Goal: Task Accomplishment & Management: Use online tool/utility

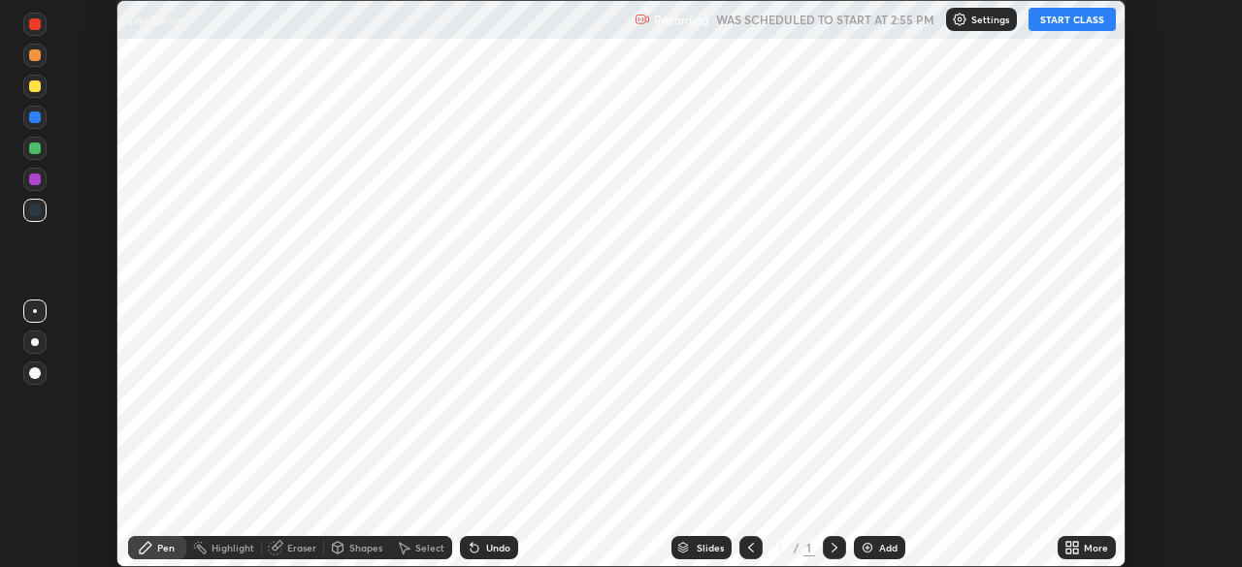
scroll to position [567, 1242]
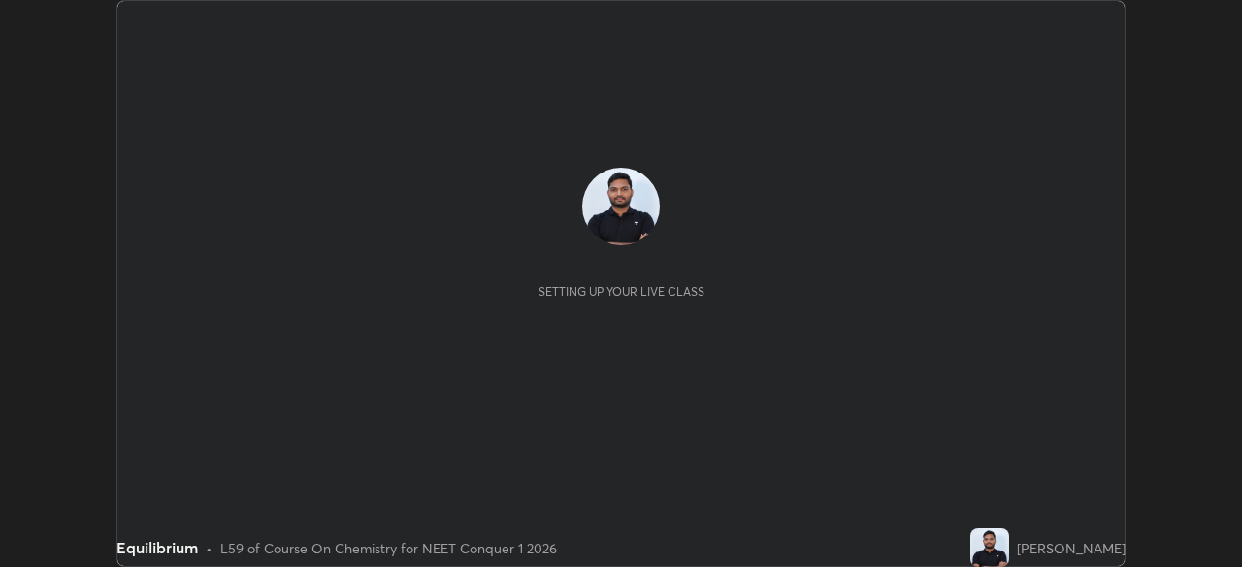
scroll to position [567, 1241]
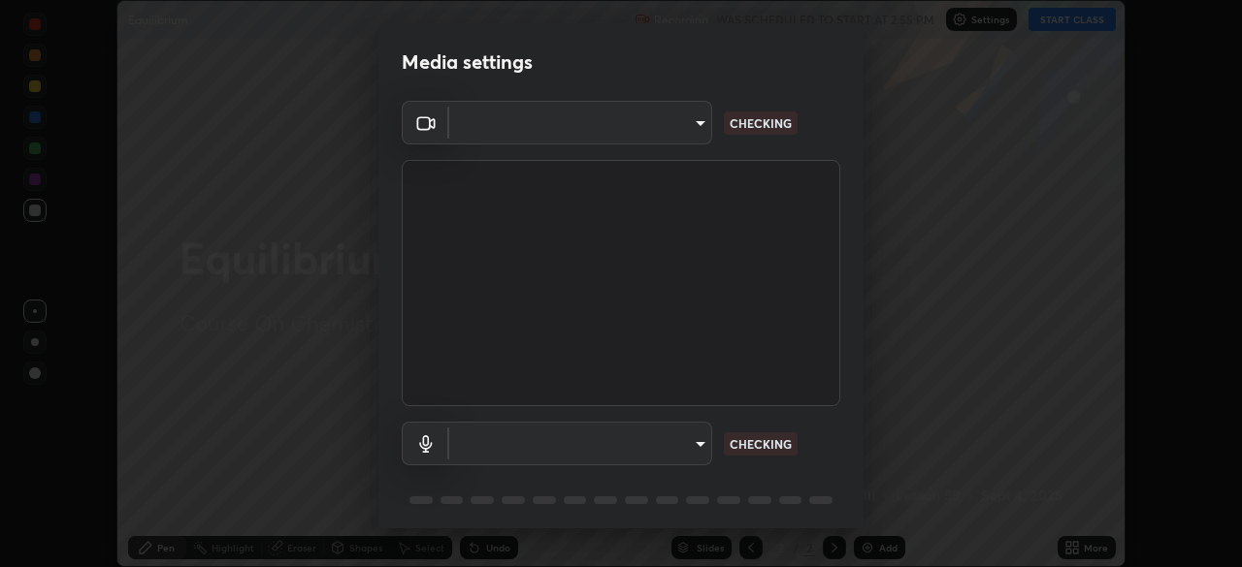
type input "abedebe0d058d4a0c9150841765e58c65a77a18dd04f2ccbe629c89087f5ecea"
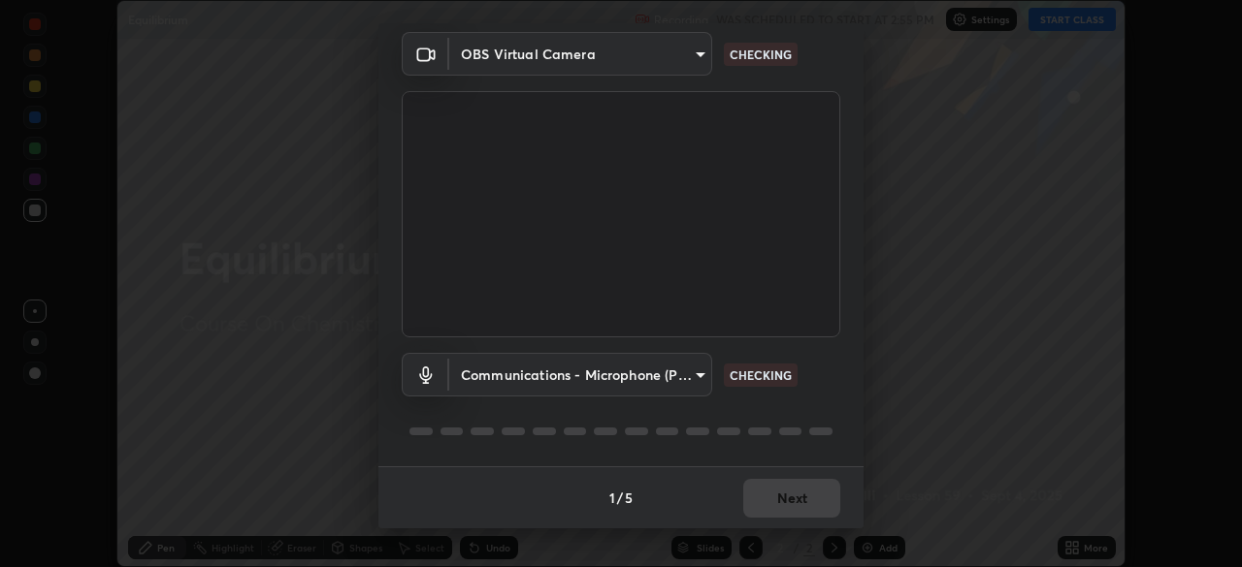
click at [527, 370] on body "Erase all Equilibrium Recording WAS SCHEDULED TO START AT 2:55 PM Settings STAR…" at bounding box center [621, 283] width 1242 height 567
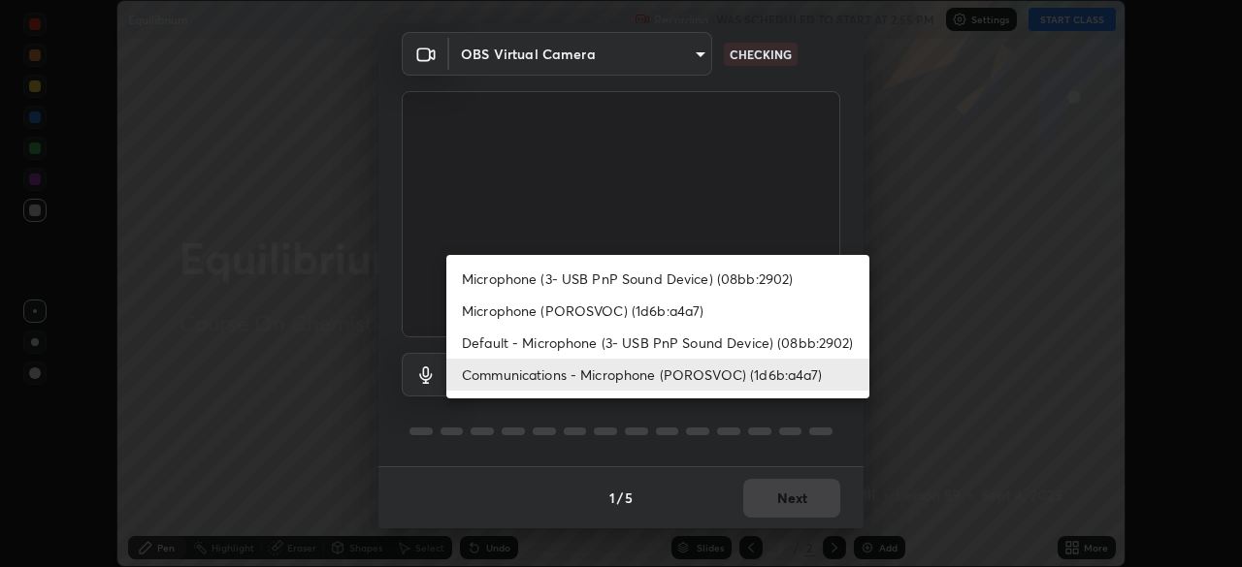
click at [516, 277] on li "Microphone (3- USB PnP Sound Device) (08bb:2902)" at bounding box center [657, 279] width 423 height 32
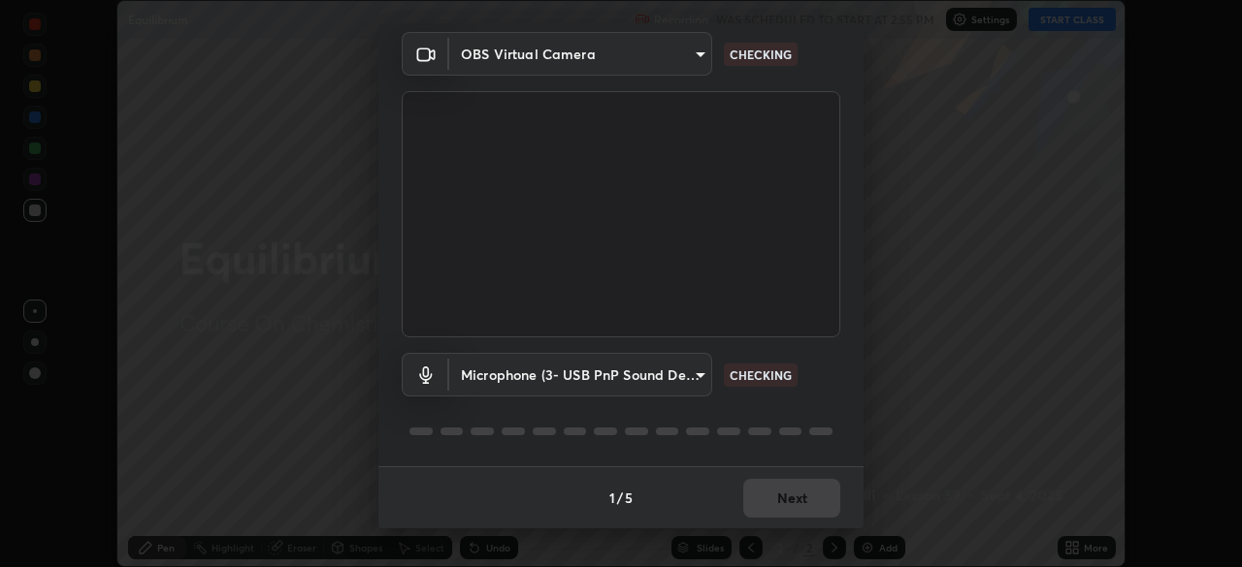
type input "54437e9450735c66e6ca492dee8263c6ce4c3dc0030bf5e53c1ecc8c60a1b90d"
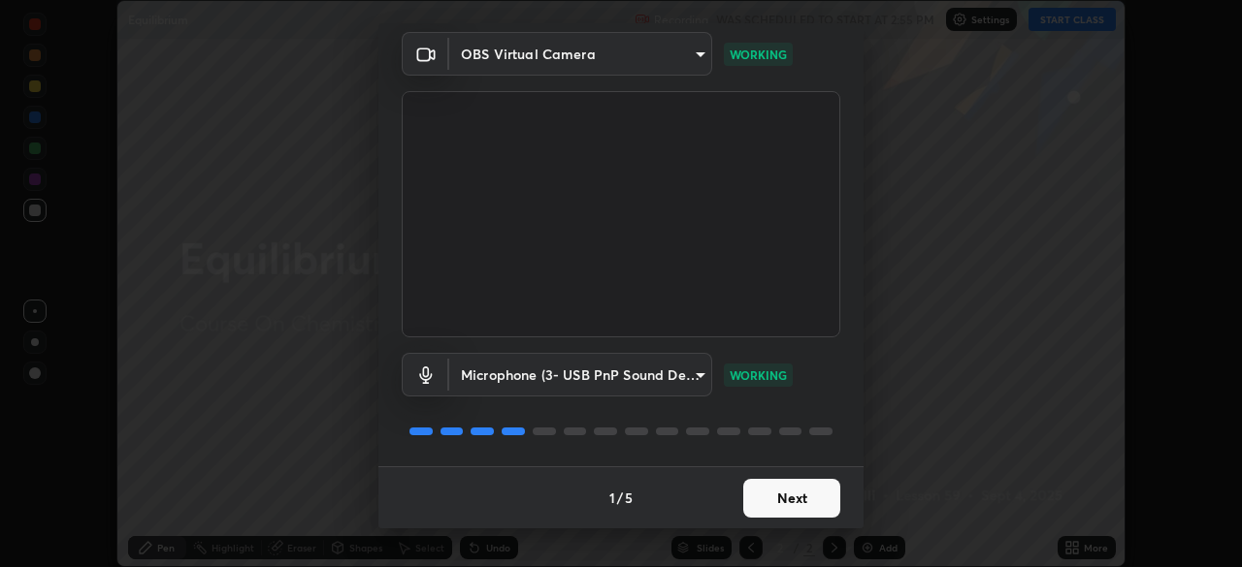
click at [776, 508] on button "Next" at bounding box center [791, 498] width 97 height 39
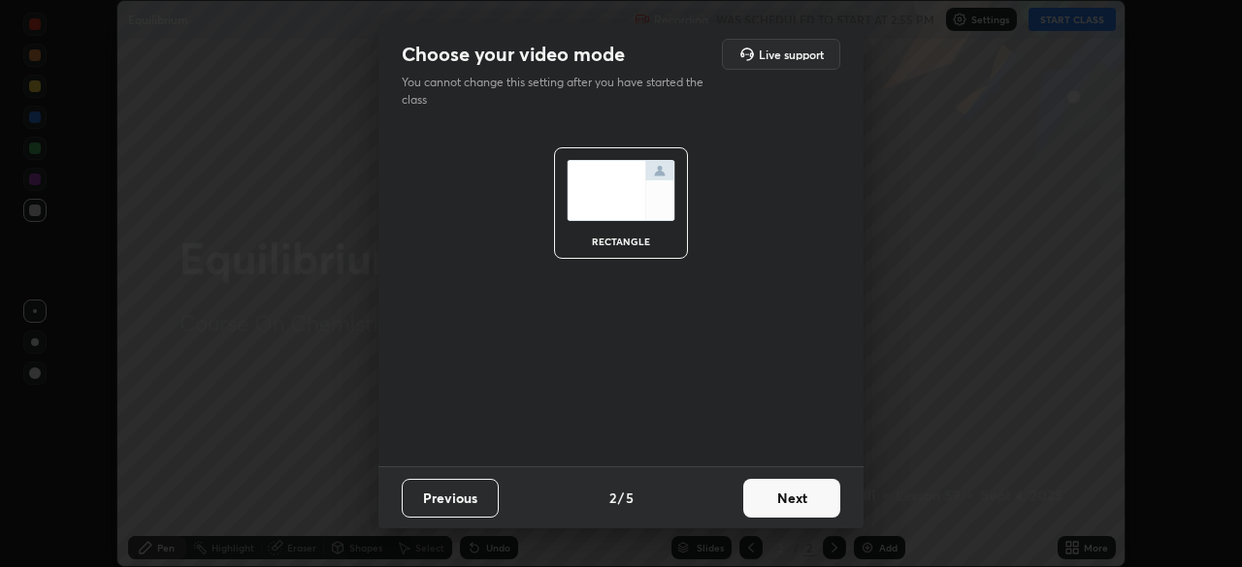
click at [799, 503] on button "Next" at bounding box center [791, 498] width 97 height 39
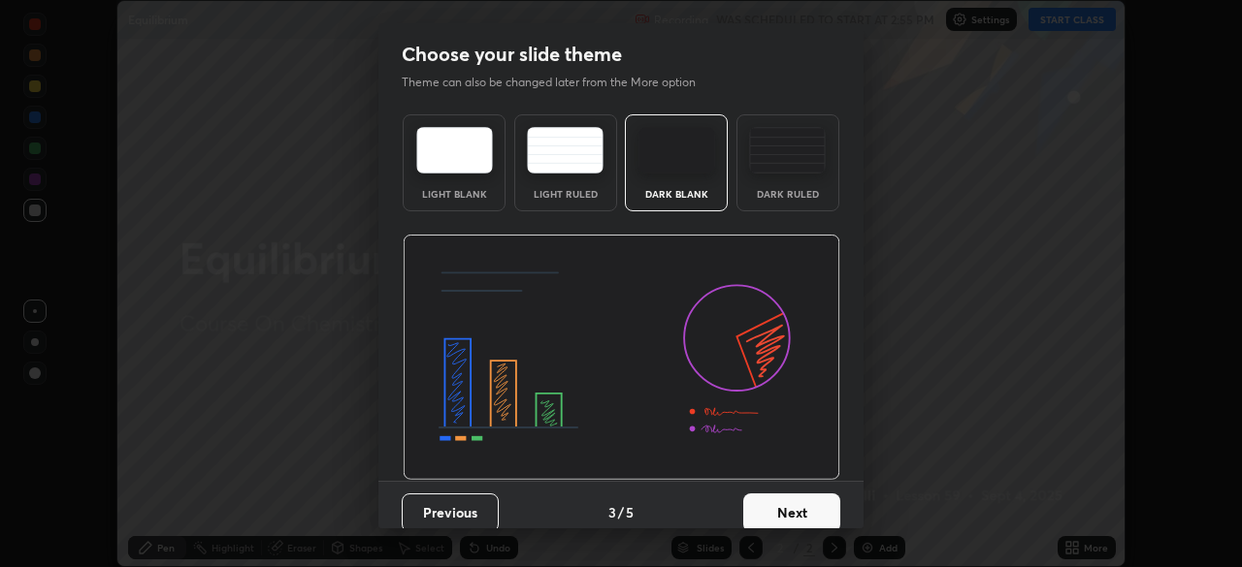
click at [820, 508] on button "Next" at bounding box center [791, 513] width 97 height 39
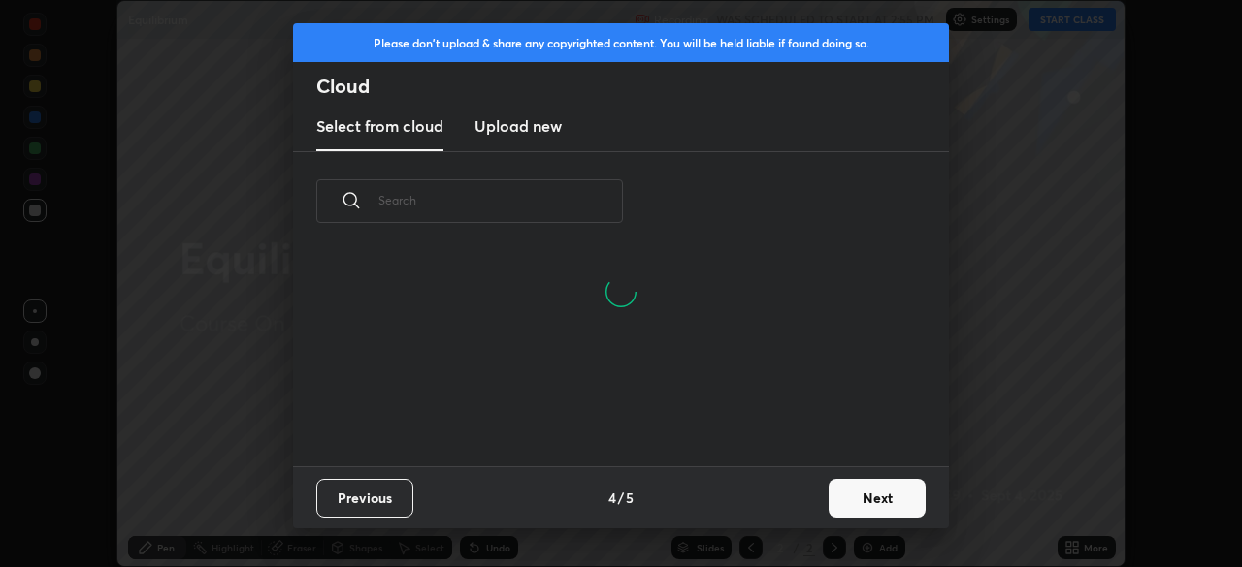
click at [882, 502] on button "Next" at bounding box center [876, 498] width 97 height 39
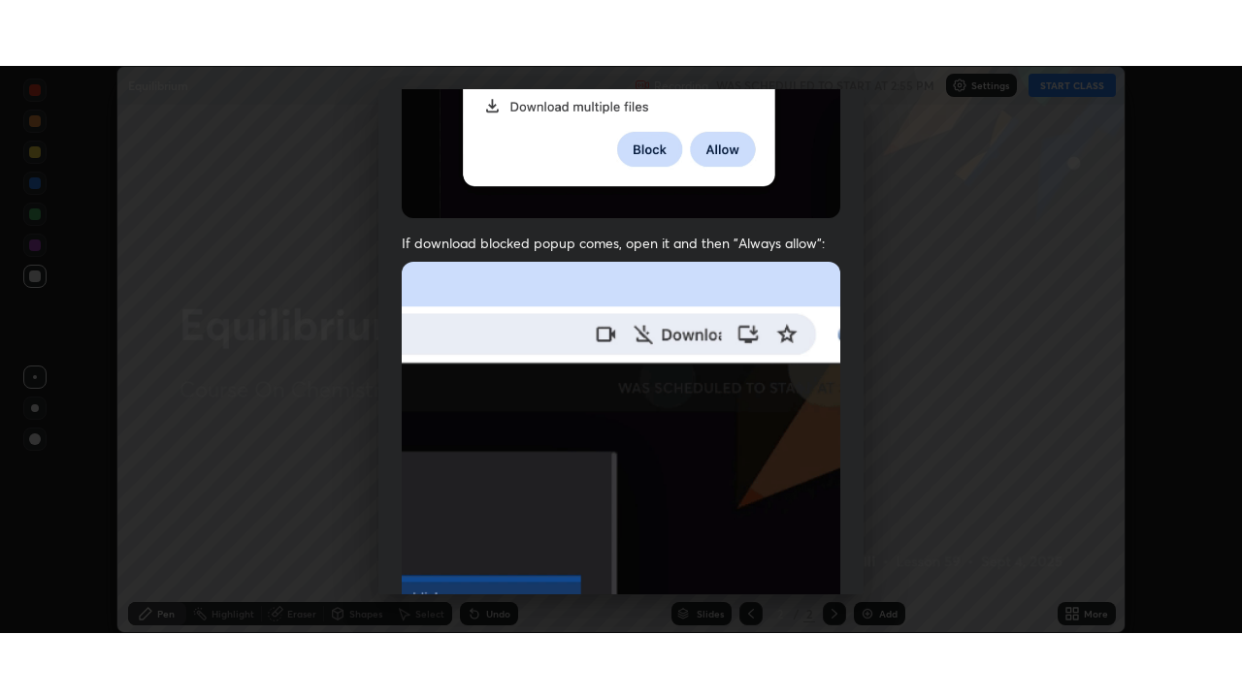
scroll to position [465, 0]
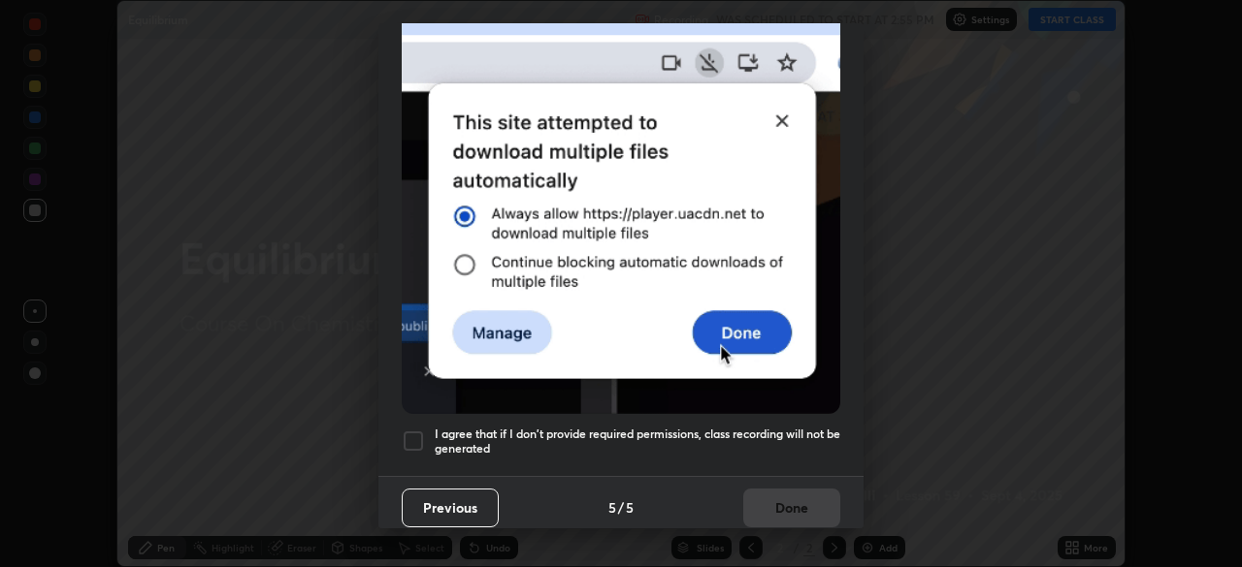
click at [415, 430] on div at bounding box center [413, 441] width 23 height 23
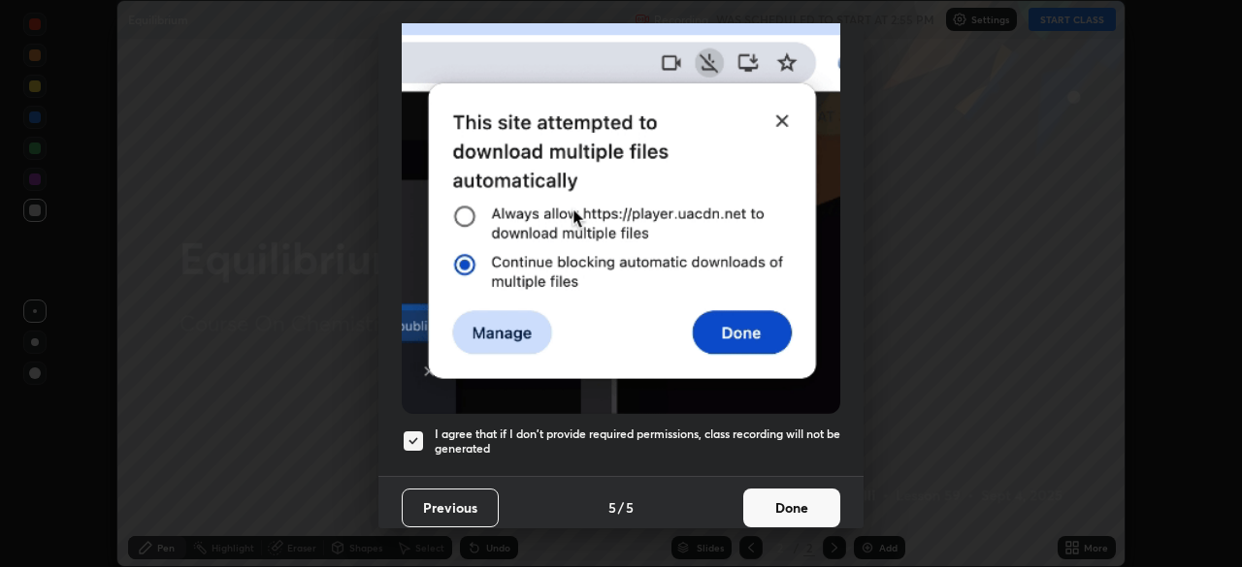
click at [825, 489] on button "Done" at bounding box center [791, 508] width 97 height 39
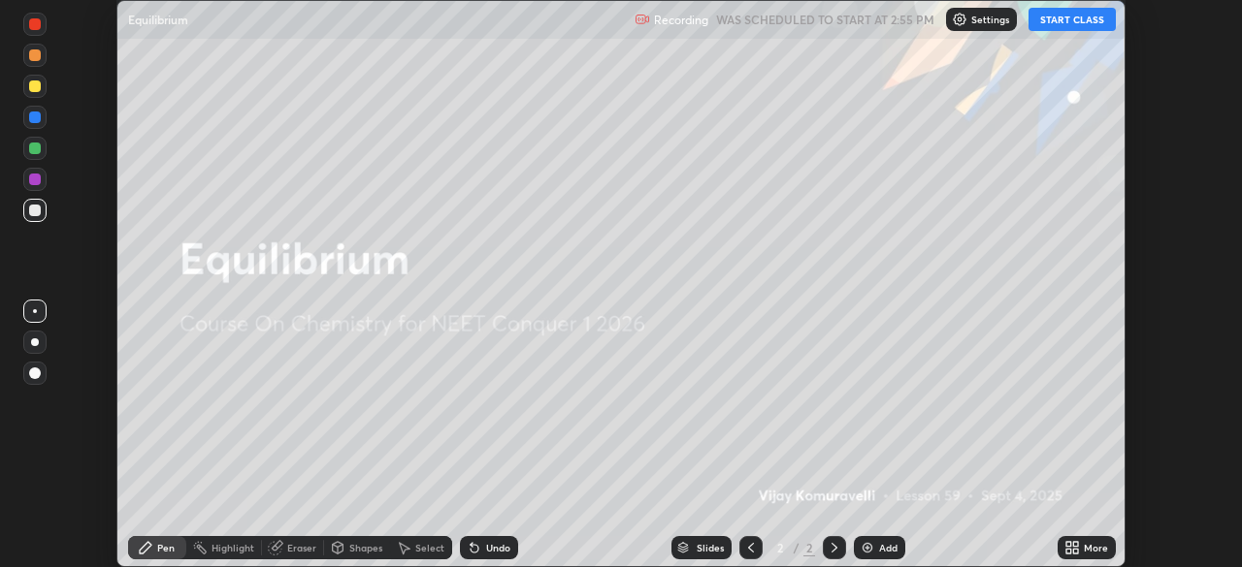
click at [1063, 18] on button "START CLASS" at bounding box center [1071, 19] width 87 height 23
click at [1070, 543] on icon at bounding box center [1068, 544] width 5 height 5
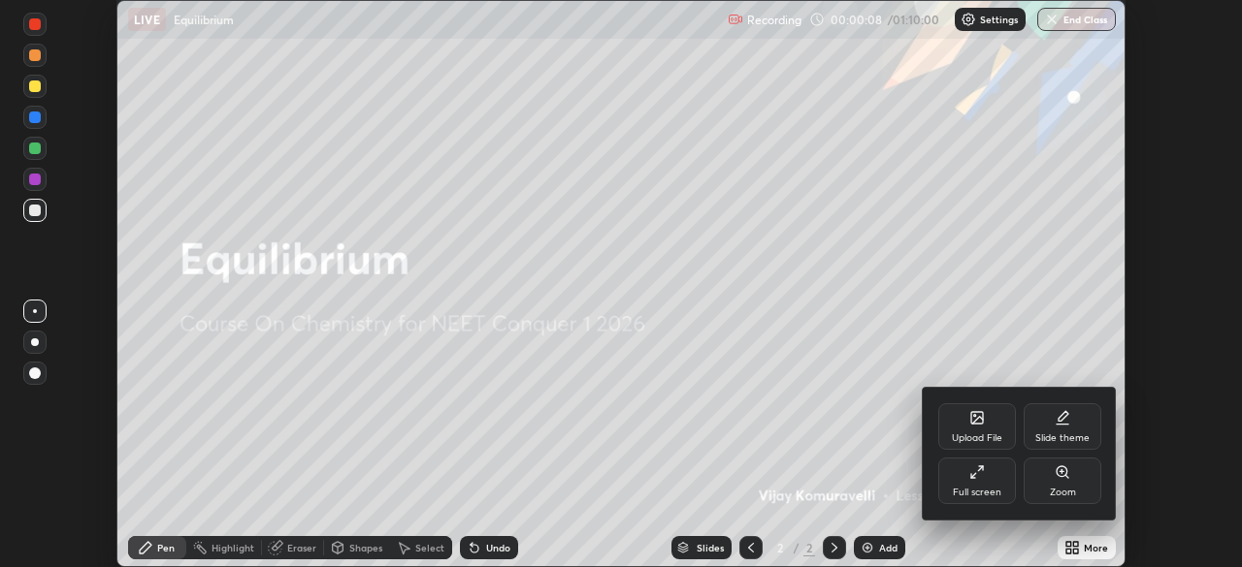
click at [979, 473] on icon at bounding box center [977, 473] width 16 height 16
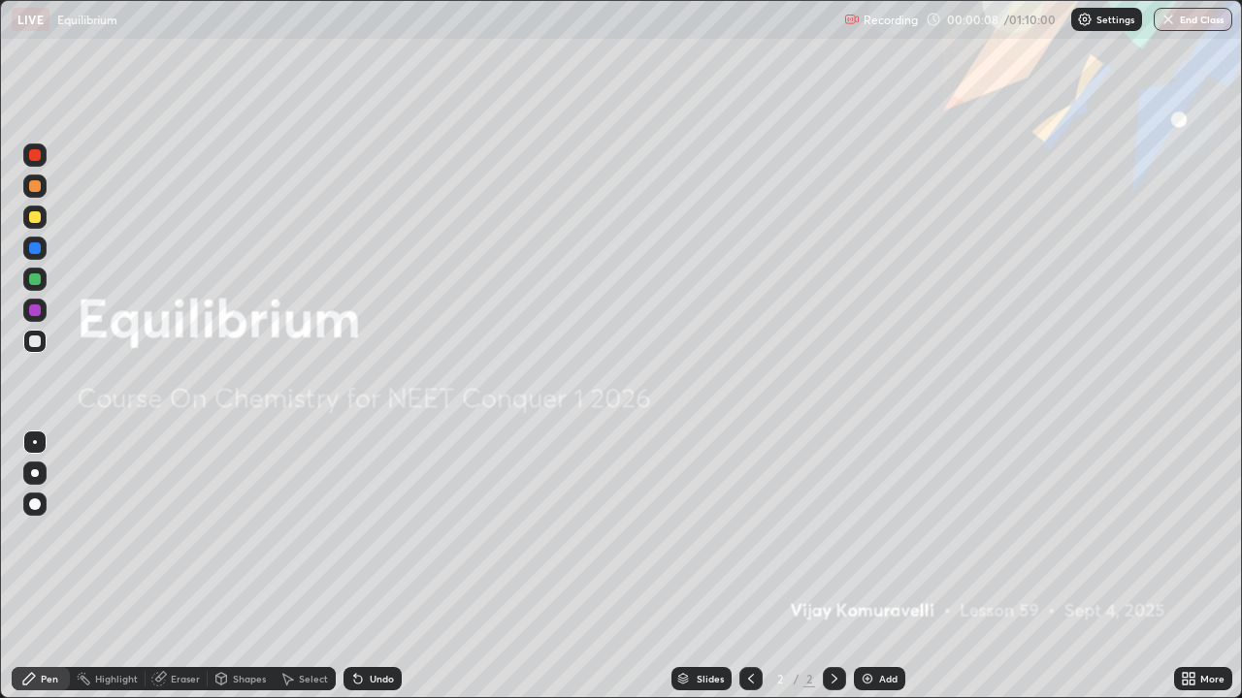
scroll to position [698, 1242]
click at [868, 567] on img at bounding box center [867, 679] width 16 height 16
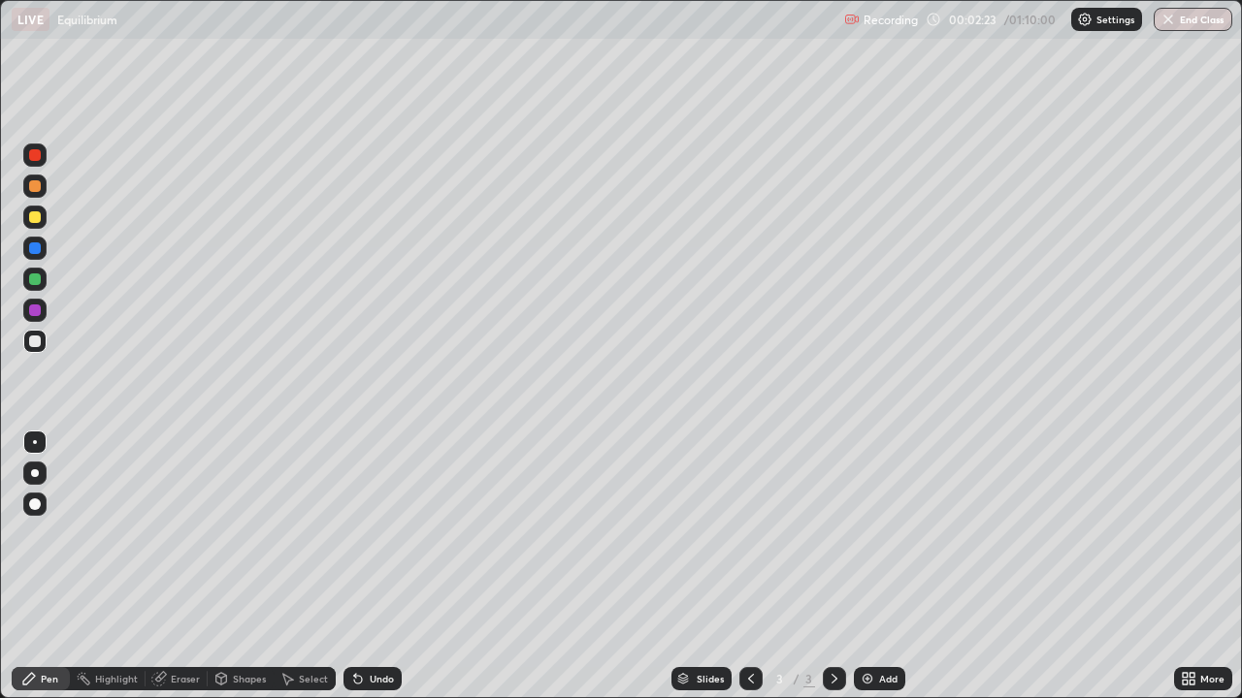
click at [36, 217] on div at bounding box center [35, 217] width 12 height 12
click at [36, 341] on div at bounding box center [35, 342] width 12 height 12
click at [38, 348] on div at bounding box center [34, 341] width 23 height 23
click at [42, 214] on div at bounding box center [34, 217] width 23 height 23
click at [42, 349] on div at bounding box center [34, 341] width 23 height 23
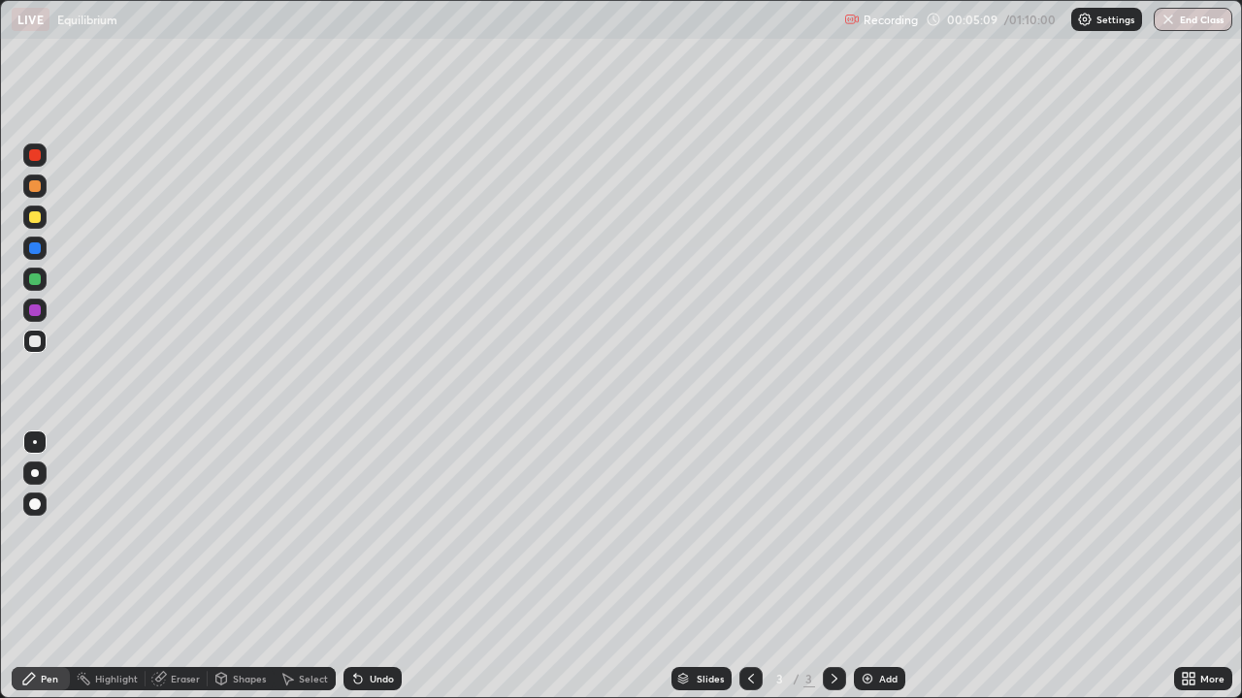
click at [370, 567] on div "Undo" at bounding box center [382, 679] width 24 height 10
click at [39, 221] on div at bounding box center [35, 217] width 12 height 12
click at [38, 350] on div at bounding box center [34, 341] width 23 height 23
click at [176, 567] on div "Eraser" at bounding box center [185, 679] width 29 height 10
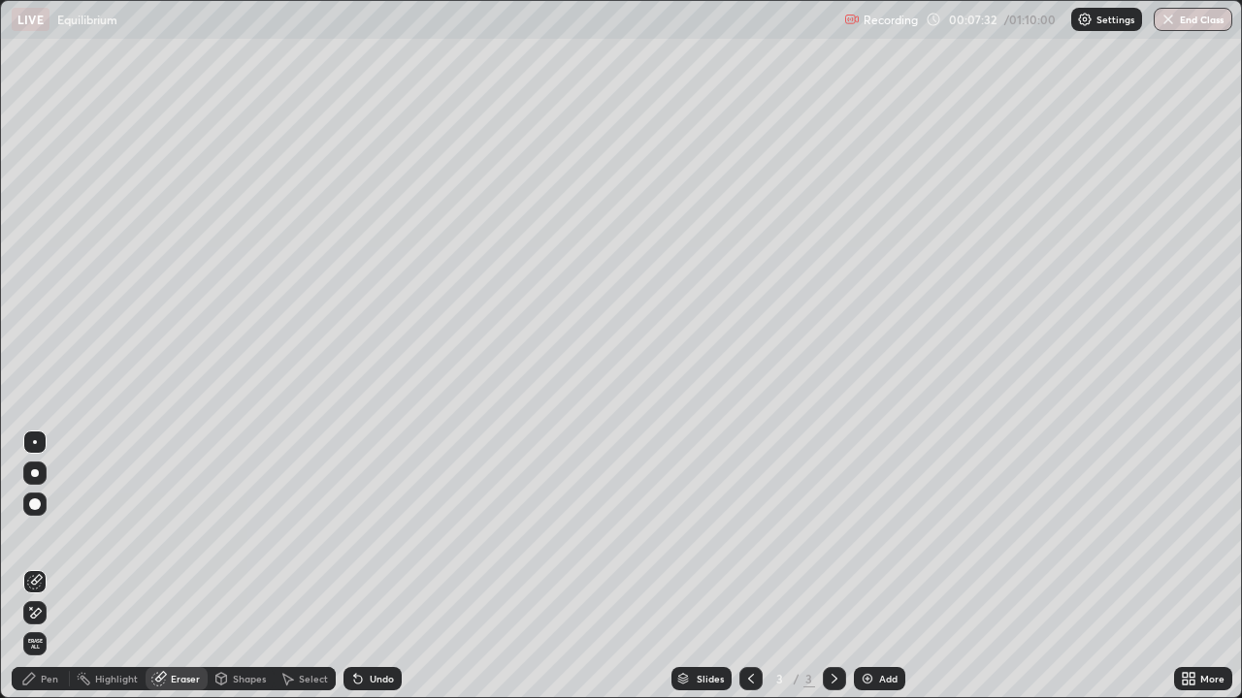
click at [35, 512] on div at bounding box center [34, 504] width 23 height 23
click at [53, 567] on div "Pen" at bounding box center [49, 679] width 17 height 10
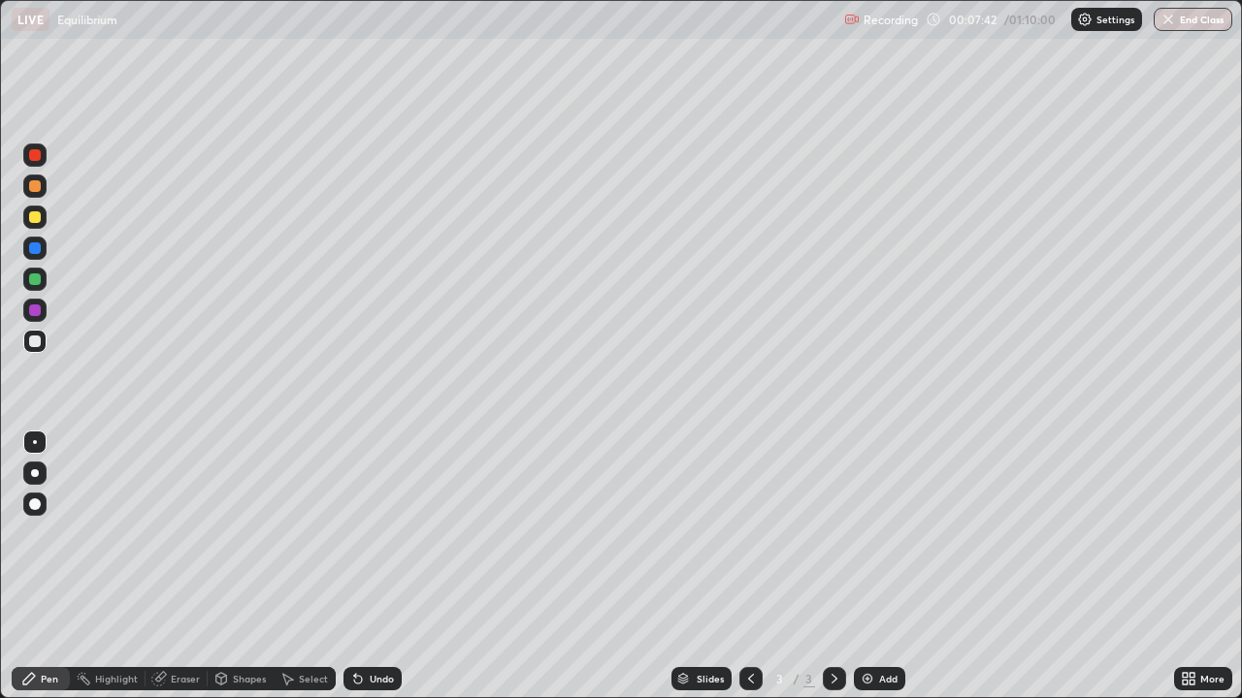
click at [36, 218] on div at bounding box center [35, 217] width 12 height 12
click at [40, 219] on div at bounding box center [35, 217] width 12 height 12
click at [361, 567] on icon at bounding box center [358, 679] width 16 height 16
click at [365, 567] on div "Undo" at bounding box center [372, 678] width 58 height 23
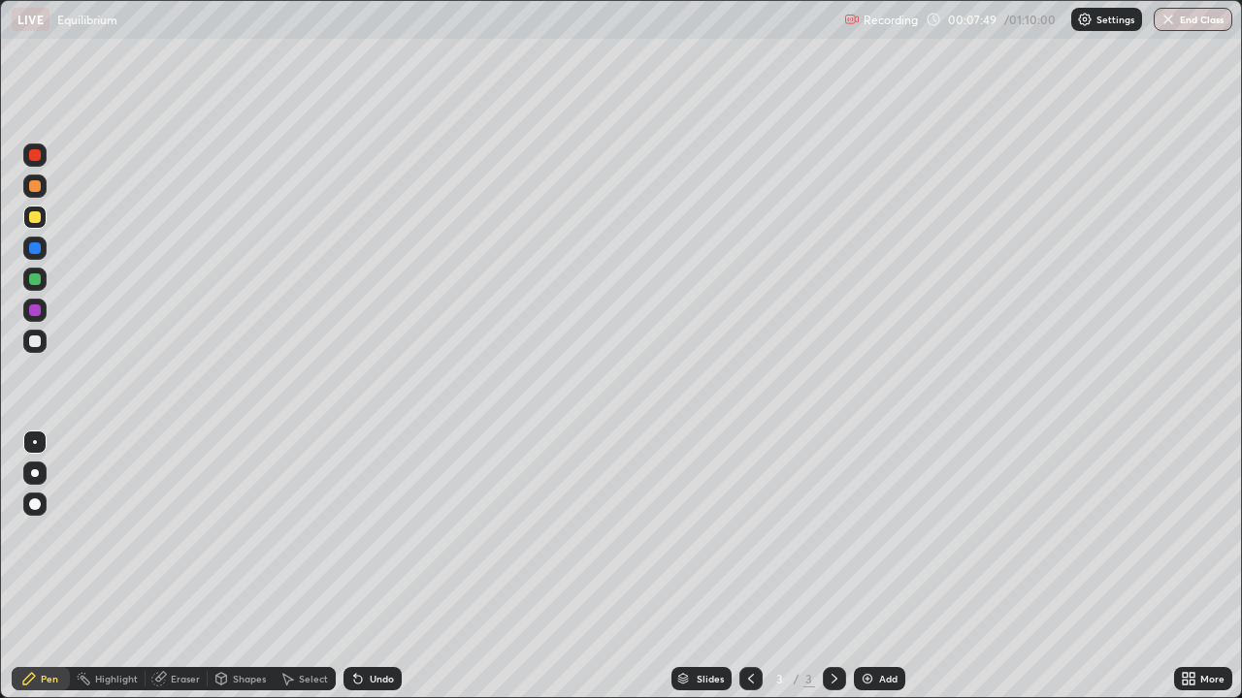
click at [364, 567] on div "Undo" at bounding box center [372, 678] width 58 height 23
click at [359, 567] on icon at bounding box center [358, 679] width 16 height 16
click at [354, 567] on icon at bounding box center [355, 675] width 2 height 2
click at [373, 567] on div "Undo" at bounding box center [372, 678] width 58 height 23
click at [374, 567] on div "Undo" at bounding box center [382, 679] width 24 height 10
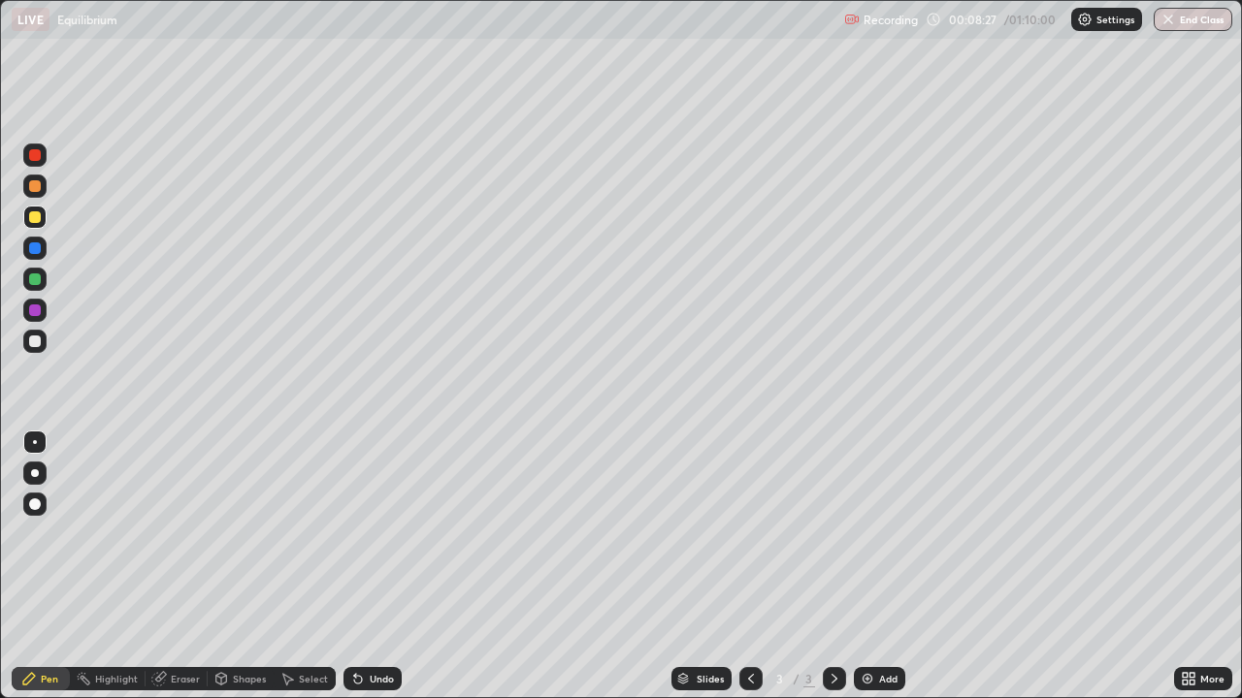
click at [39, 351] on div at bounding box center [34, 341] width 23 height 23
click at [39, 222] on div at bounding box center [35, 217] width 12 height 12
click at [37, 309] on div at bounding box center [35, 311] width 12 height 12
click at [39, 217] on div at bounding box center [35, 217] width 12 height 12
click at [221, 567] on icon at bounding box center [221, 681] width 0 height 7
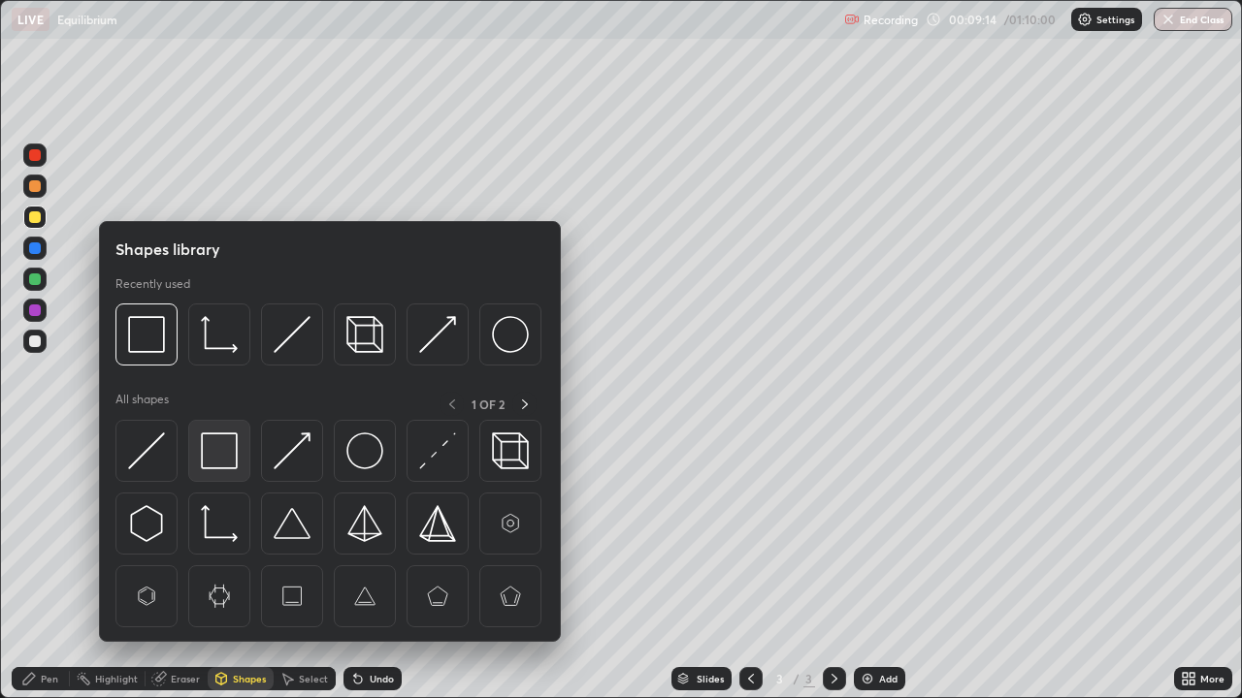
click at [218, 459] on img at bounding box center [219, 451] width 37 height 37
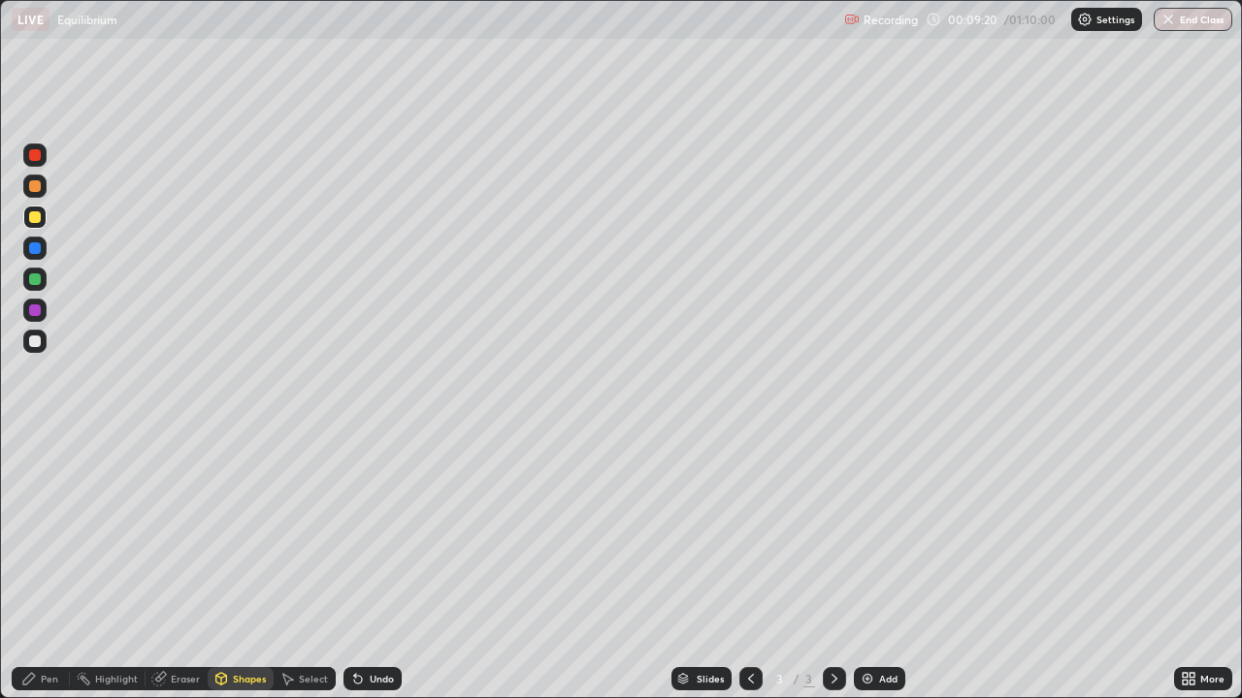
click at [34, 217] on div at bounding box center [35, 217] width 12 height 12
click at [354, 567] on icon at bounding box center [355, 675] width 2 height 2
click at [51, 567] on div "Pen" at bounding box center [49, 679] width 17 height 10
click at [38, 345] on div at bounding box center [35, 342] width 12 height 12
click at [43, 221] on div at bounding box center [34, 217] width 23 height 23
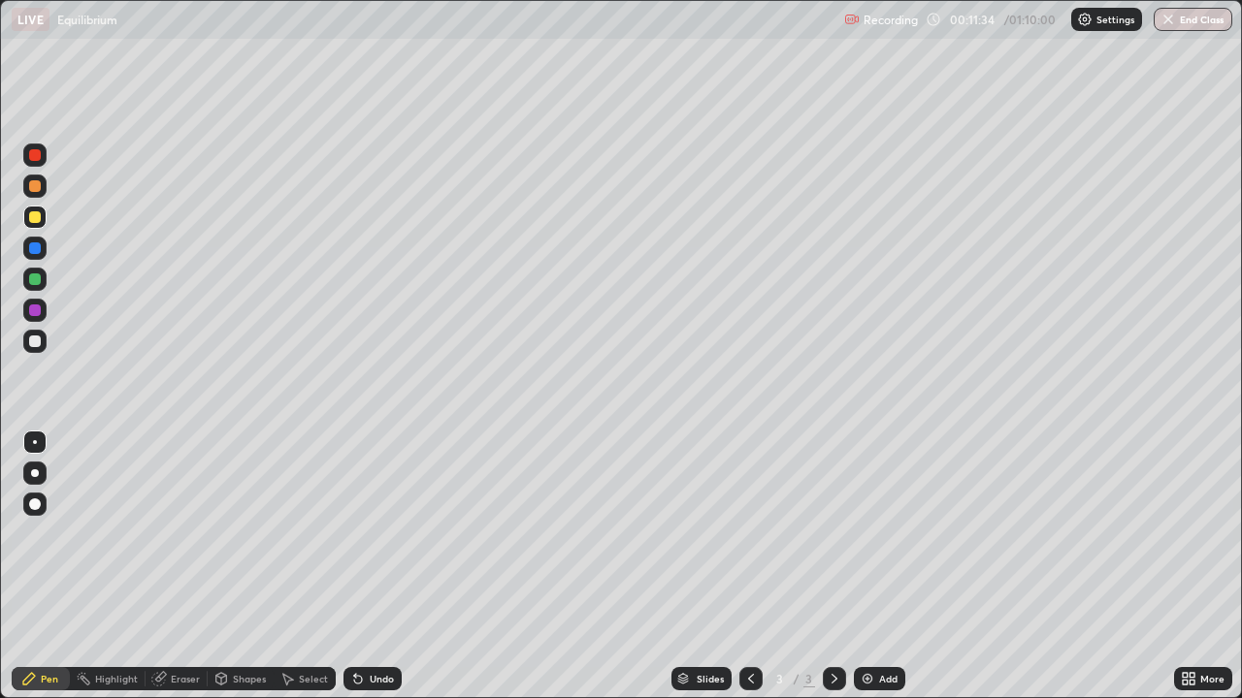
click at [869, 567] on img at bounding box center [867, 679] width 16 height 16
click at [36, 341] on div at bounding box center [35, 342] width 12 height 12
click at [376, 567] on div "Undo" at bounding box center [382, 679] width 24 height 10
click at [384, 567] on div "Undo" at bounding box center [372, 678] width 58 height 23
click at [748, 567] on icon at bounding box center [751, 679] width 16 height 16
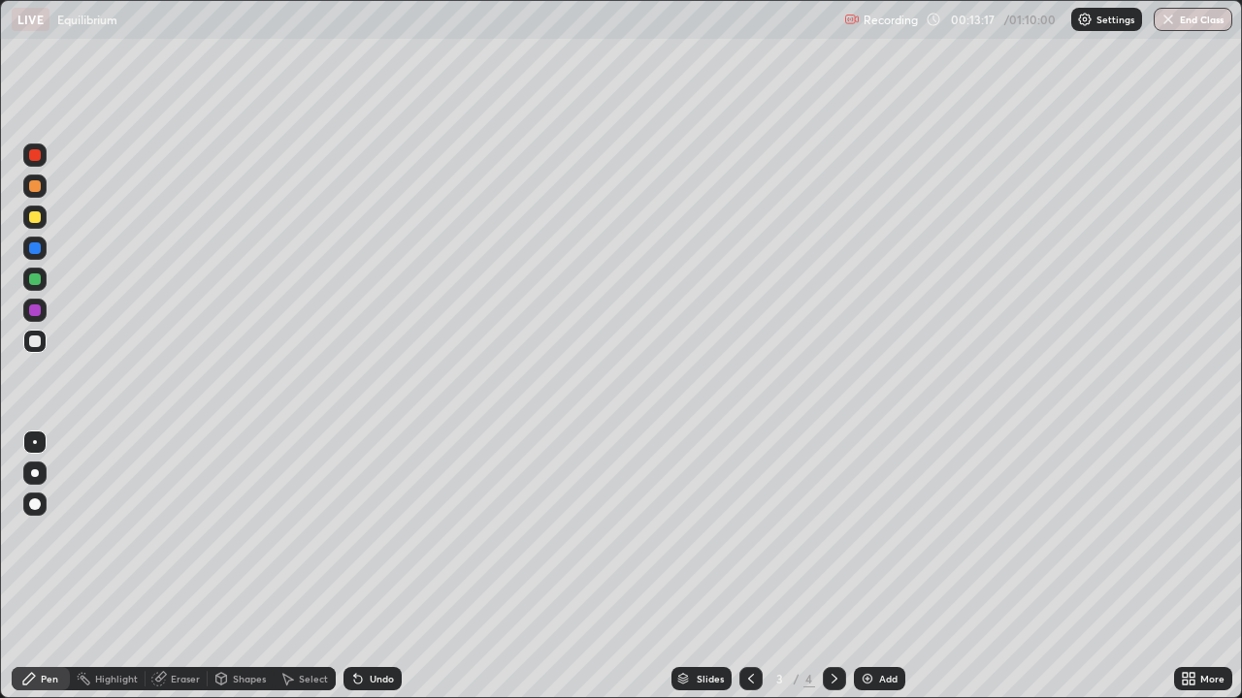
click at [832, 567] on icon at bounding box center [835, 679] width 16 height 16
click at [37, 222] on div at bounding box center [35, 217] width 12 height 12
click at [34, 344] on div at bounding box center [35, 342] width 12 height 12
click at [375, 567] on div "Undo" at bounding box center [382, 679] width 24 height 10
click at [381, 567] on div "Undo" at bounding box center [372, 678] width 58 height 23
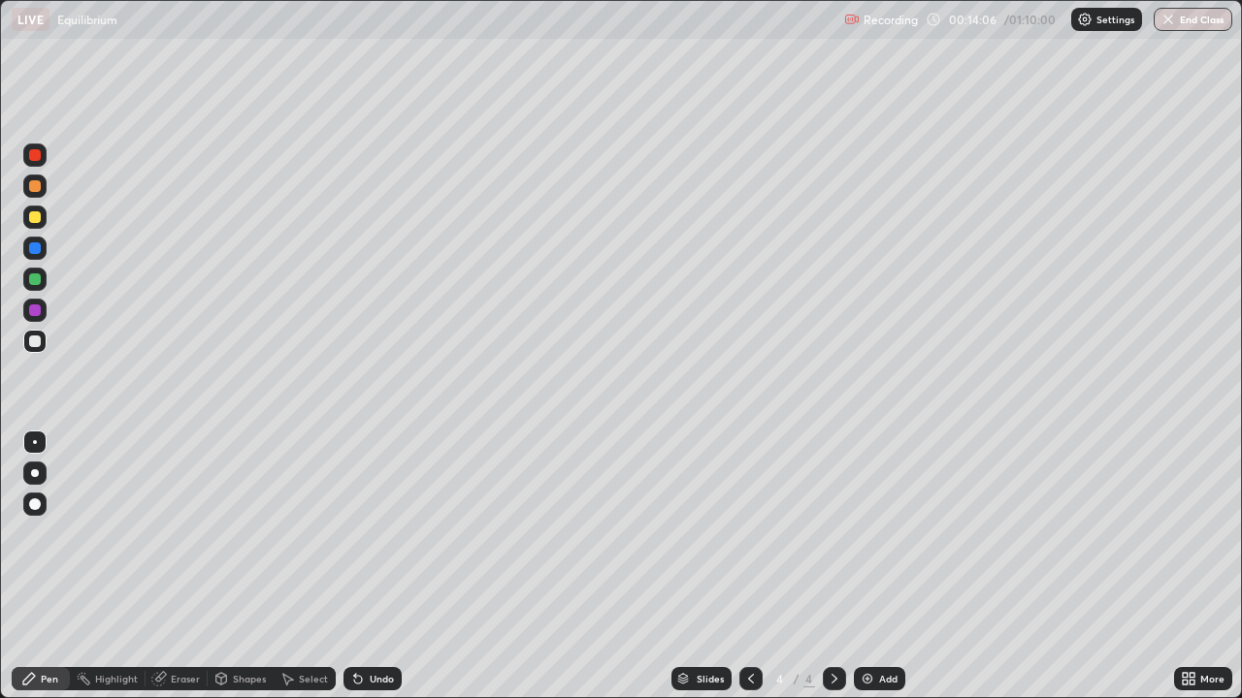
click at [381, 567] on div "Undo" at bounding box center [372, 678] width 58 height 23
click at [373, 567] on div "Undo" at bounding box center [382, 679] width 24 height 10
click at [39, 222] on div at bounding box center [35, 217] width 12 height 12
click at [373, 567] on div "Undo" at bounding box center [382, 679] width 24 height 10
click at [371, 567] on div "Undo" at bounding box center [382, 679] width 24 height 10
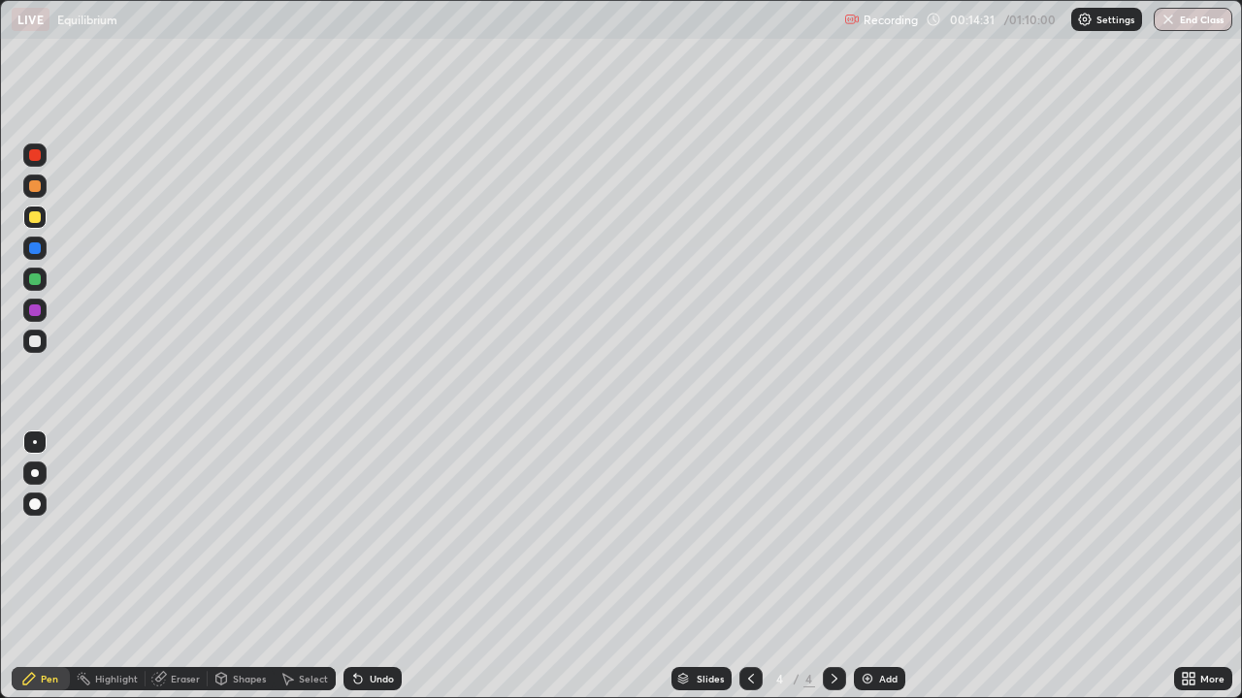
click at [370, 567] on div "Undo" at bounding box center [382, 679] width 24 height 10
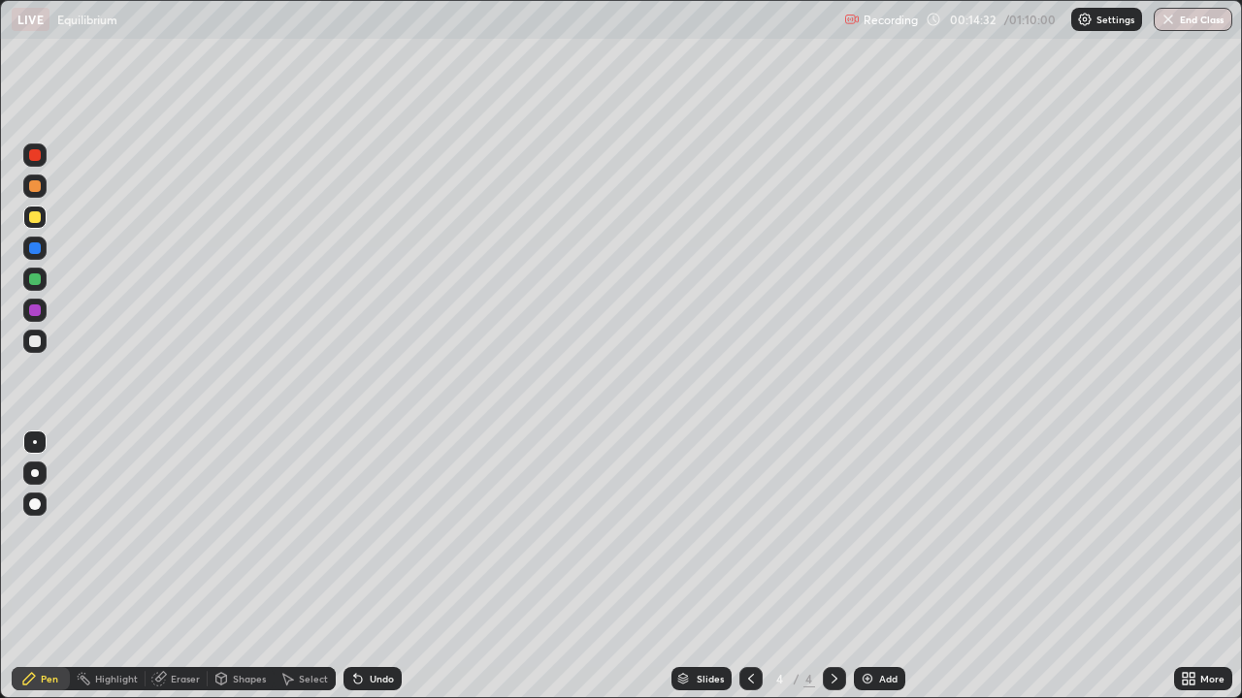
click at [370, 567] on div "Undo" at bounding box center [382, 679] width 24 height 10
click at [38, 346] on div at bounding box center [35, 342] width 12 height 12
click at [36, 221] on div at bounding box center [35, 217] width 12 height 12
click at [370, 567] on div "Undo" at bounding box center [382, 679] width 24 height 10
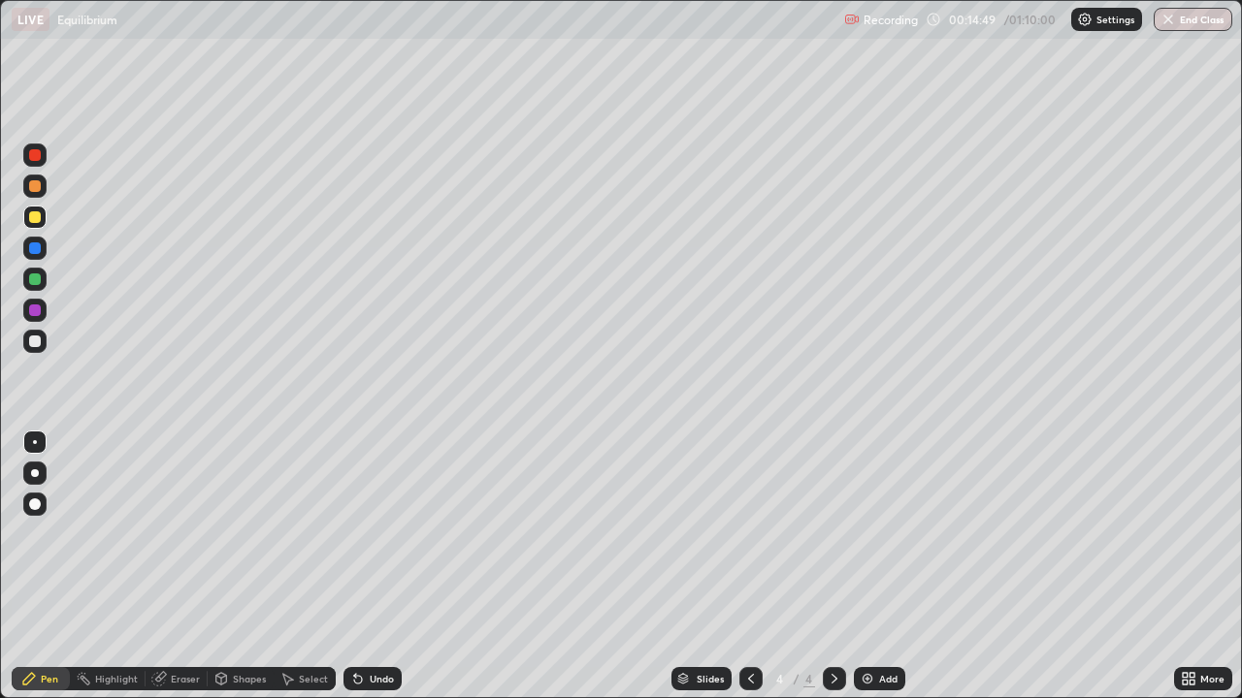
click at [365, 567] on div "Undo" at bounding box center [372, 678] width 58 height 23
click at [364, 567] on div "Undo" at bounding box center [372, 678] width 58 height 23
click at [38, 343] on div at bounding box center [35, 342] width 12 height 12
click at [36, 217] on div at bounding box center [35, 217] width 12 height 12
click at [35, 342] on div at bounding box center [35, 342] width 12 height 12
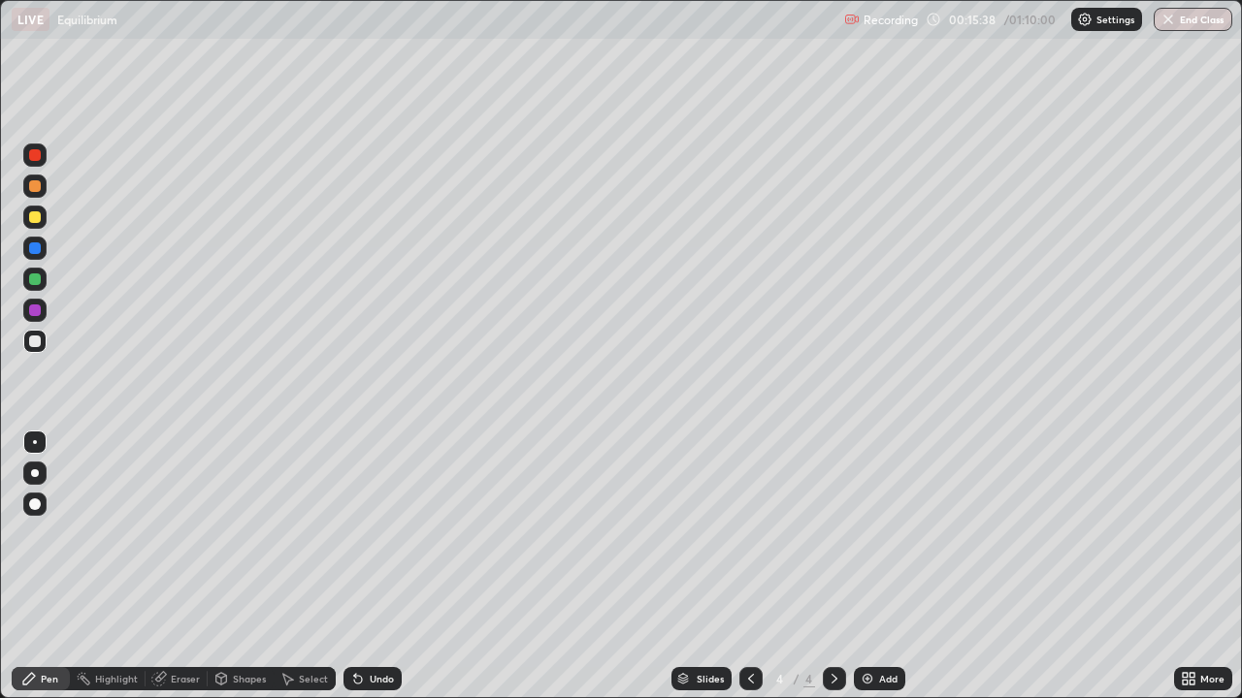
click at [44, 218] on div at bounding box center [34, 217] width 23 height 23
click at [42, 340] on div at bounding box center [34, 341] width 23 height 23
click at [42, 217] on div at bounding box center [34, 217] width 23 height 23
click at [377, 567] on div "Undo" at bounding box center [382, 679] width 24 height 10
click at [374, 567] on div "Undo" at bounding box center [382, 679] width 24 height 10
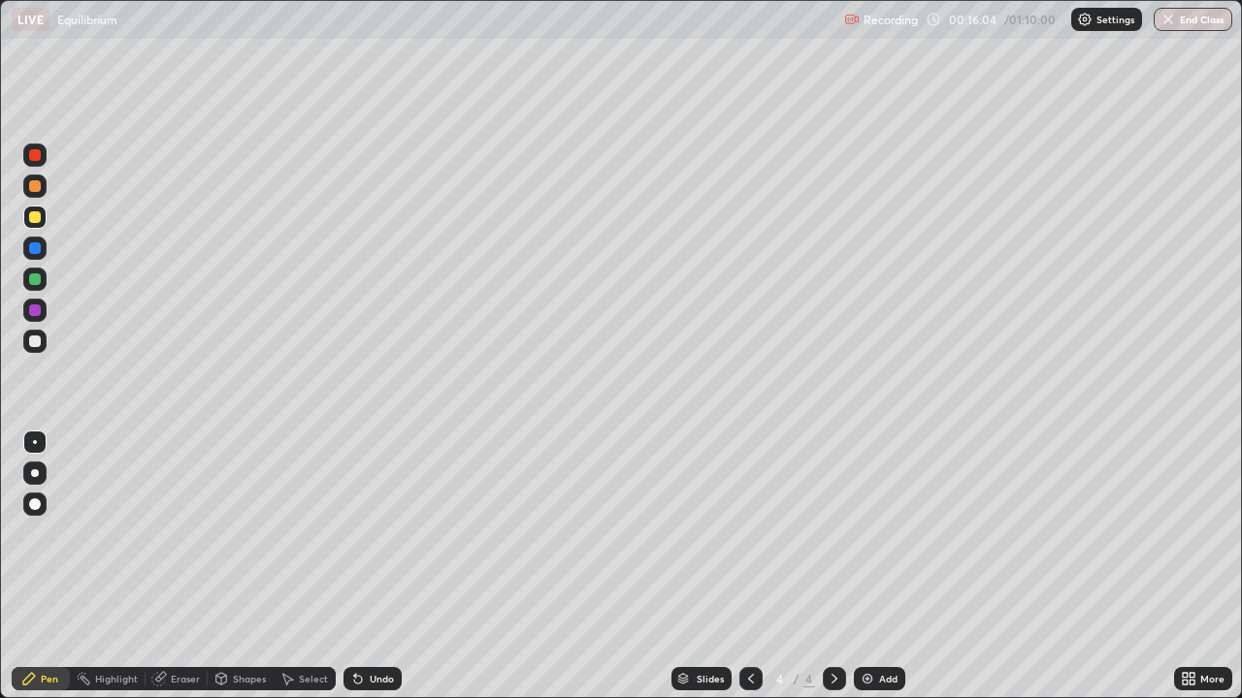
click at [374, 567] on div "Undo" at bounding box center [382, 679] width 24 height 10
click at [39, 341] on div at bounding box center [35, 342] width 12 height 12
click at [1051, 567] on div "Slides 4 / 4 Add" at bounding box center [788, 679] width 772 height 39
click at [236, 567] on div "Shapes" at bounding box center [249, 679] width 33 height 10
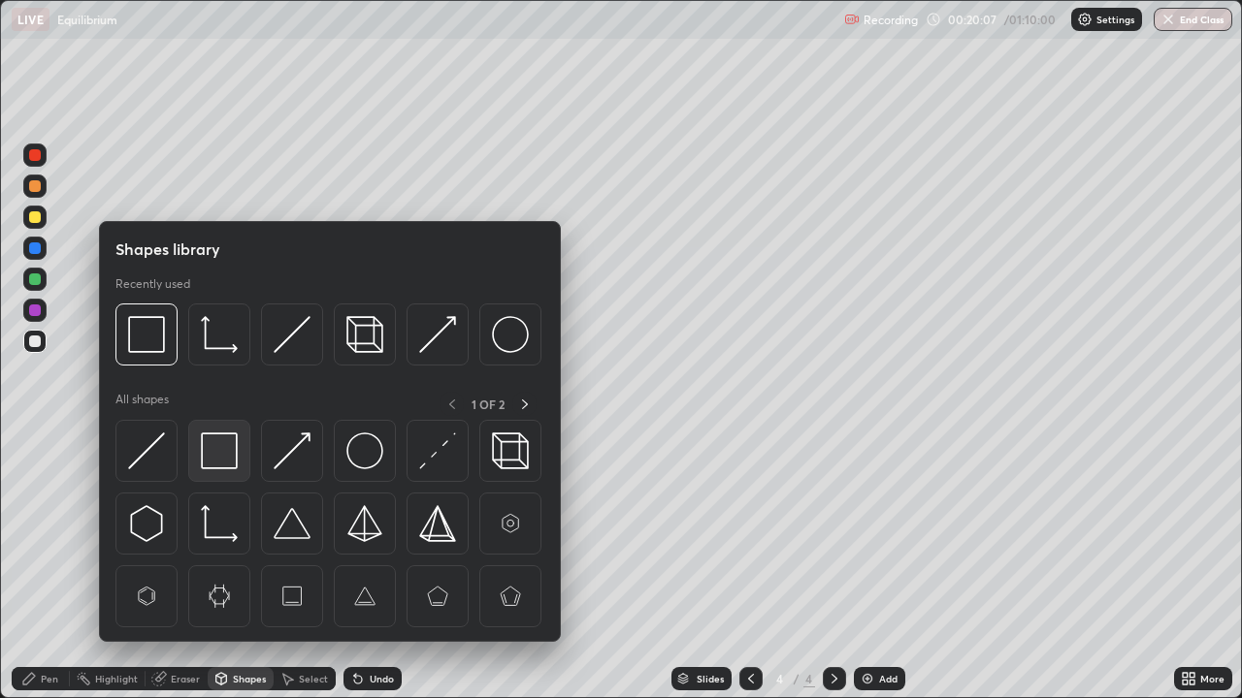
click at [225, 468] on img at bounding box center [219, 451] width 37 height 37
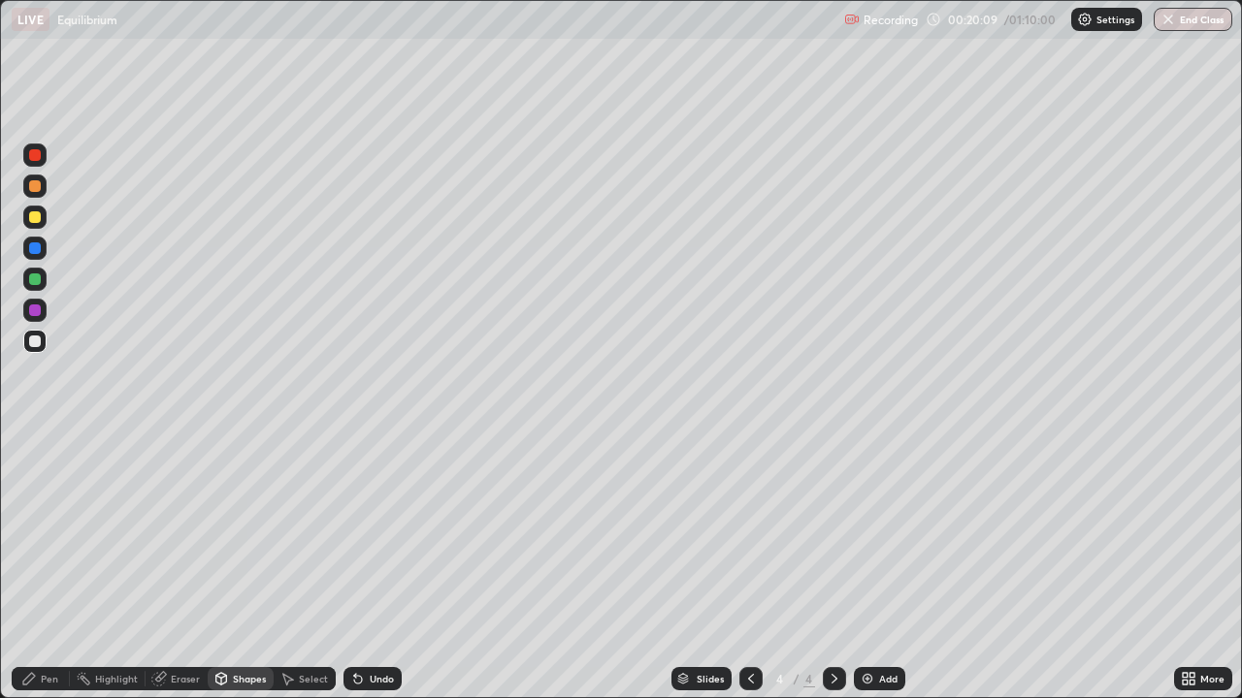
click at [40, 215] on div at bounding box center [35, 217] width 12 height 12
click at [386, 567] on div "Undo" at bounding box center [382, 679] width 24 height 10
click at [866, 567] on img at bounding box center [867, 679] width 16 height 16
click at [365, 567] on div "Undo" at bounding box center [372, 678] width 58 height 23
click at [370, 567] on div "Undo" at bounding box center [382, 679] width 24 height 10
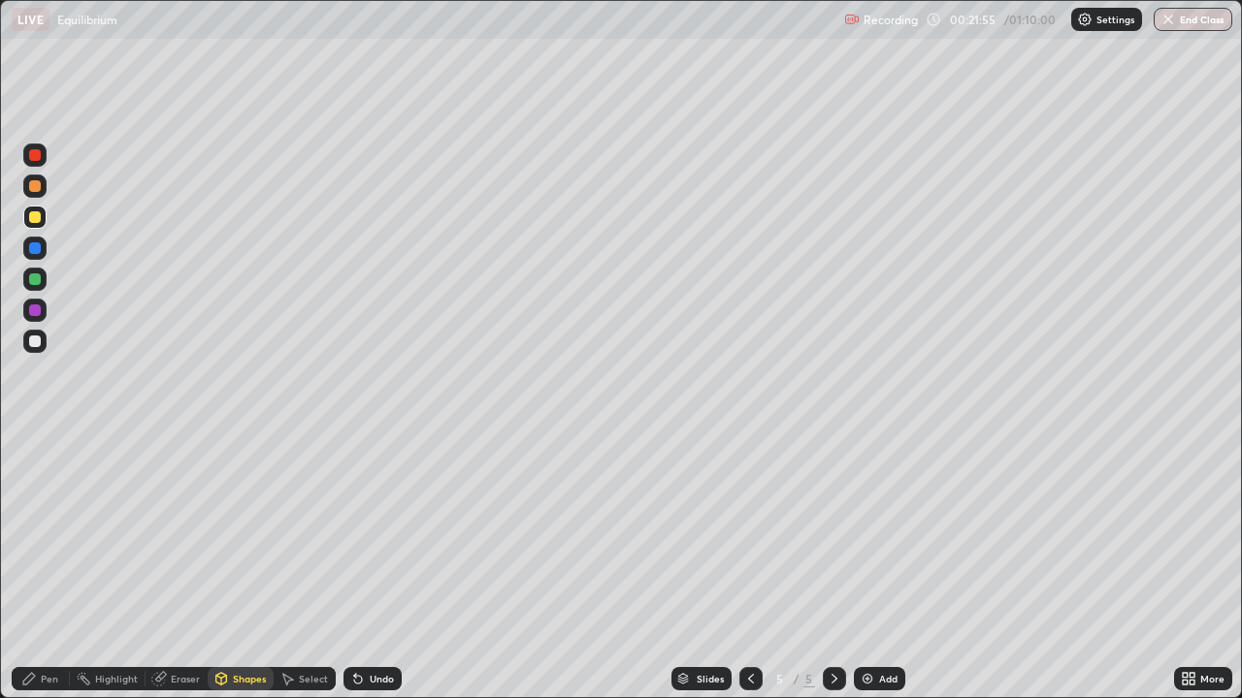
click at [46, 567] on div "Pen" at bounding box center [41, 678] width 58 height 23
click at [749, 567] on icon at bounding box center [751, 679] width 16 height 16
click at [834, 567] on icon at bounding box center [835, 679] width 16 height 16
click at [36, 341] on div at bounding box center [35, 342] width 12 height 12
click at [368, 567] on div "Undo" at bounding box center [372, 678] width 58 height 23
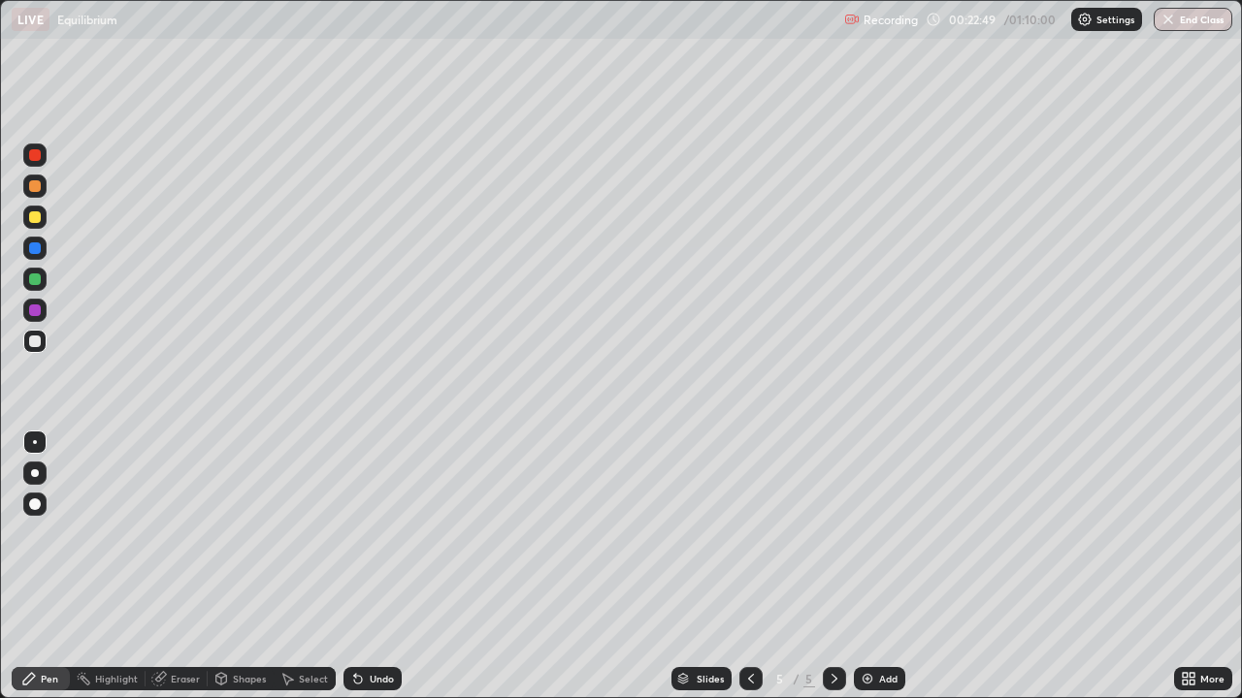
click at [374, 567] on div "Undo" at bounding box center [372, 678] width 58 height 23
click at [377, 567] on div "Undo" at bounding box center [382, 679] width 24 height 10
click at [384, 567] on div "Undo" at bounding box center [382, 679] width 24 height 10
click at [382, 567] on div "Undo" at bounding box center [382, 679] width 24 height 10
click at [255, 567] on div "Shapes" at bounding box center [249, 679] width 33 height 10
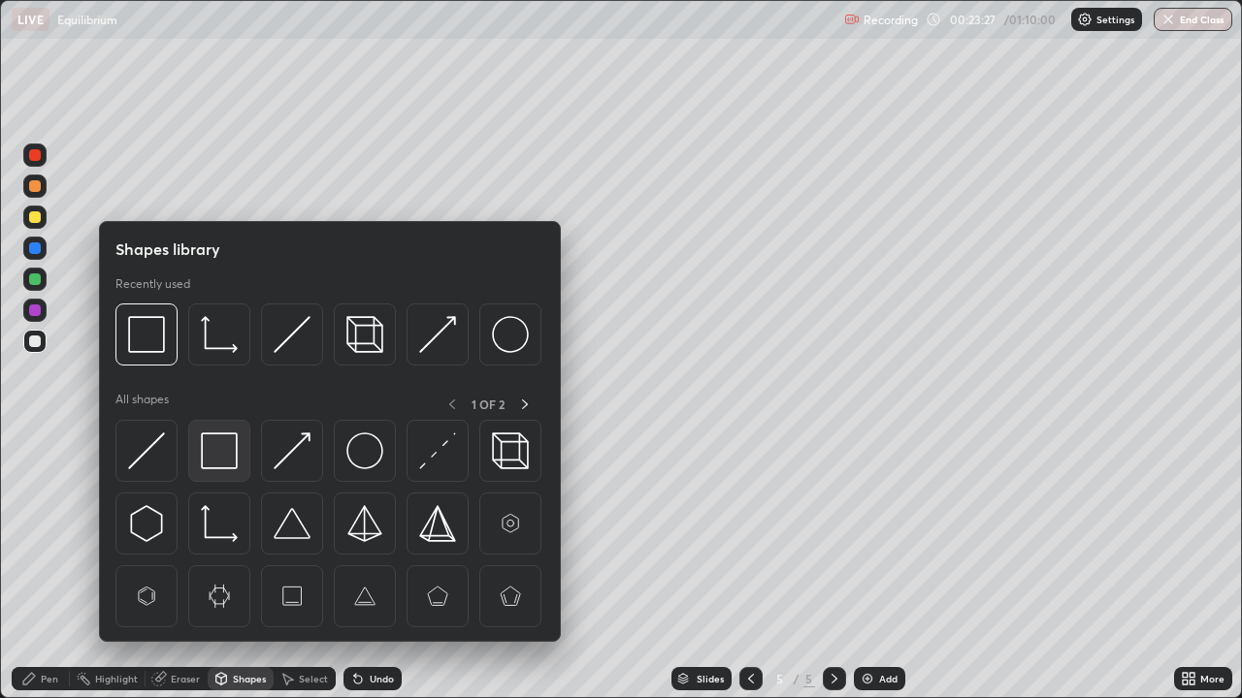
click at [237, 444] on img at bounding box center [219, 451] width 37 height 37
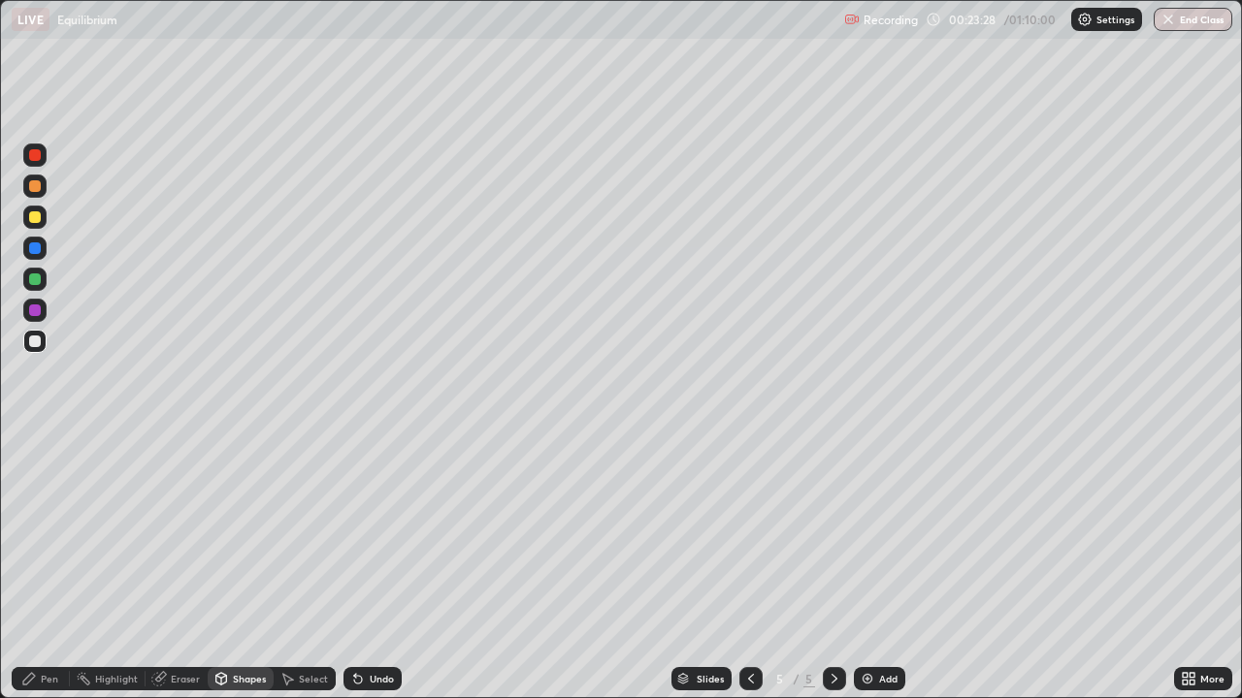
click at [40, 215] on div at bounding box center [35, 217] width 12 height 12
click at [359, 567] on icon at bounding box center [358, 680] width 8 height 8
click at [363, 567] on div "Undo" at bounding box center [372, 678] width 58 height 23
click at [54, 567] on div "Pen" at bounding box center [49, 679] width 17 height 10
click at [36, 345] on div at bounding box center [35, 342] width 12 height 12
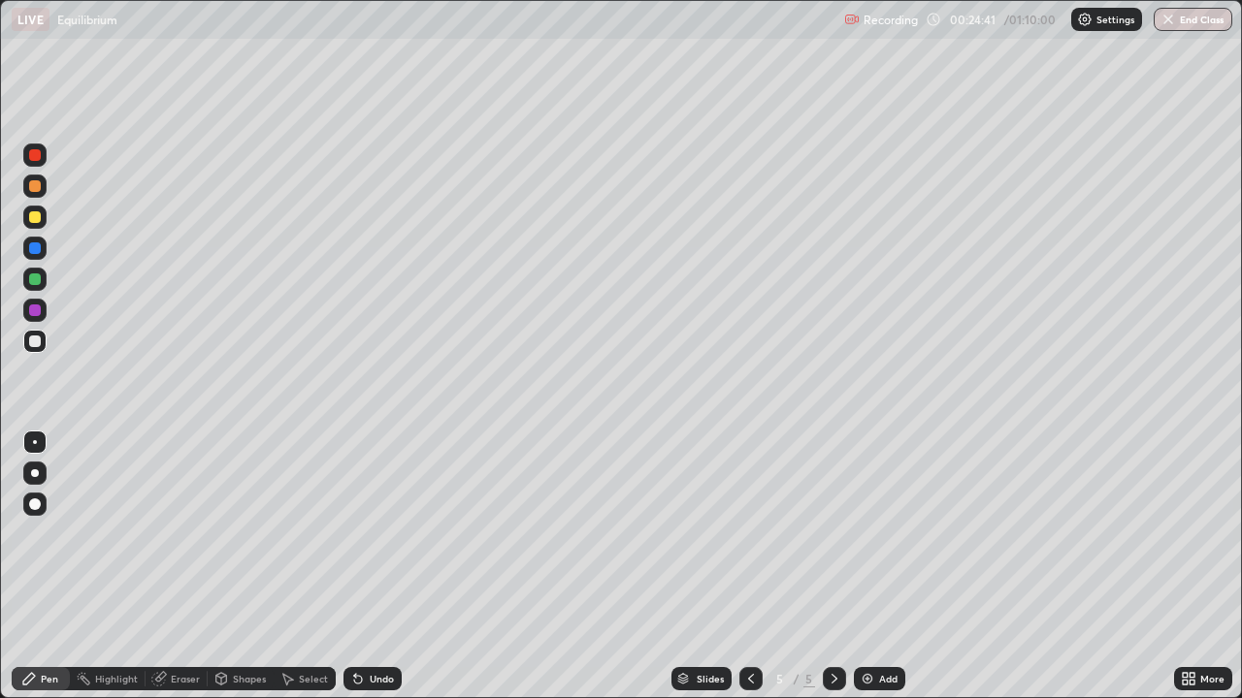
click at [390, 567] on div "Undo" at bounding box center [372, 678] width 58 height 23
click at [386, 567] on div "Undo" at bounding box center [382, 679] width 24 height 10
click at [385, 567] on div "Undo" at bounding box center [382, 679] width 24 height 10
click at [370, 567] on div "Undo" at bounding box center [382, 679] width 24 height 10
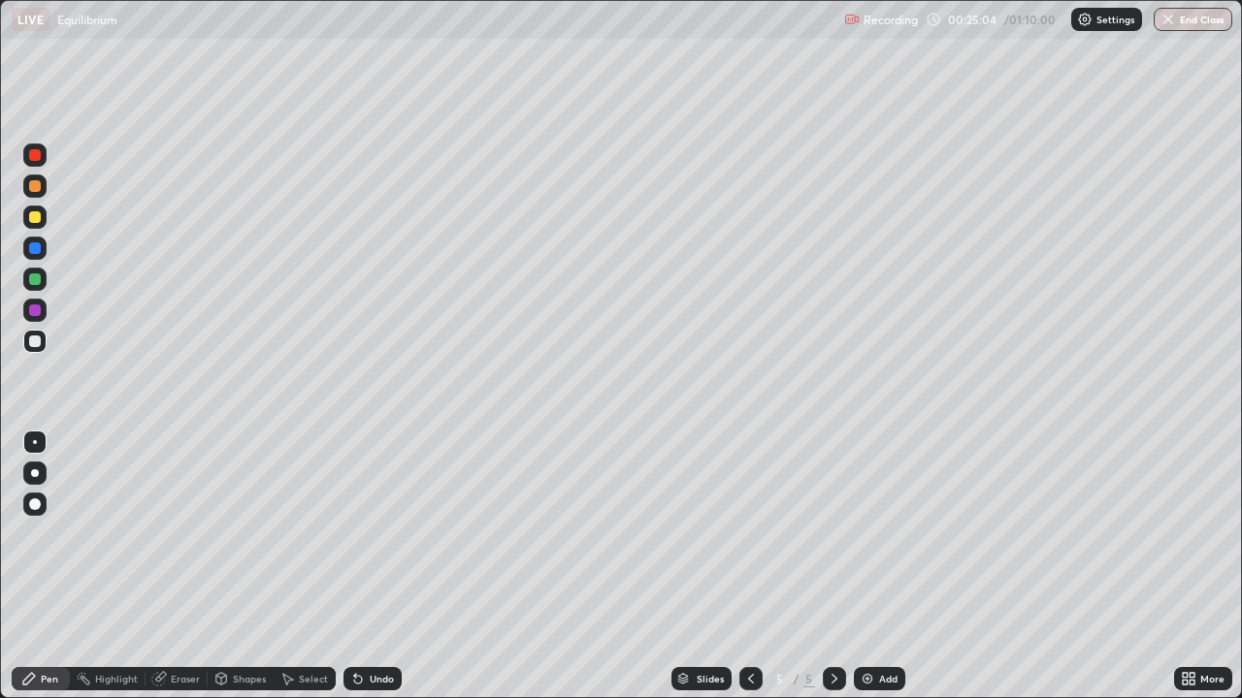
click at [370, 567] on div "Undo" at bounding box center [382, 679] width 24 height 10
click at [365, 567] on div "Undo" at bounding box center [372, 678] width 58 height 23
click at [375, 567] on div "Undo" at bounding box center [382, 679] width 24 height 10
click at [370, 567] on div "Undo" at bounding box center [382, 679] width 24 height 10
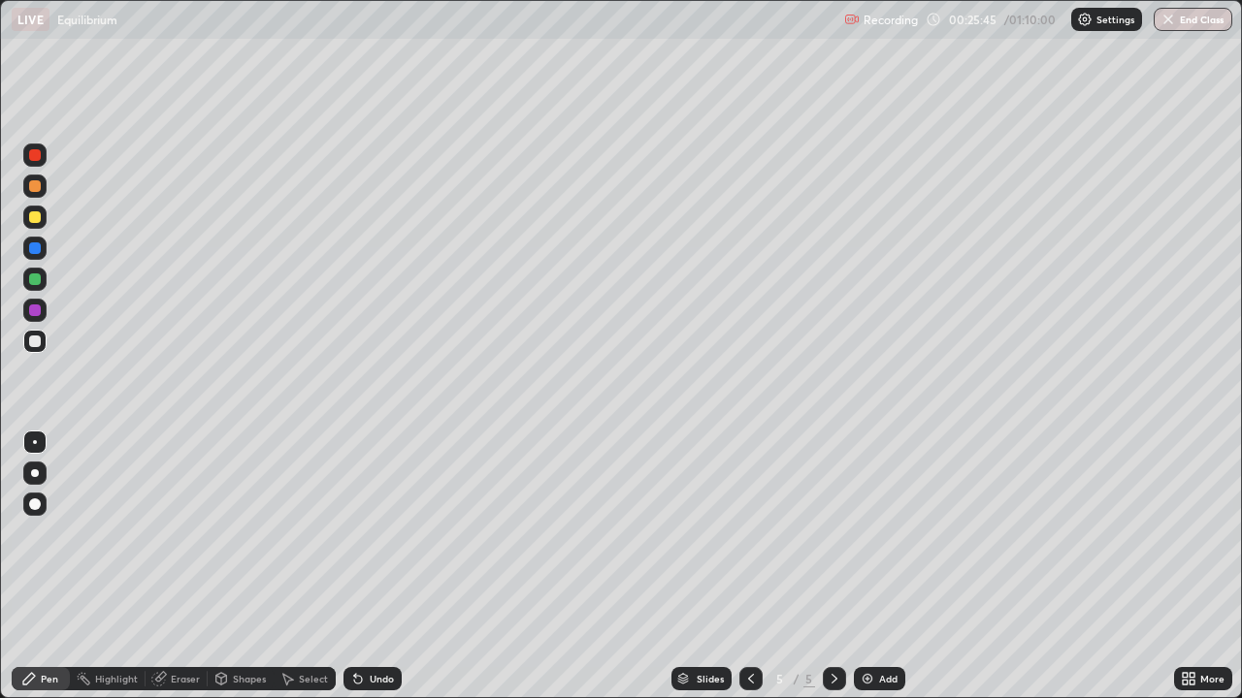
click at [44, 220] on div at bounding box center [34, 217] width 23 height 23
click at [33, 349] on div at bounding box center [34, 341] width 23 height 23
click at [394, 567] on div "Undo" at bounding box center [372, 678] width 58 height 23
click at [387, 567] on div "Undo" at bounding box center [382, 679] width 24 height 10
click at [382, 567] on div "Undo" at bounding box center [382, 679] width 24 height 10
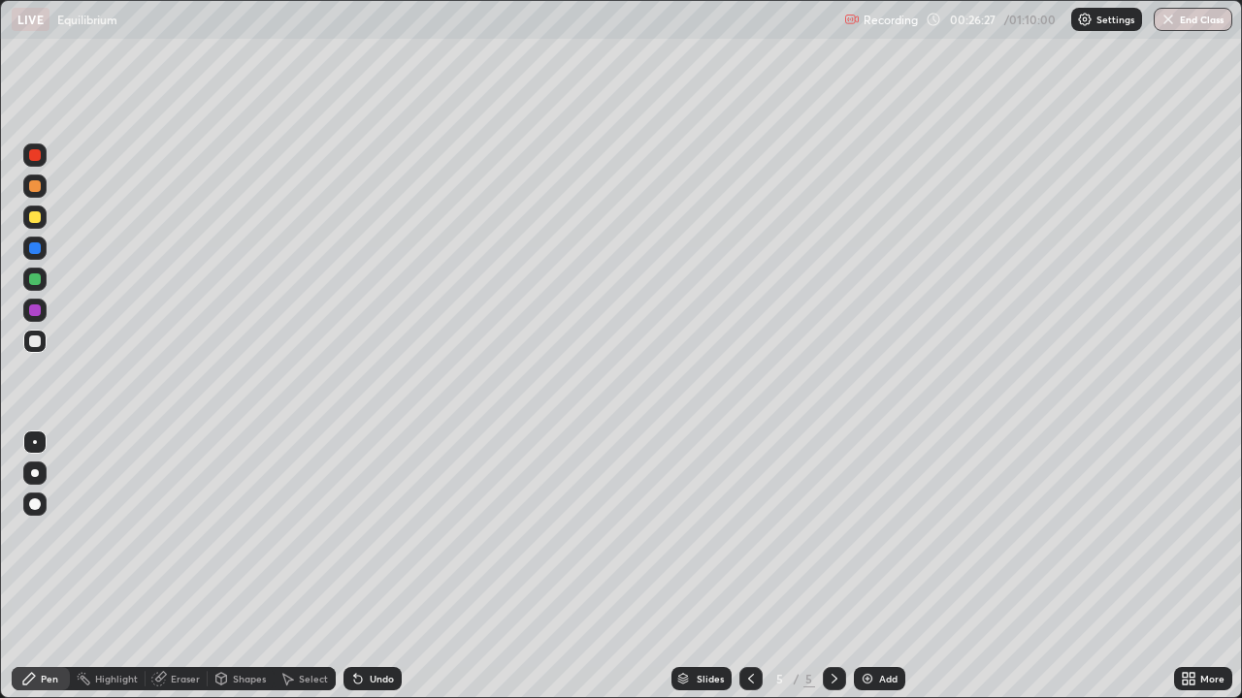
click at [376, 567] on div "Undo" at bounding box center [382, 679] width 24 height 10
click at [371, 567] on div "Undo" at bounding box center [382, 679] width 24 height 10
click at [233, 567] on div "Shapes" at bounding box center [249, 679] width 33 height 10
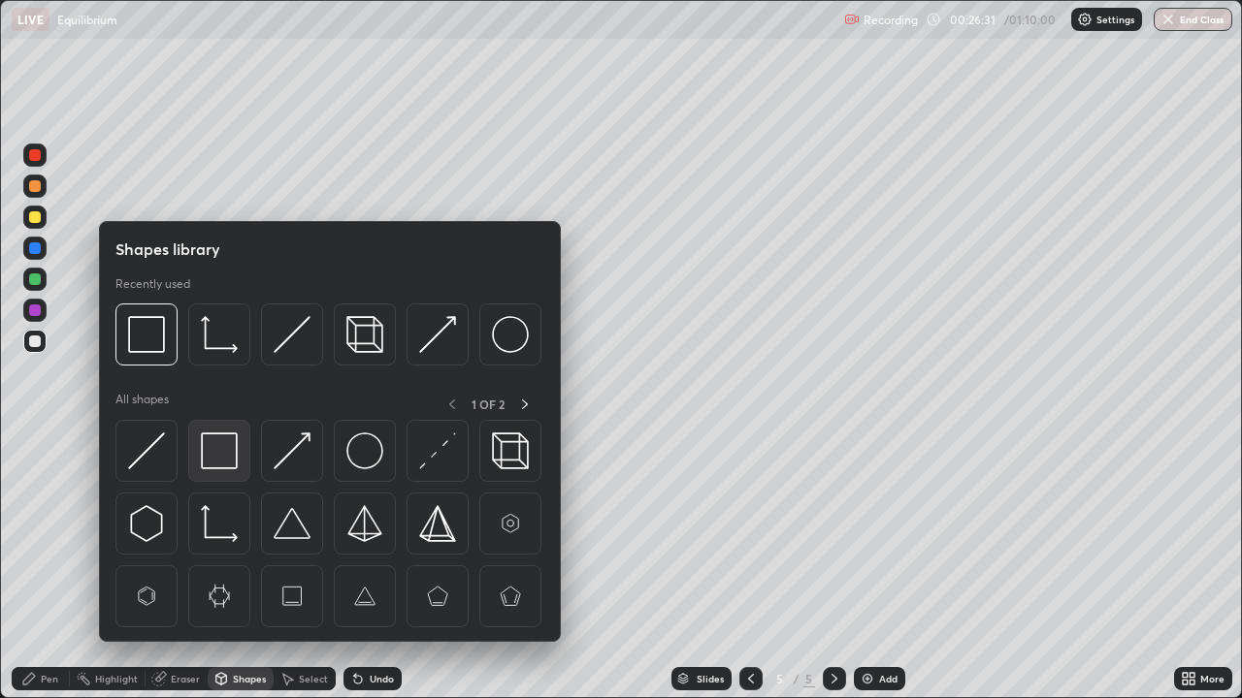
click at [226, 449] on img at bounding box center [219, 451] width 37 height 37
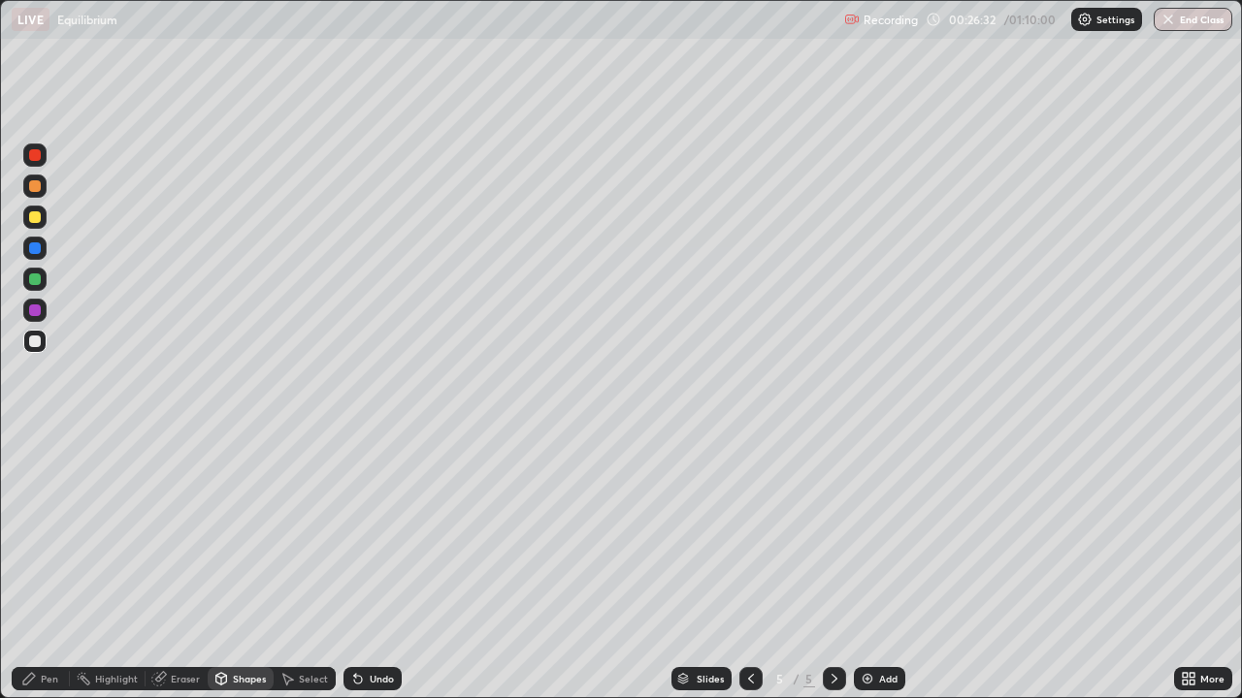
click at [36, 217] on div at bounding box center [35, 217] width 12 height 12
click at [42, 567] on div "Pen" at bounding box center [49, 679] width 17 height 10
click at [42, 336] on div at bounding box center [34, 341] width 23 height 23
click at [868, 567] on img at bounding box center [867, 679] width 16 height 16
click at [36, 217] on div at bounding box center [35, 217] width 12 height 12
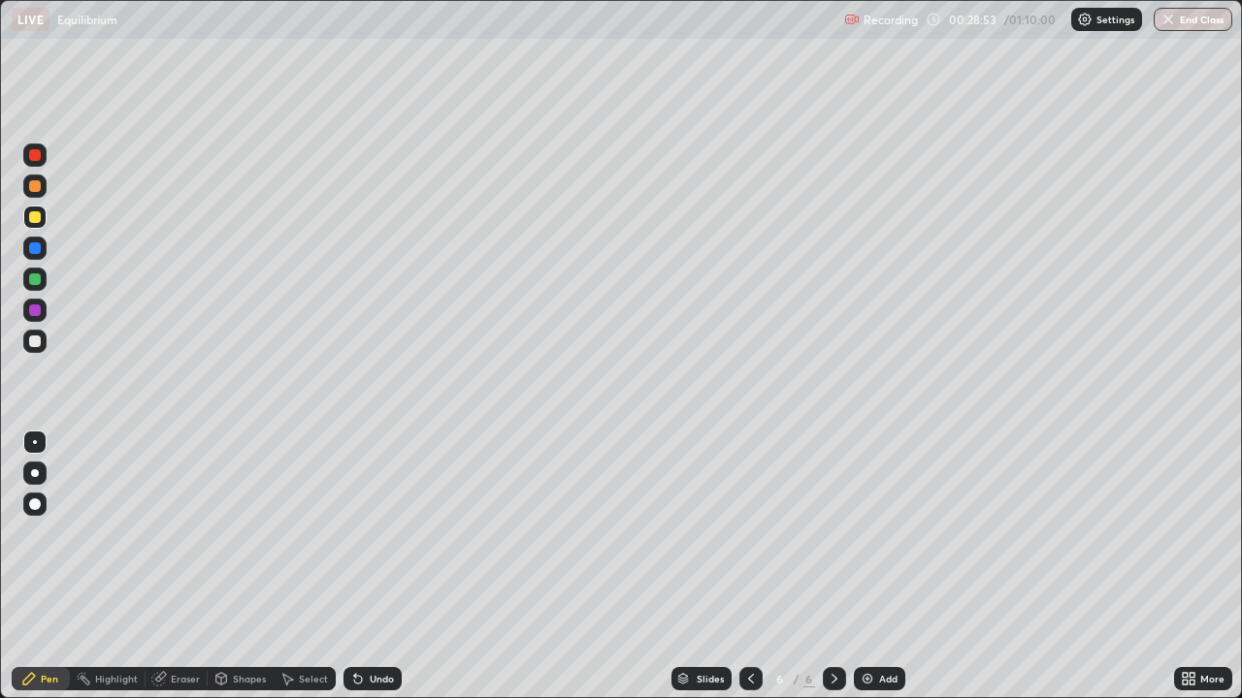
click at [236, 567] on div "Shapes" at bounding box center [249, 679] width 33 height 10
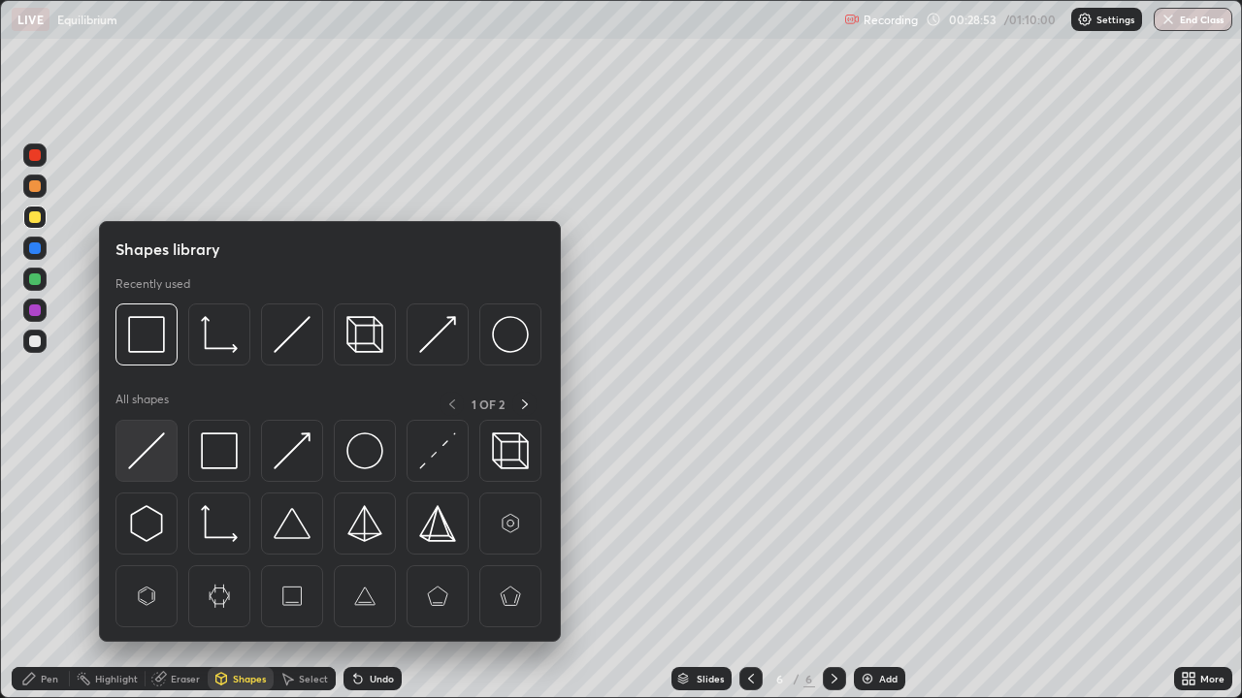
click at [164, 443] on img at bounding box center [146, 451] width 37 height 37
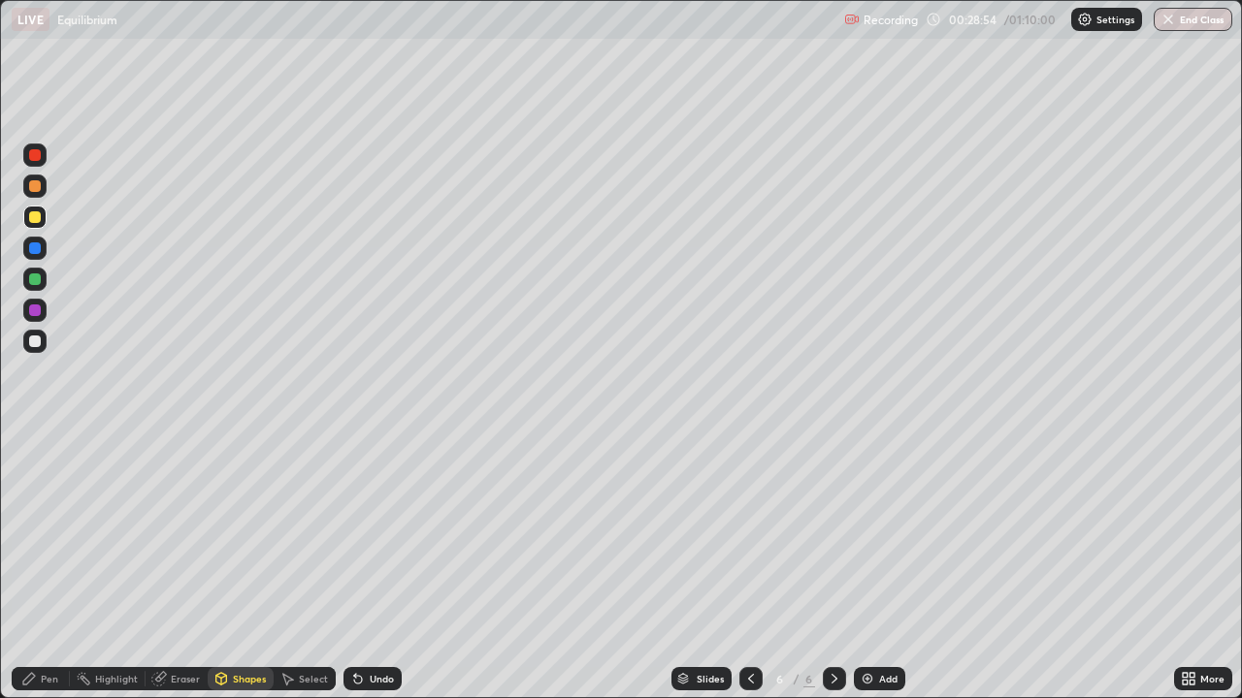
click at [36, 340] on div at bounding box center [35, 342] width 12 height 12
click at [39, 341] on div at bounding box center [35, 342] width 12 height 12
click at [370, 567] on div "Undo" at bounding box center [372, 678] width 58 height 23
click at [377, 567] on div "Undo" at bounding box center [382, 679] width 24 height 10
click at [33, 350] on div at bounding box center [34, 341] width 23 height 23
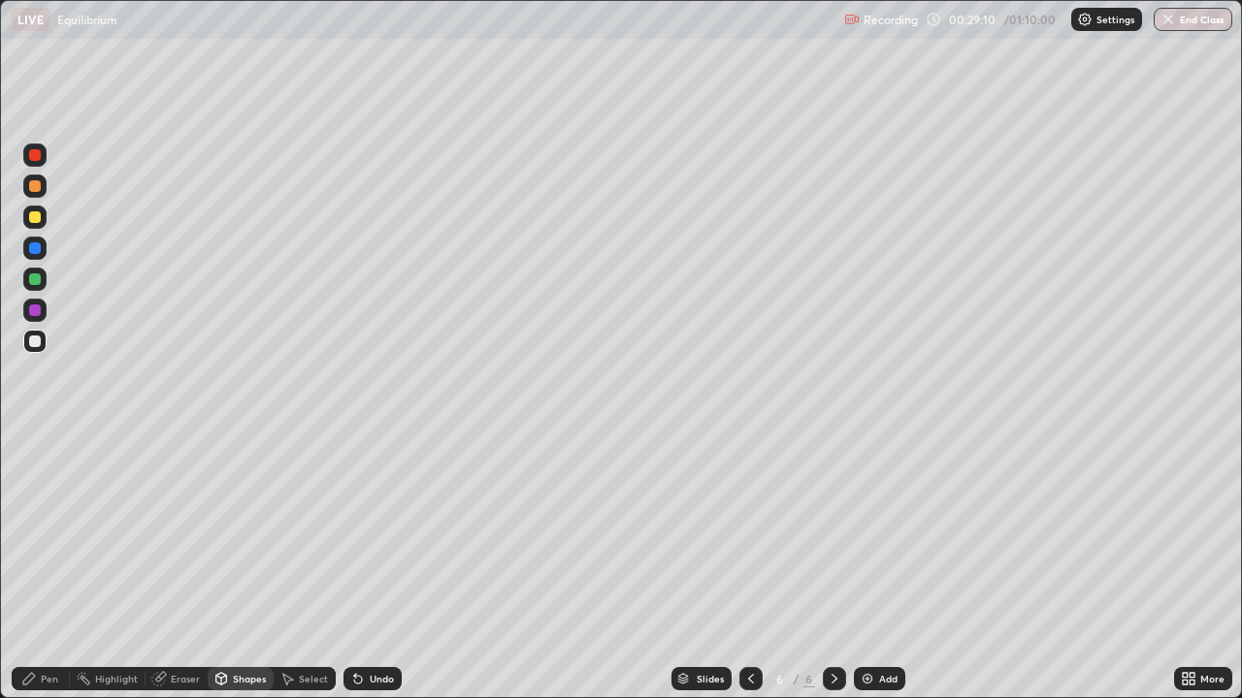
click at [372, 567] on div "Undo" at bounding box center [382, 679] width 24 height 10
click at [370, 567] on div "Undo" at bounding box center [382, 679] width 24 height 10
click at [48, 567] on div "Pen" at bounding box center [49, 679] width 17 height 10
click at [373, 567] on div "Undo" at bounding box center [382, 679] width 24 height 10
click at [220, 567] on icon at bounding box center [221, 677] width 11 height 3
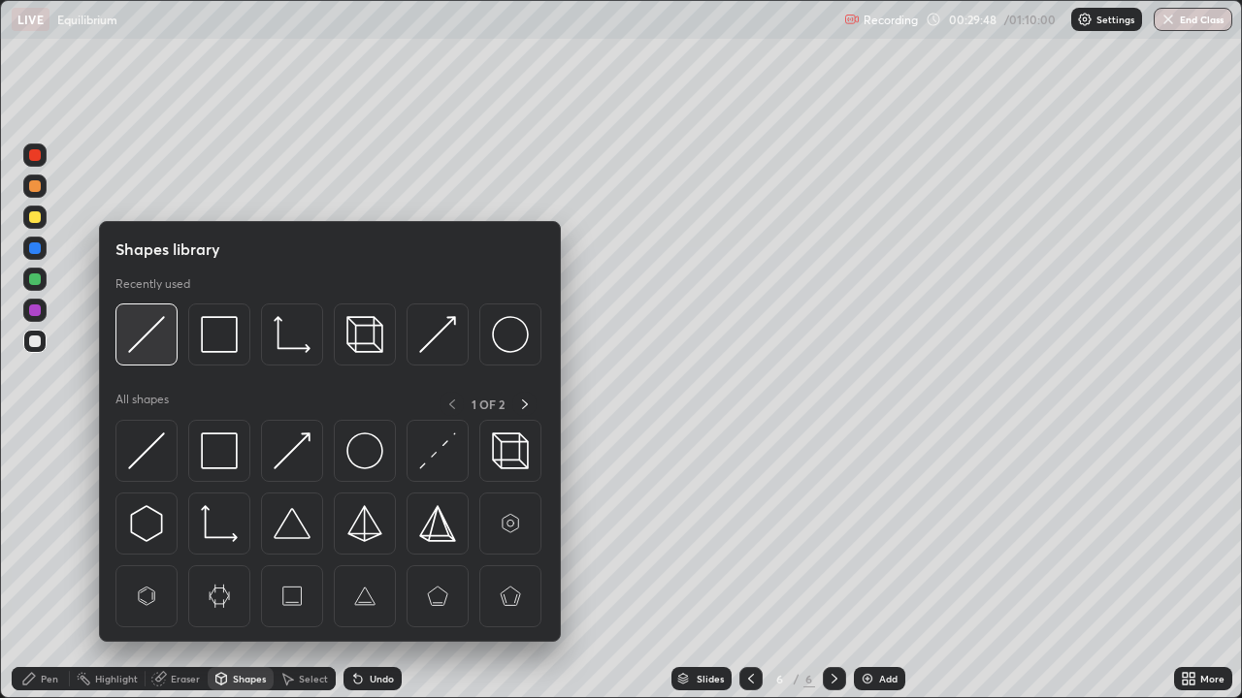
click at [144, 356] on div at bounding box center [146, 335] width 62 height 62
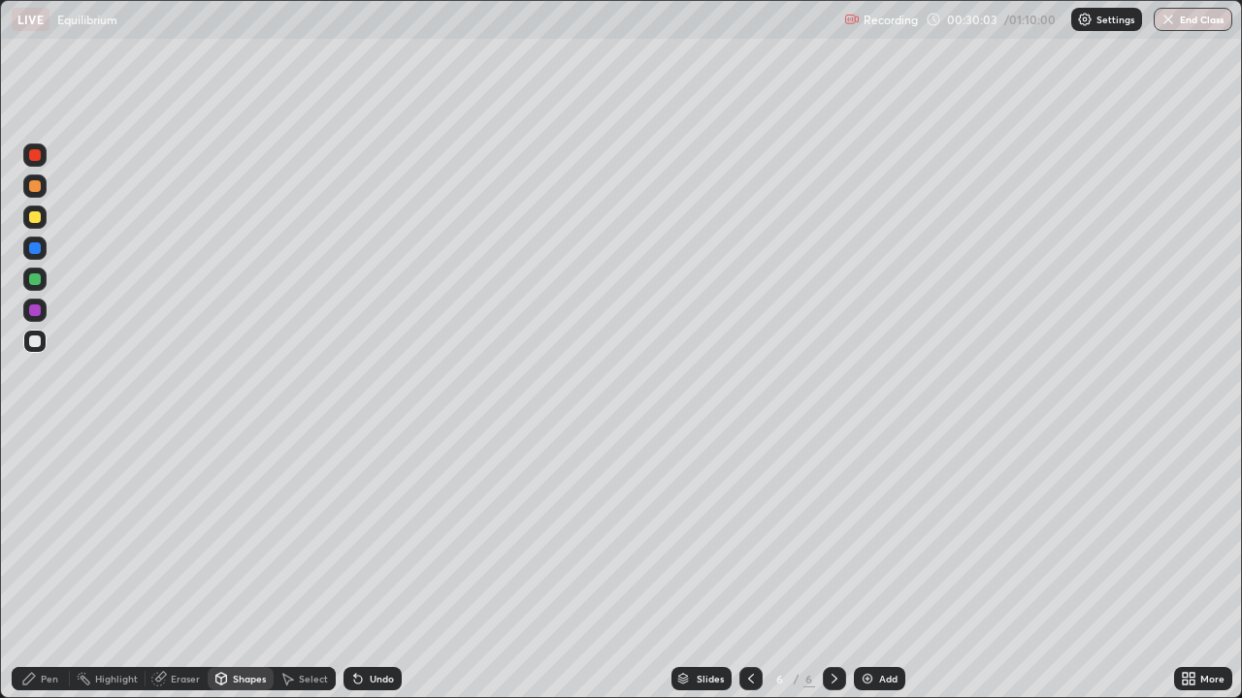
click at [365, 567] on div "Undo" at bounding box center [372, 678] width 58 height 23
click at [39, 222] on div at bounding box center [35, 217] width 12 height 12
click at [373, 567] on div "Undo" at bounding box center [382, 679] width 24 height 10
click at [53, 567] on div "Pen" at bounding box center [49, 679] width 17 height 10
click at [378, 567] on div "Undo" at bounding box center [382, 679] width 24 height 10
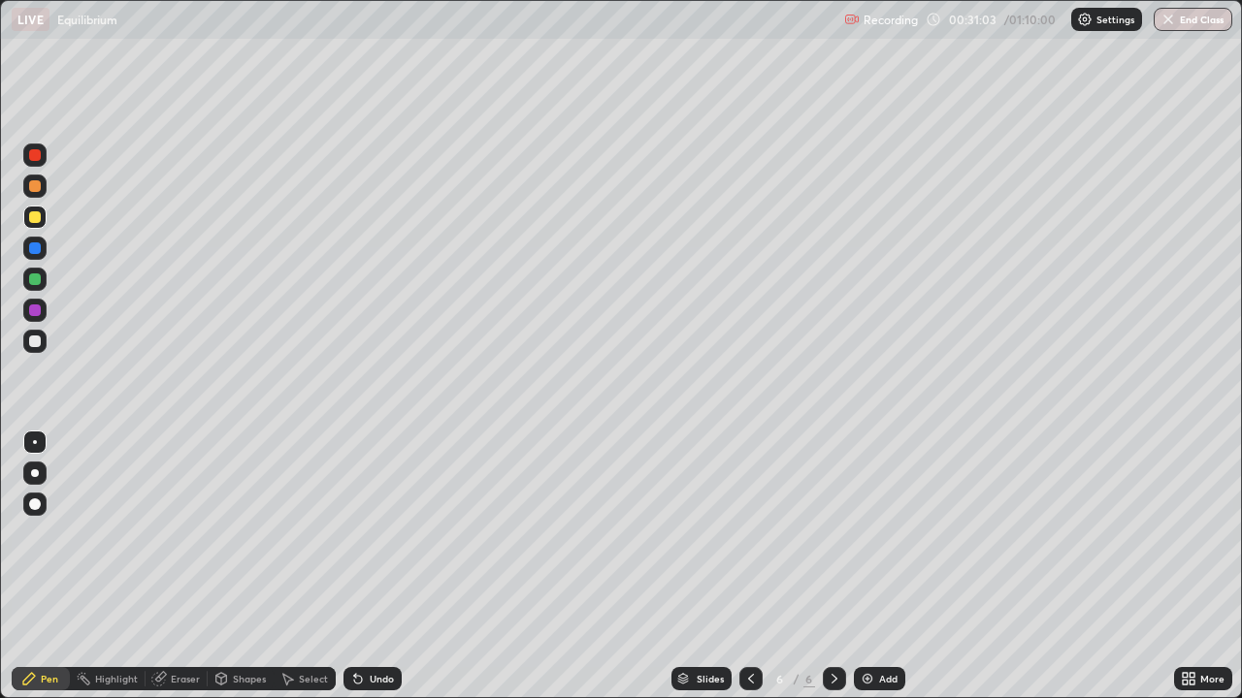
click at [39, 346] on div at bounding box center [34, 341] width 23 height 23
click at [38, 221] on div at bounding box center [35, 217] width 12 height 12
click at [52, 118] on div "Erase all" at bounding box center [35, 349] width 47 height 621
click at [377, 567] on div "Undo" at bounding box center [382, 679] width 24 height 10
click at [382, 567] on div "Undo" at bounding box center [382, 679] width 24 height 10
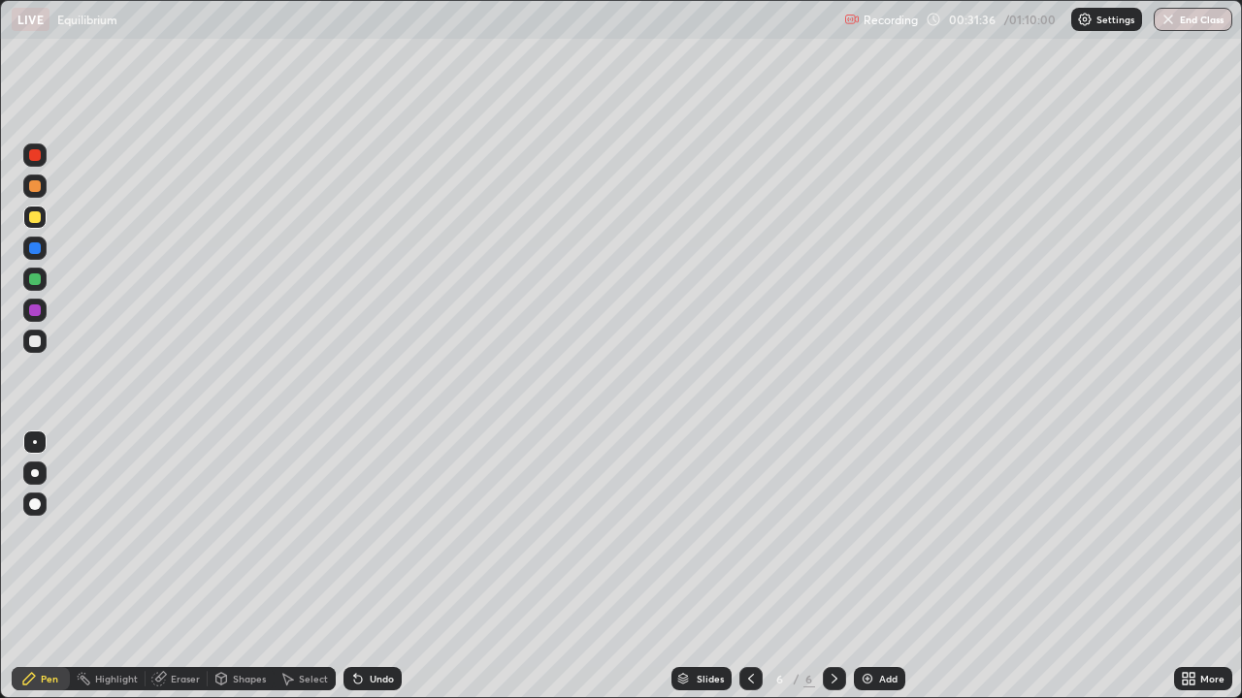
click at [37, 345] on div at bounding box center [35, 342] width 12 height 12
click at [39, 226] on div at bounding box center [34, 217] width 23 height 23
click at [32, 224] on div at bounding box center [34, 217] width 23 height 23
click at [382, 567] on div "Undo" at bounding box center [372, 678] width 58 height 23
click at [226, 567] on icon at bounding box center [221, 679] width 16 height 16
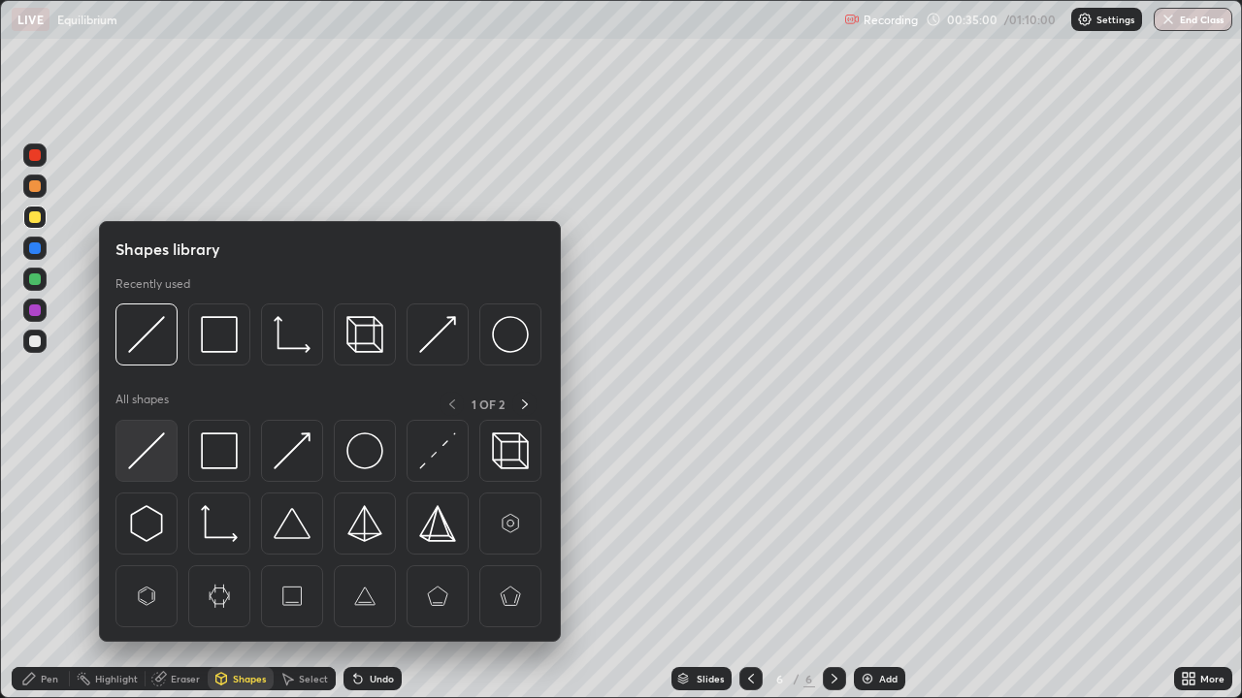
click at [159, 459] on img at bounding box center [146, 451] width 37 height 37
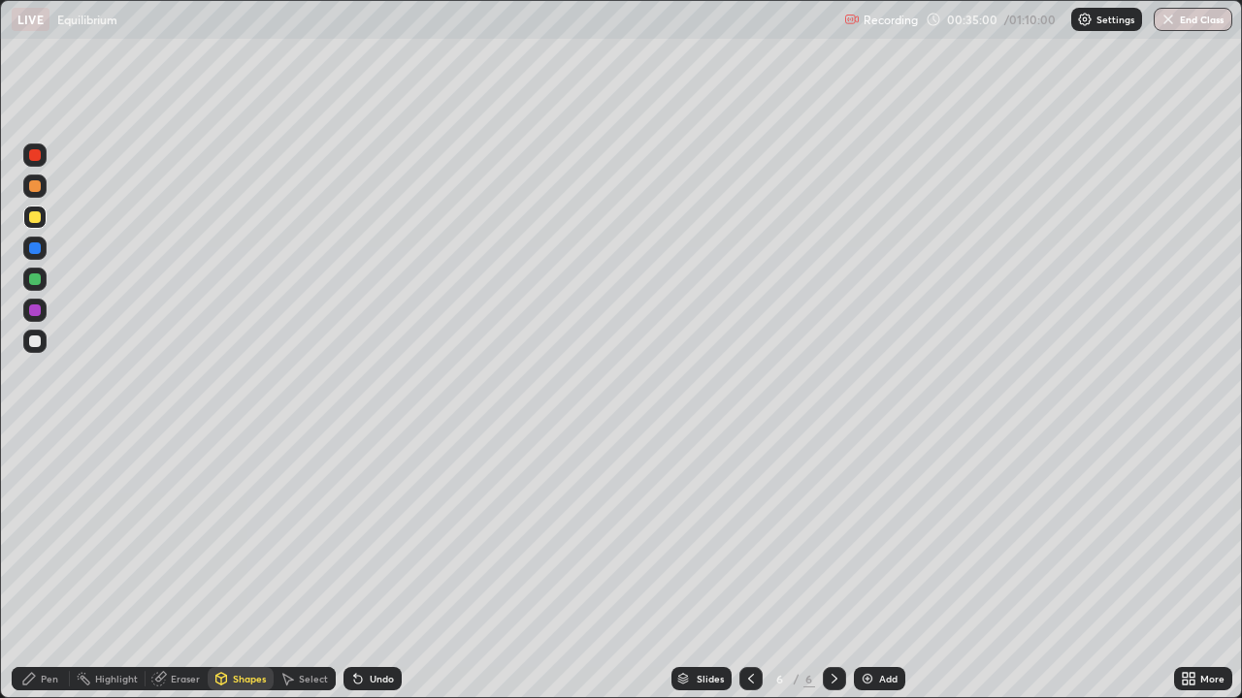
click at [37, 349] on div at bounding box center [34, 341] width 23 height 23
click at [364, 567] on div "Undo" at bounding box center [372, 678] width 58 height 23
click at [40, 567] on div "Pen" at bounding box center [41, 678] width 58 height 23
click at [35, 215] on div at bounding box center [35, 217] width 12 height 12
click at [35, 342] on div at bounding box center [35, 342] width 12 height 12
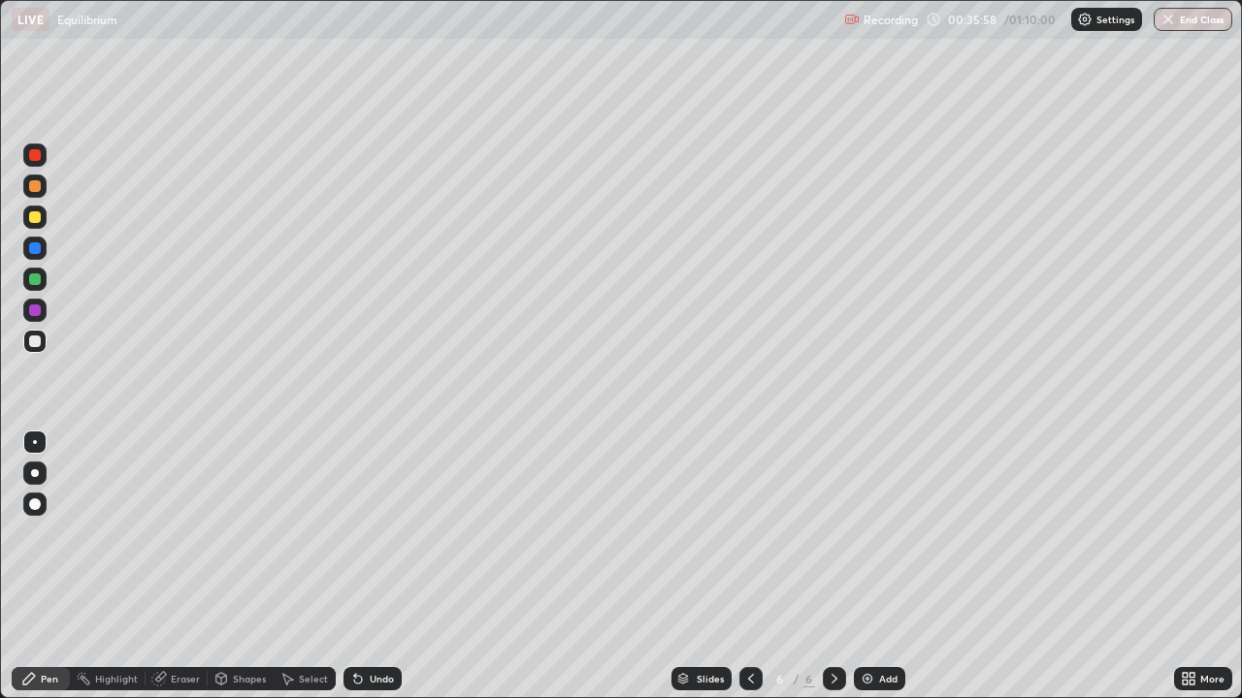
click at [354, 567] on icon at bounding box center [355, 675] width 2 height 2
click at [44, 223] on div at bounding box center [34, 217] width 23 height 23
click at [375, 567] on div "Undo" at bounding box center [372, 678] width 58 height 23
click at [186, 567] on div "Eraser" at bounding box center [185, 679] width 29 height 10
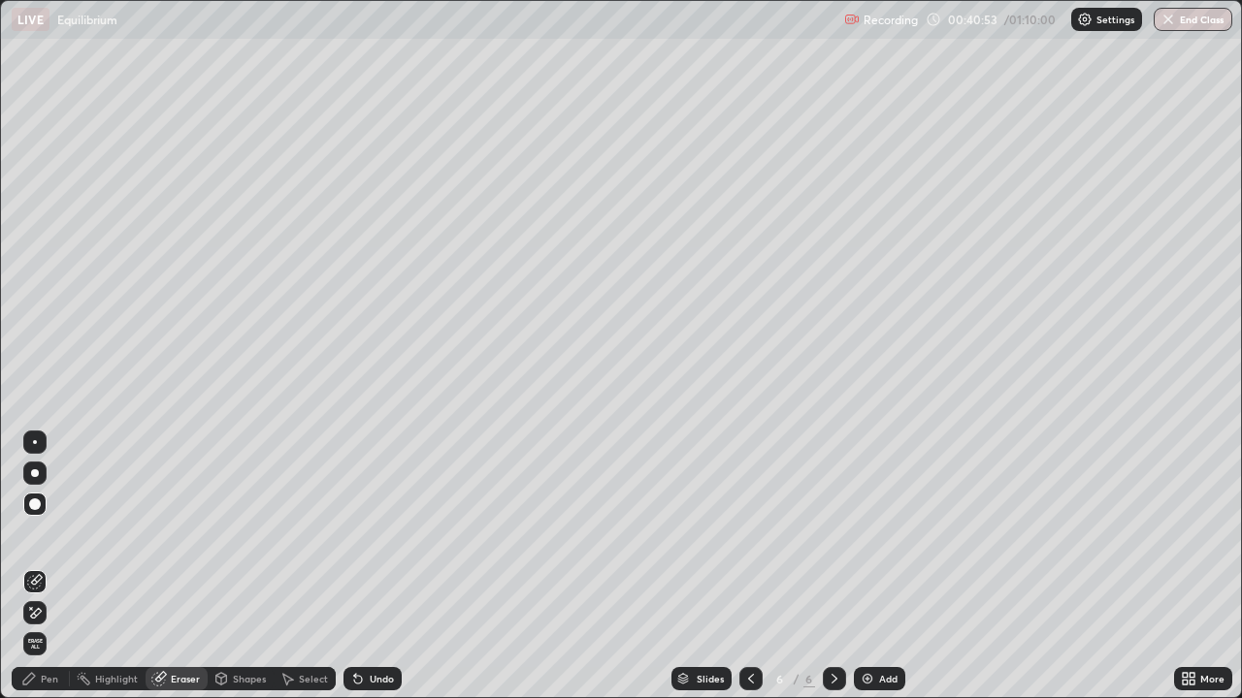
click at [35, 442] on div at bounding box center [35, 442] width 4 height 4
click at [34, 567] on icon at bounding box center [29, 679] width 16 height 16
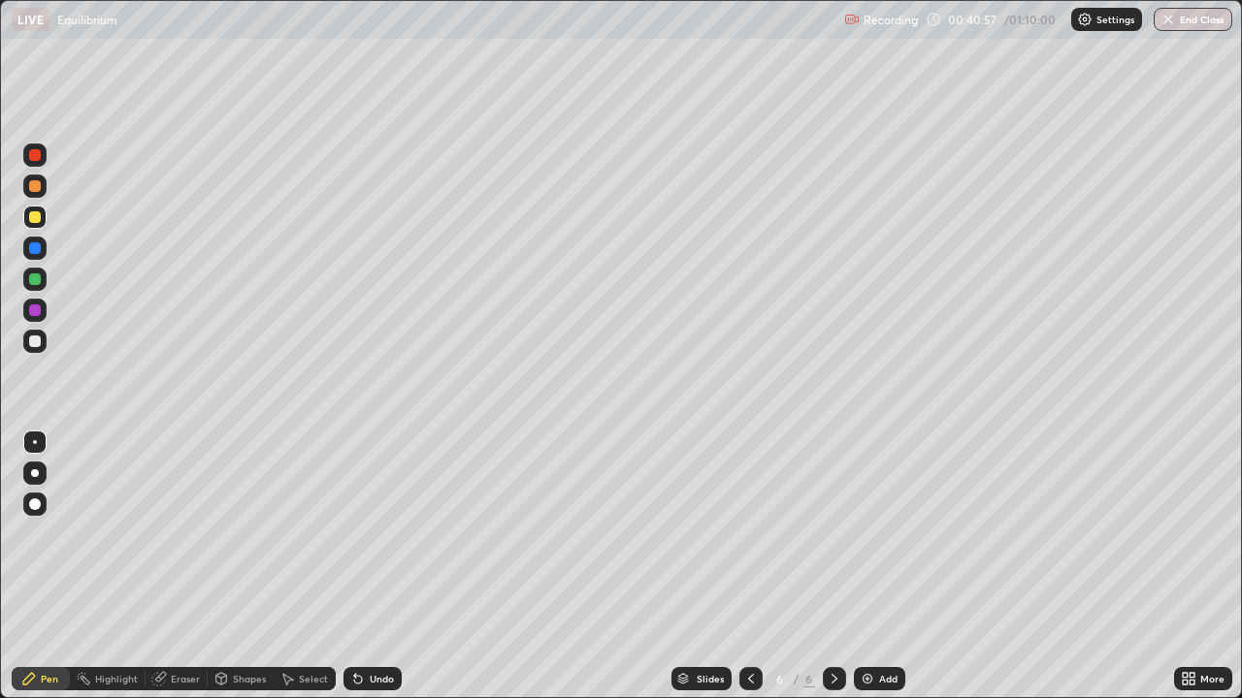
click at [34, 351] on div at bounding box center [34, 341] width 23 height 23
click at [360, 567] on icon at bounding box center [358, 679] width 16 height 16
click at [361, 567] on icon at bounding box center [358, 679] width 16 height 16
click at [40, 221] on div at bounding box center [34, 217] width 23 height 23
click at [874, 567] on div "Add" at bounding box center [879, 678] width 51 height 23
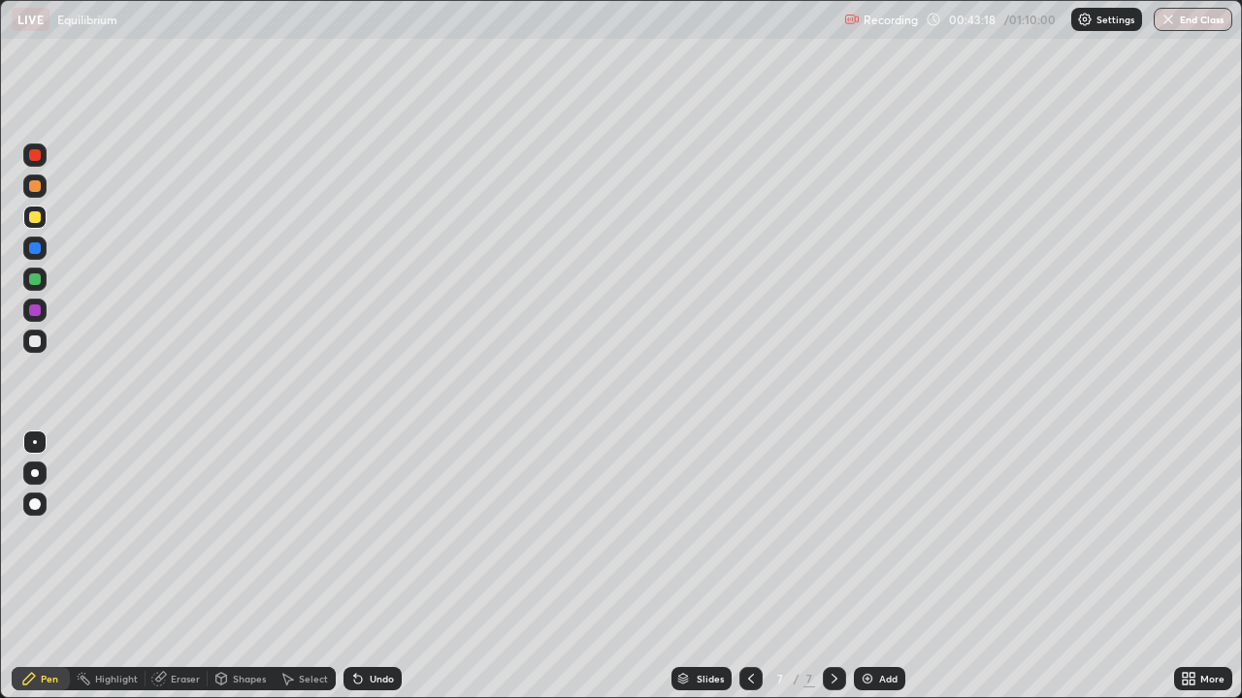
click at [41, 349] on div at bounding box center [34, 341] width 23 height 23
click at [39, 342] on div at bounding box center [35, 342] width 12 height 12
click at [35, 218] on div at bounding box center [35, 217] width 12 height 12
click at [242, 567] on div "Shapes" at bounding box center [249, 679] width 33 height 10
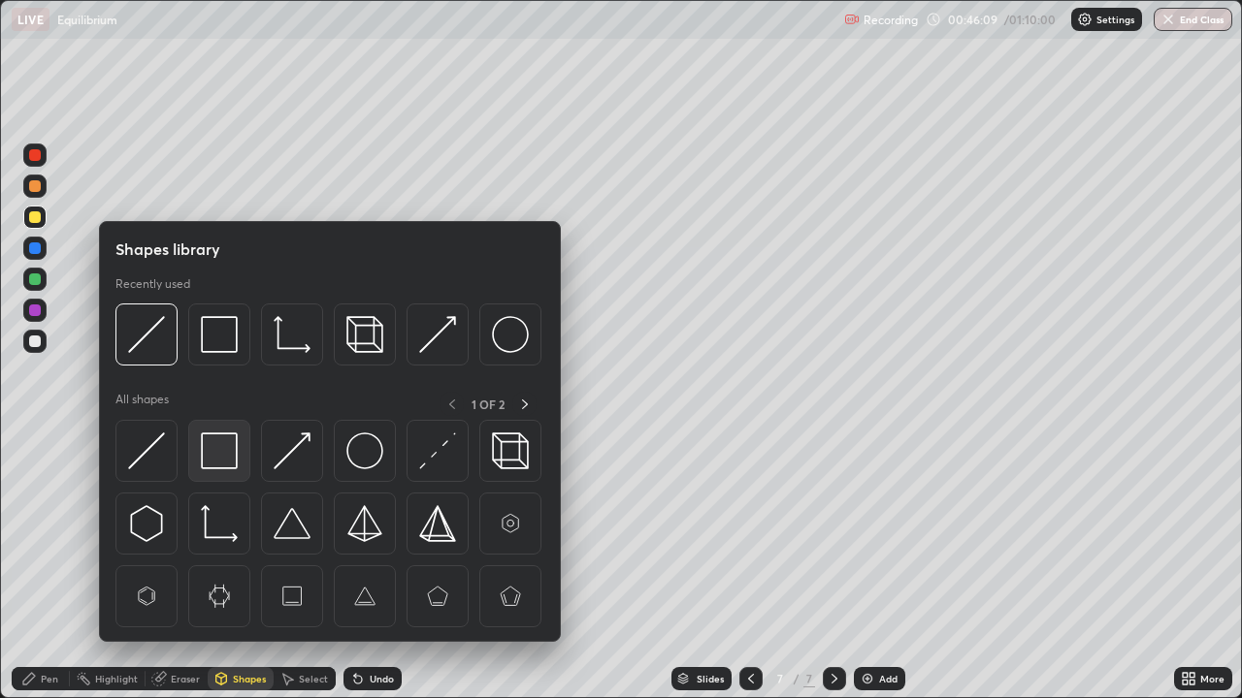
click at [216, 457] on img at bounding box center [219, 451] width 37 height 37
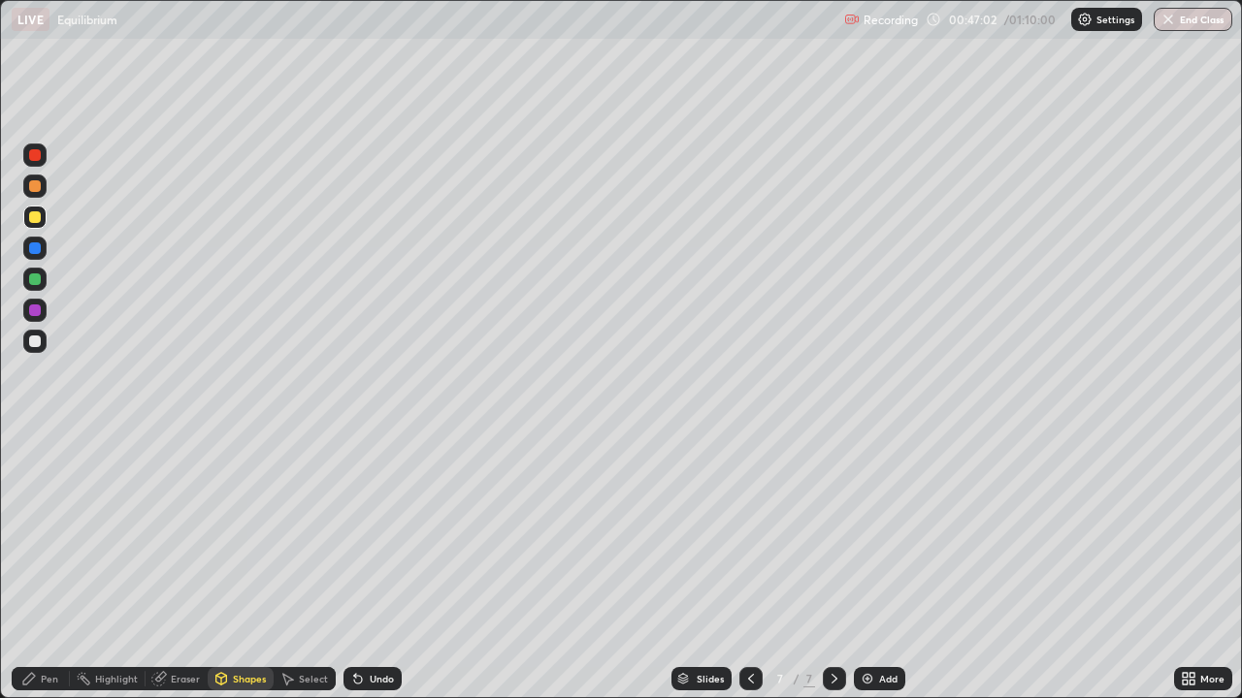
click at [36, 341] on div at bounding box center [35, 342] width 12 height 12
click at [377, 567] on div "Undo" at bounding box center [372, 678] width 58 height 23
click at [44, 567] on div "Pen" at bounding box center [49, 679] width 17 height 10
click at [36, 221] on div at bounding box center [35, 217] width 12 height 12
click at [382, 567] on div "Undo" at bounding box center [382, 679] width 24 height 10
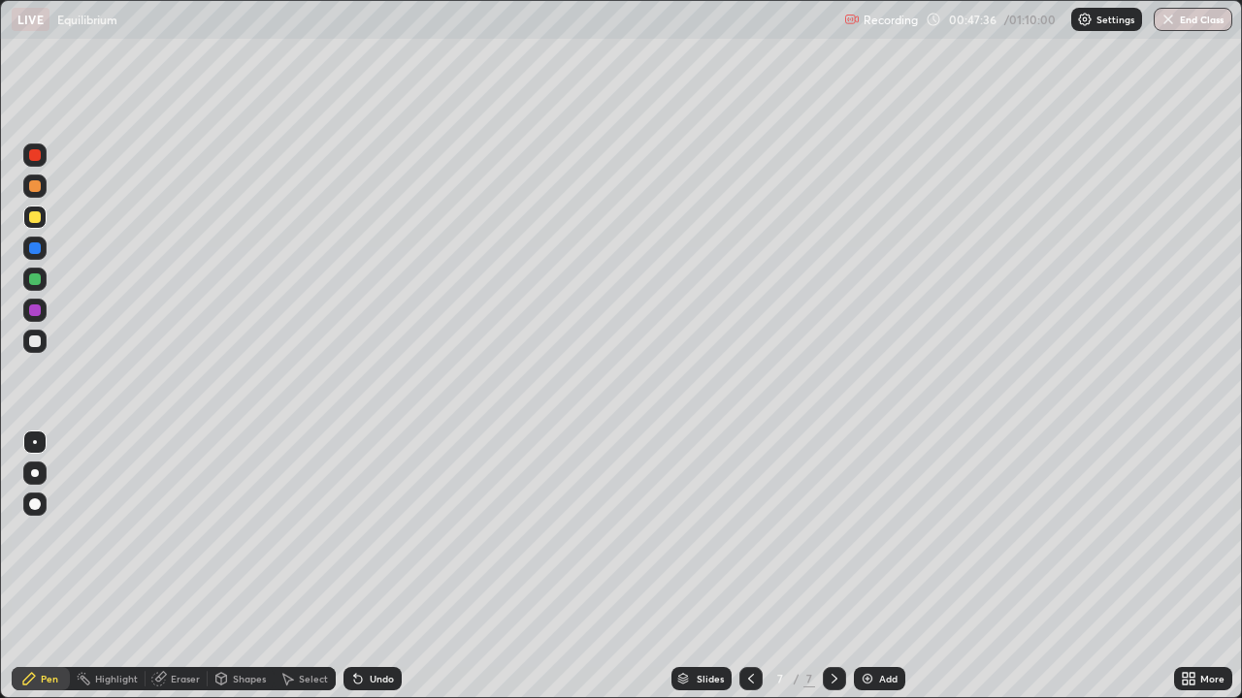
click at [37, 349] on div at bounding box center [34, 341] width 23 height 23
click at [234, 567] on div "Shapes" at bounding box center [249, 679] width 33 height 10
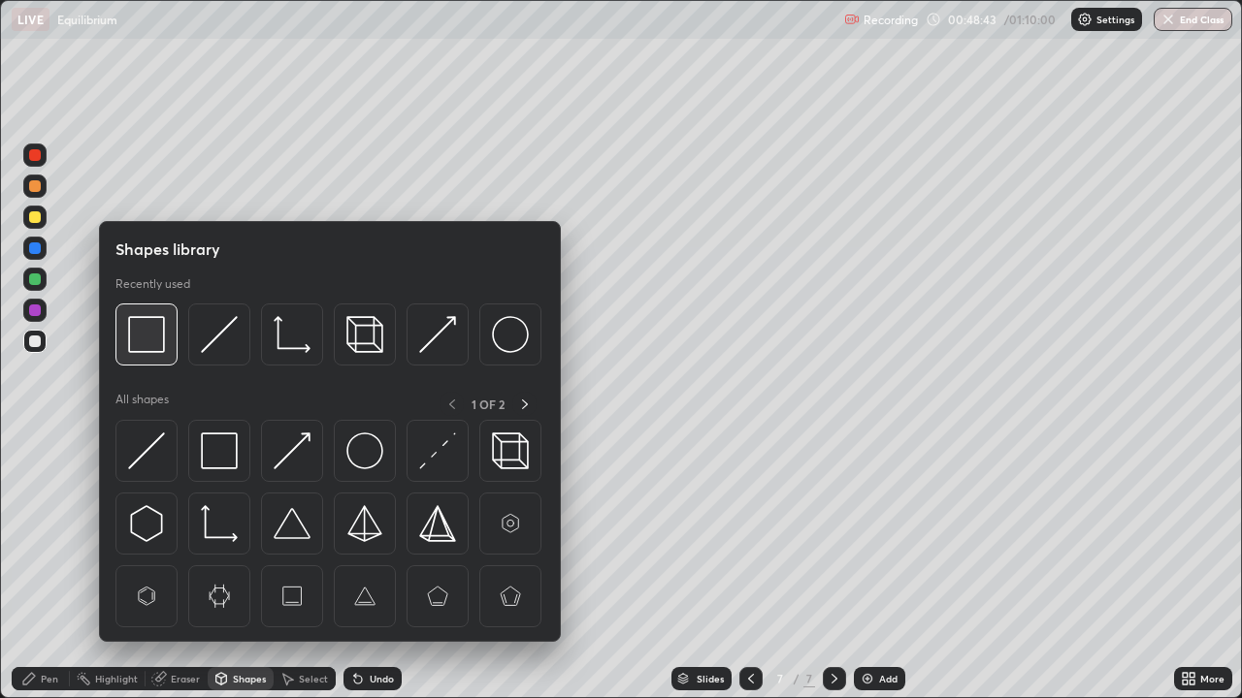
click at [134, 343] on img at bounding box center [146, 334] width 37 height 37
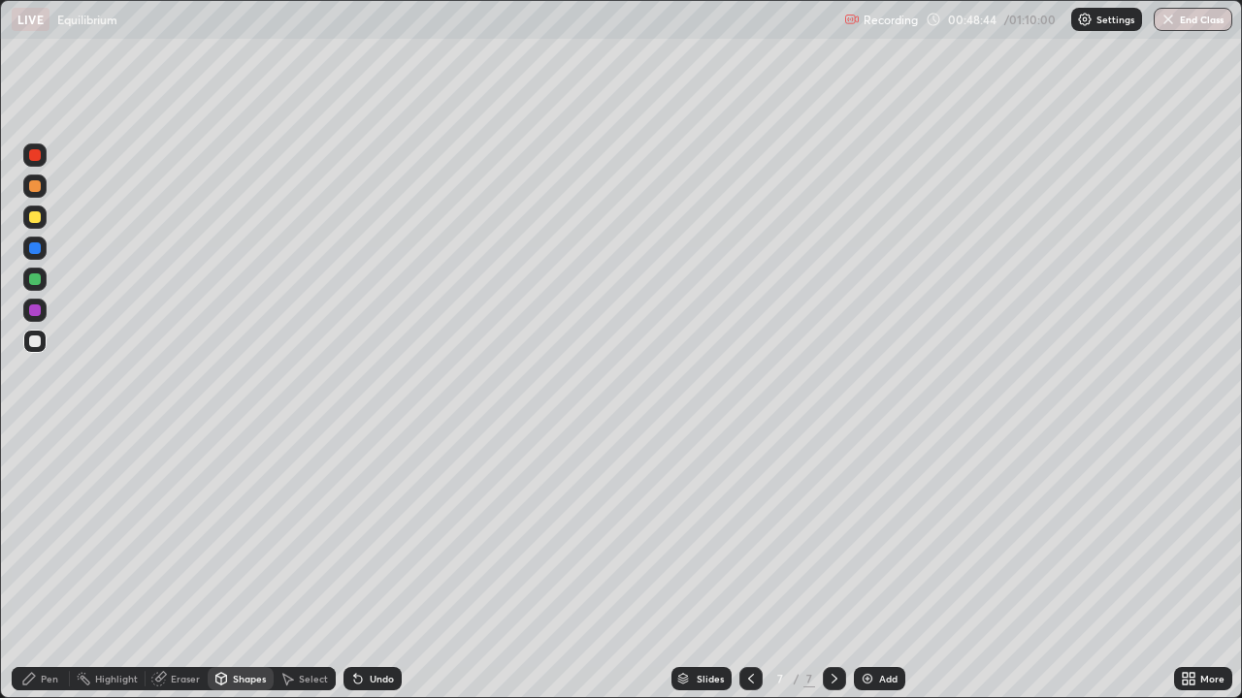
click at [34, 222] on div at bounding box center [35, 217] width 12 height 12
click at [36, 341] on div at bounding box center [35, 342] width 12 height 12
click at [373, 567] on div "Undo" at bounding box center [382, 679] width 24 height 10
click at [370, 567] on div "Undo" at bounding box center [382, 679] width 24 height 10
click at [49, 567] on div "Pen" at bounding box center [49, 679] width 17 height 10
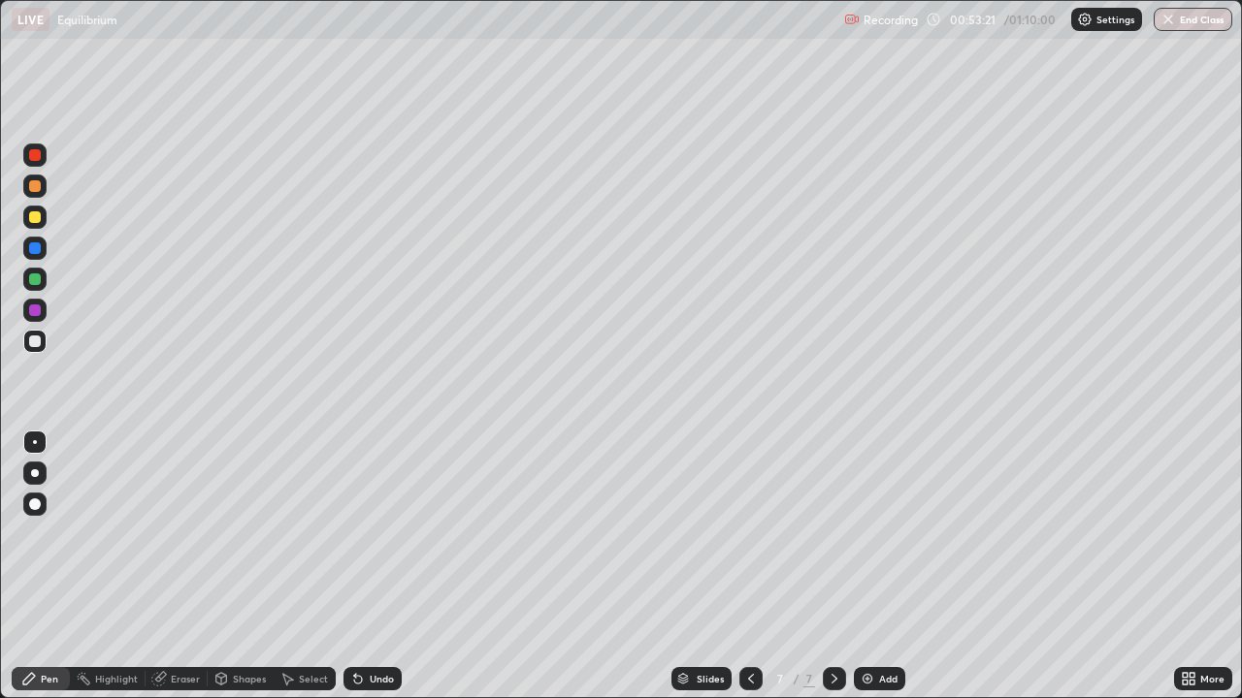
click at [379, 567] on div "Undo" at bounding box center [382, 679] width 24 height 10
click at [382, 567] on div "Undo" at bounding box center [382, 679] width 24 height 10
click at [874, 567] on div "Add" at bounding box center [879, 678] width 51 height 23
click at [40, 226] on div at bounding box center [34, 217] width 23 height 23
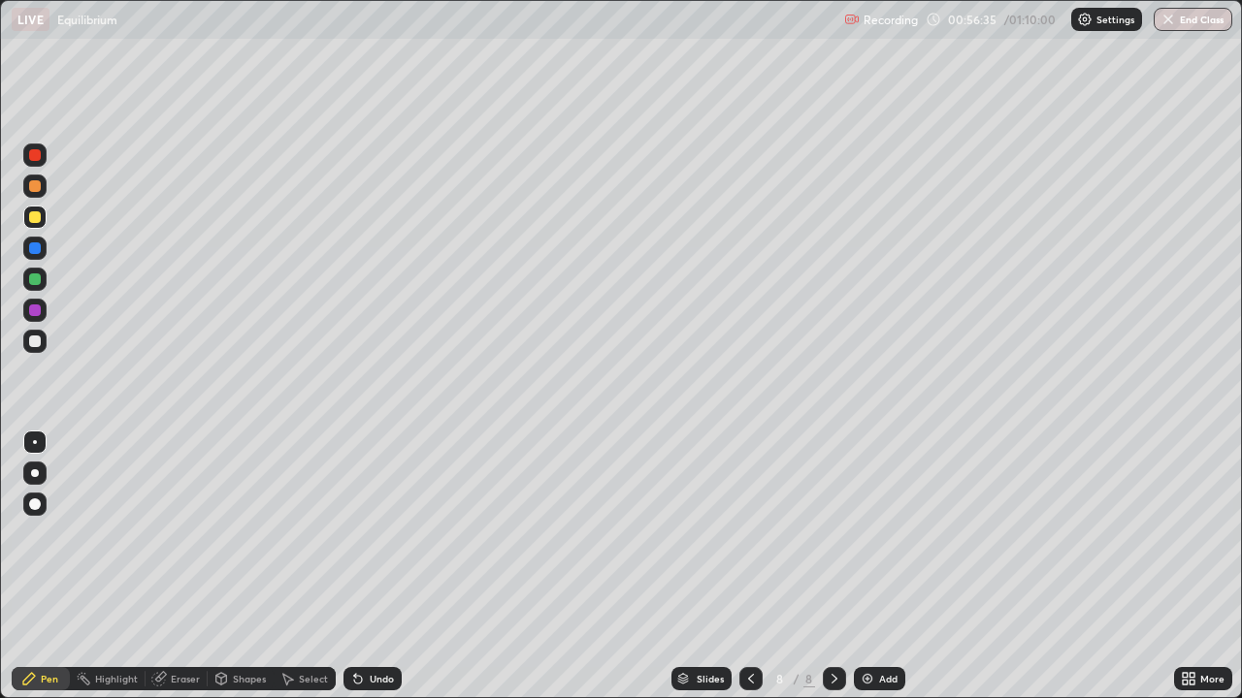
click at [42, 342] on div at bounding box center [34, 341] width 23 height 23
click at [37, 215] on div at bounding box center [35, 217] width 12 height 12
click at [245, 567] on div "Shapes" at bounding box center [249, 679] width 33 height 10
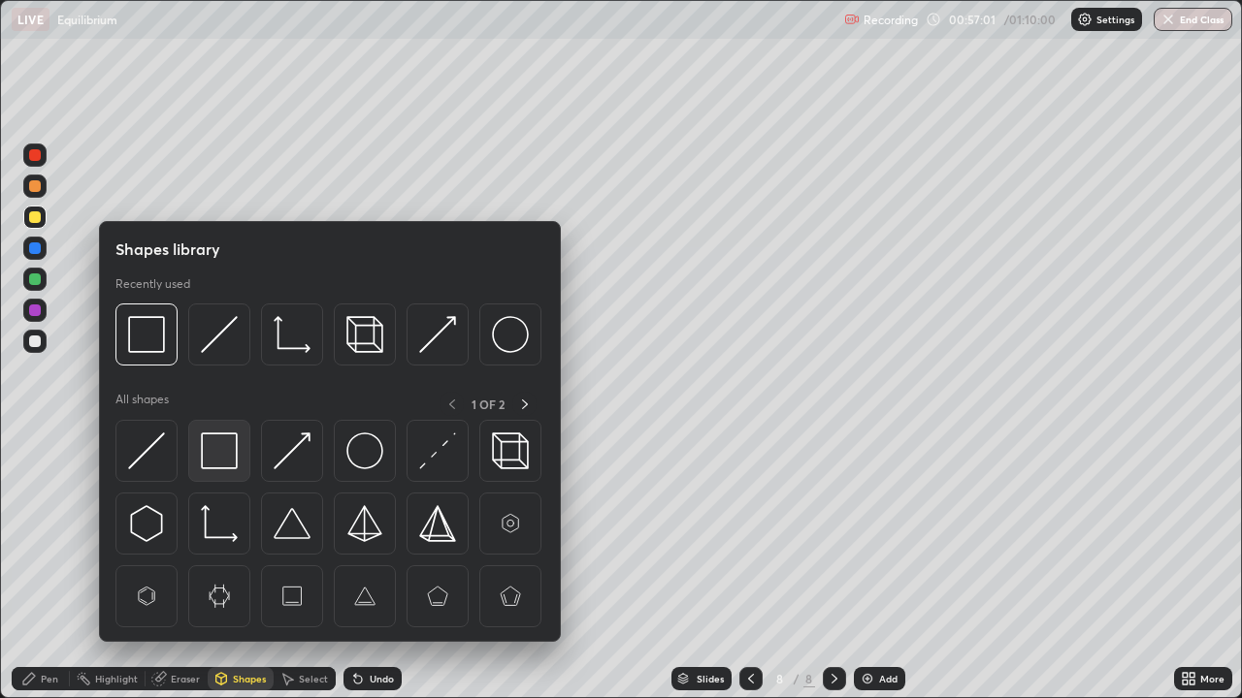
click at [226, 441] on img at bounding box center [219, 451] width 37 height 37
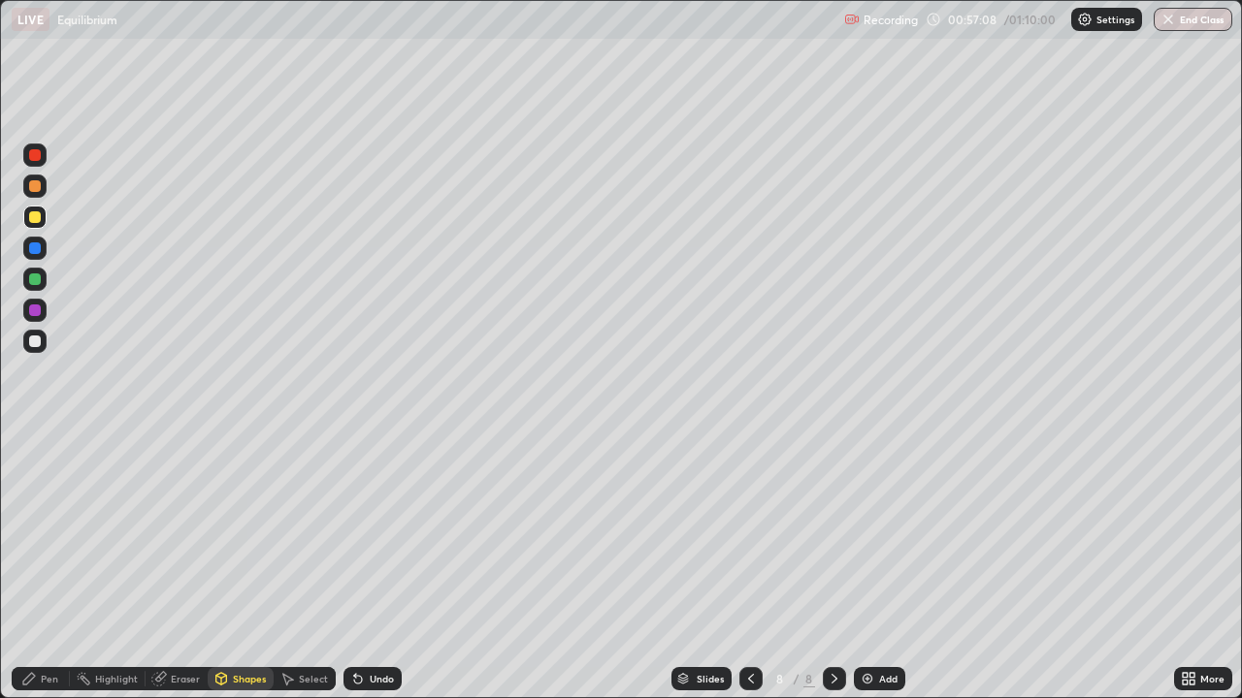
click at [36, 222] on div at bounding box center [35, 217] width 12 height 12
click at [370, 567] on div "Undo" at bounding box center [382, 679] width 24 height 10
click at [40, 567] on div "Pen" at bounding box center [41, 678] width 58 height 23
click at [380, 567] on div "Undo" at bounding box center [382, 679] width 24 height 10
click at [376, 567] on div "Undo" at bounding box center [382, 679] width 24 height 10
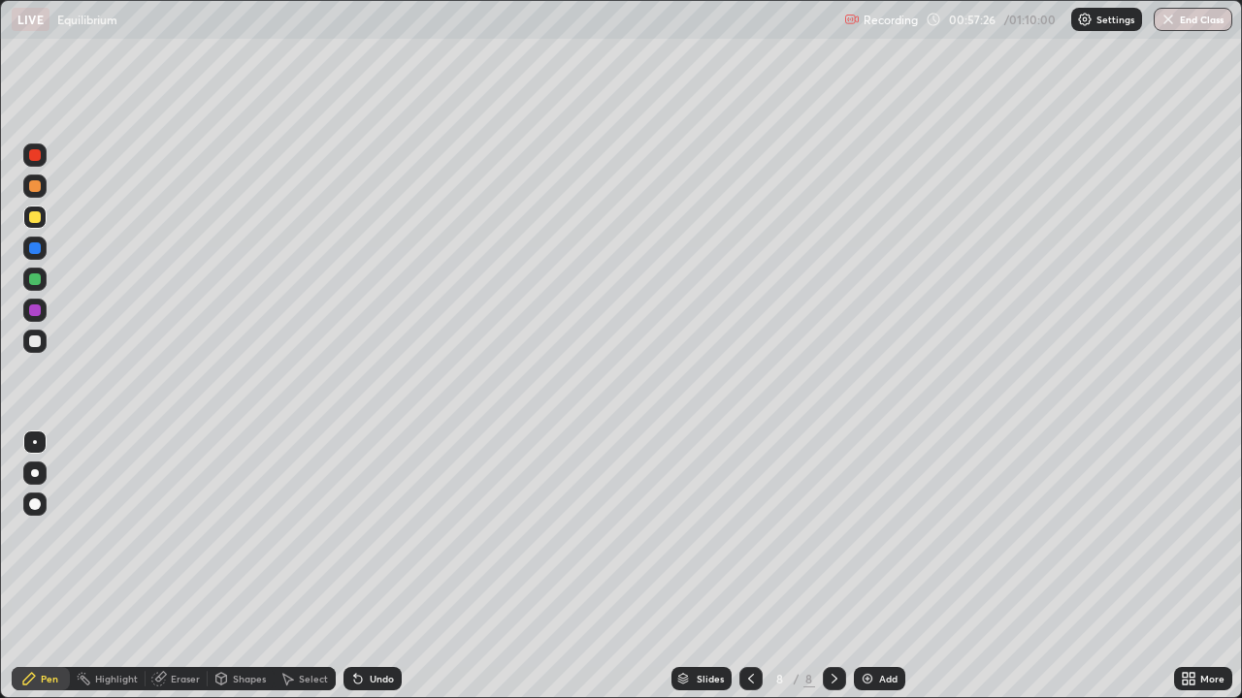
click at [34, 349] on div at bounding box center [34, 341] width 23 height 23
click at [379, 567] on div "Undo" at bounding box center [382, 679] width 24 height 10
click at [381, 567] on div "Undo" at bounding box center [382, 679] width 24 height 10
click at [33, 219] on div at bounding box center [35, 217] width 12 height 12
click at [373, 567] on div "Undo" at bounding box center [372, 678] width 58 height 23
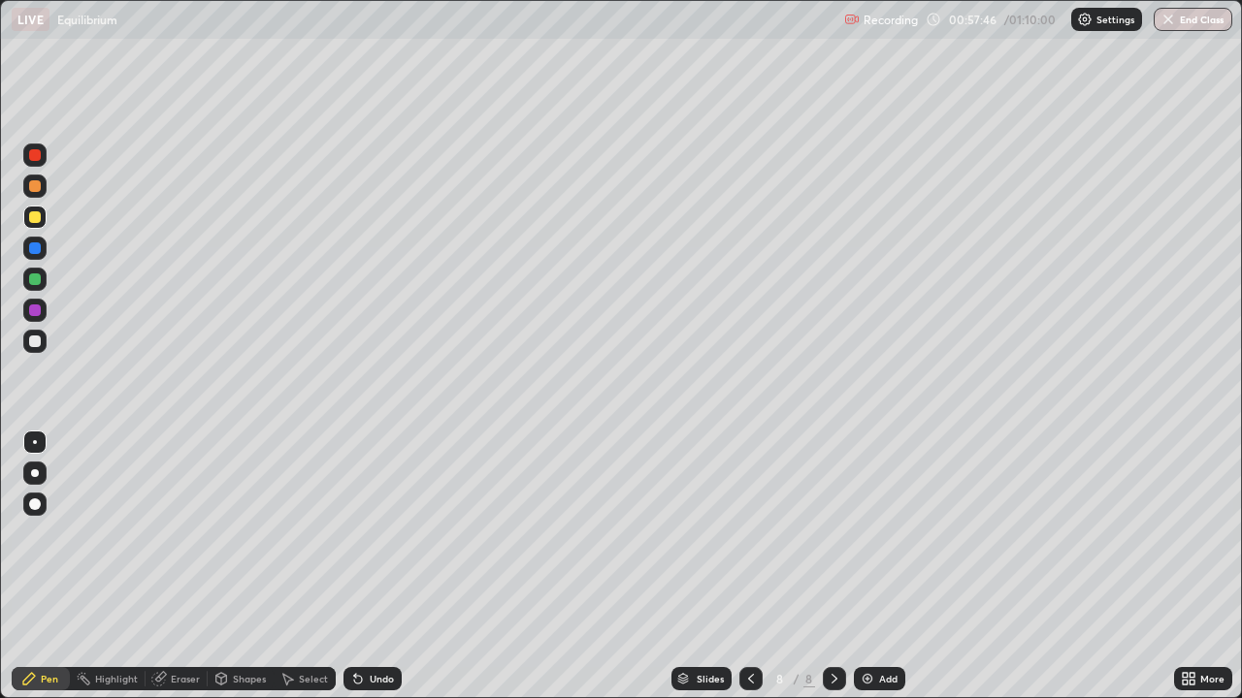
click at [373, 567] on div "Undo" at bounding box center [372, 678] width 58 height 23
click at [377, 567] on div "Undo" at bounding box center [382, 679] width 24 height 10
click at [36, 345] on div at bounding box center [35, 342] width 12 height 12
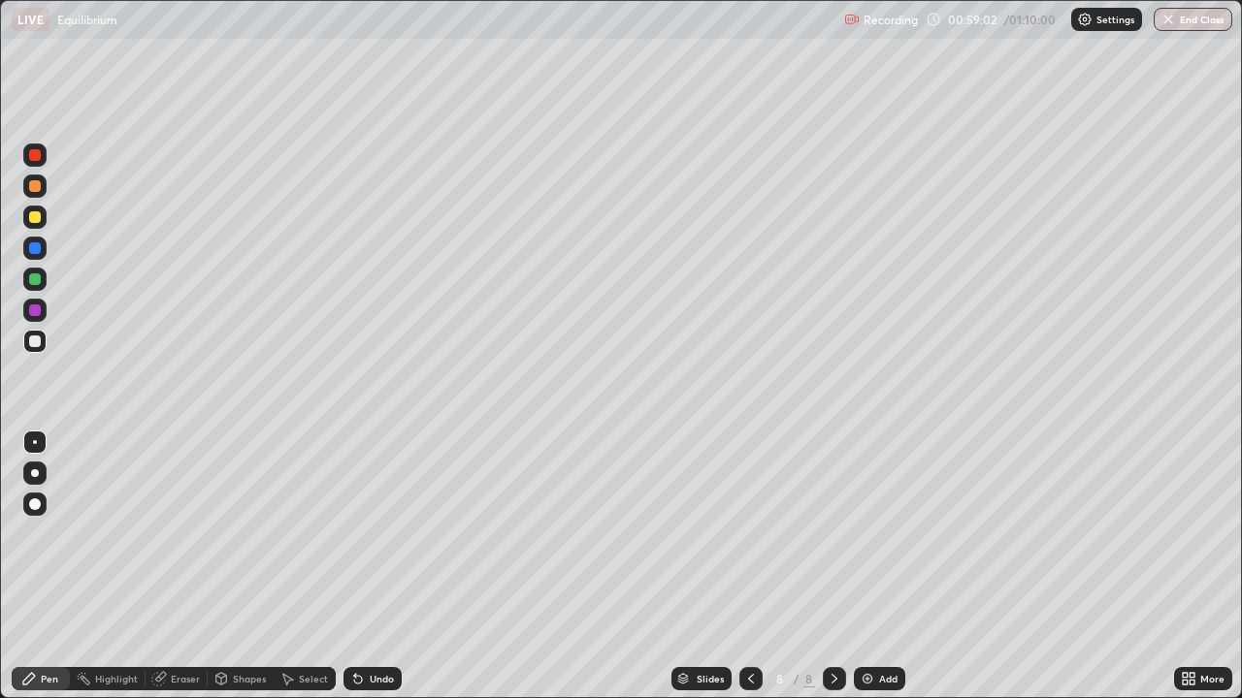
click at [39, 221] on div at bounding box center [35, 217] width 12 height 12
click at [37, 345] on div at bounding box center [35, 342] width 12 height 12
click at [34, 345] on div at bounding box center [35, 342] width 12 height 12
click at [373, 567] on div "Undo" at bounding box center [382, 679] width 24 height 10
click at [374, 567] on div "Undo" at bounding box center [382, 679] width 24 height 10
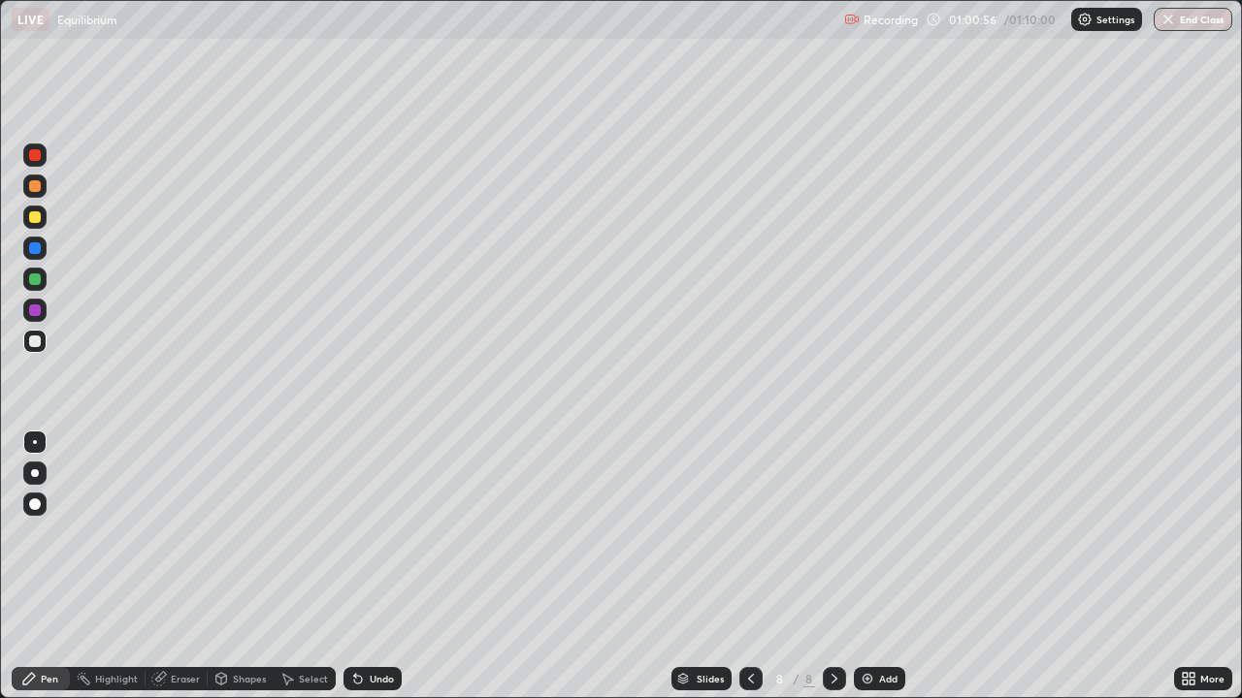
click at [374, 567] on div "Undo" at bounding box center [382, 679] width 24 height 10
click at [377, 567] on div "Undo" at bounding box center [382, 679] width 24 height 10
click at [381, 567] on div "Undo" at bounding box center [382, 679] width 24 height 10
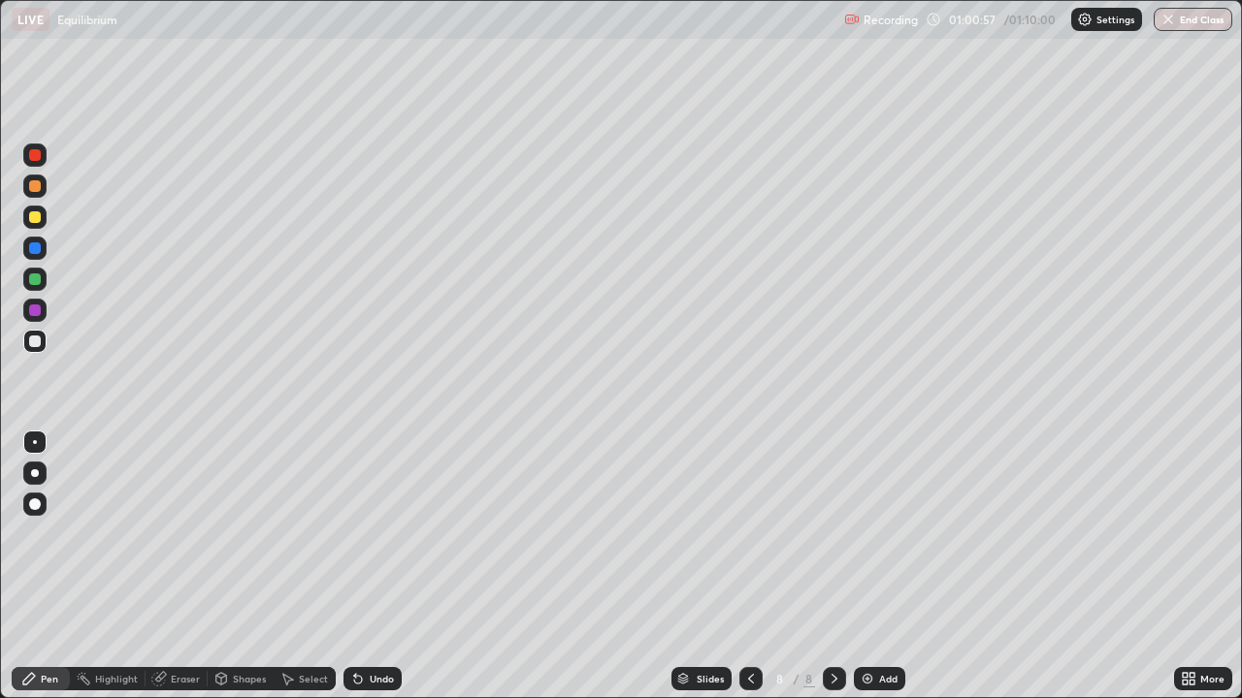
click at [381, 567] on div "Undo" at bounding box center [382, 679] width 24 height 10
click at [384, 567] on div "Undo" at bounding box center [372, 678] width 58 height 23
click at [386, 567] on div "Undo" at bounding box center [372, 678] width 58 height 23
click at [387, 567] on div "Undo" at bounding box center [372, 678] width 58 height 23
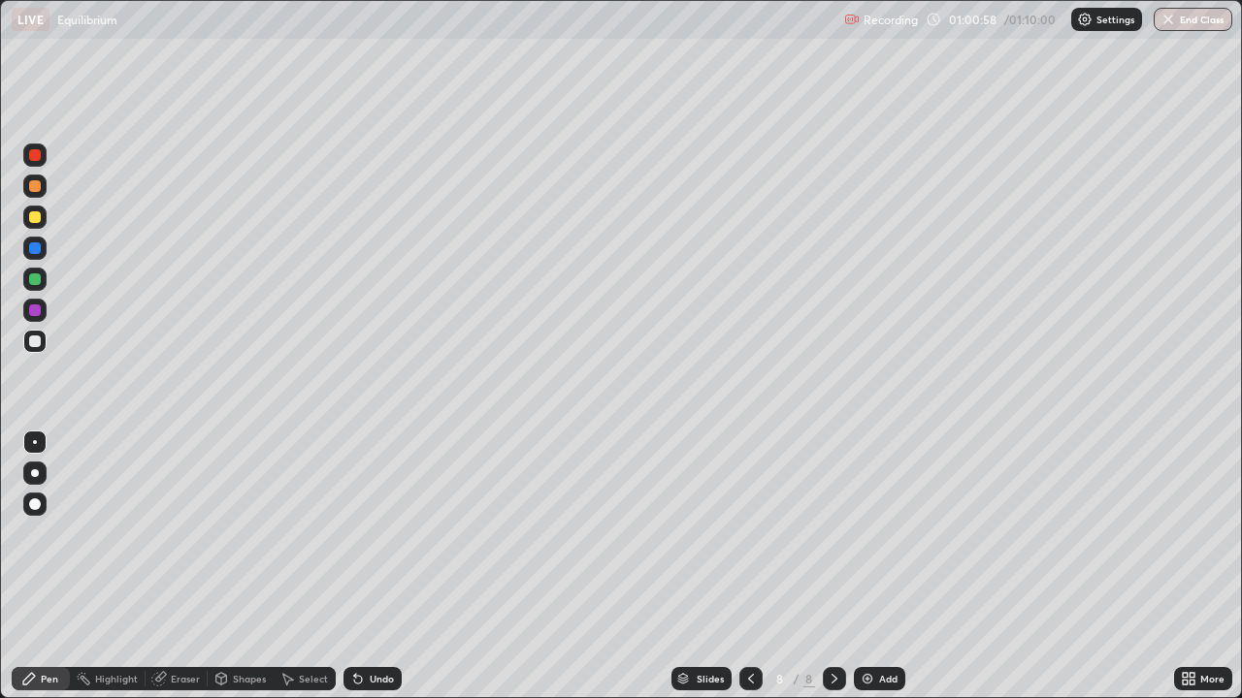
click at [385, 567] on div "Undo" at bounding box center [372, 678] width 58 height 23
click at [386, 567] on div "Undo" at bounding box center [372, 678] width 58 height 23
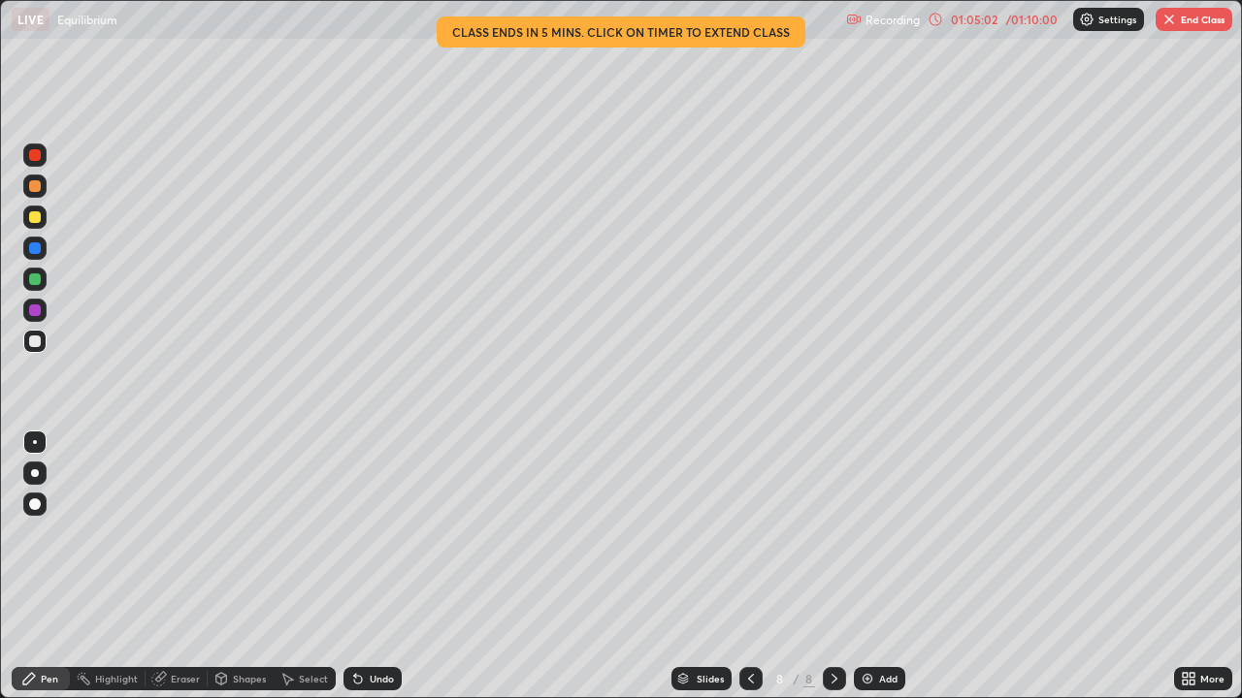
click at [185, 567] on div "Eraser" at bounding box center [185, 679] width 29 height 10
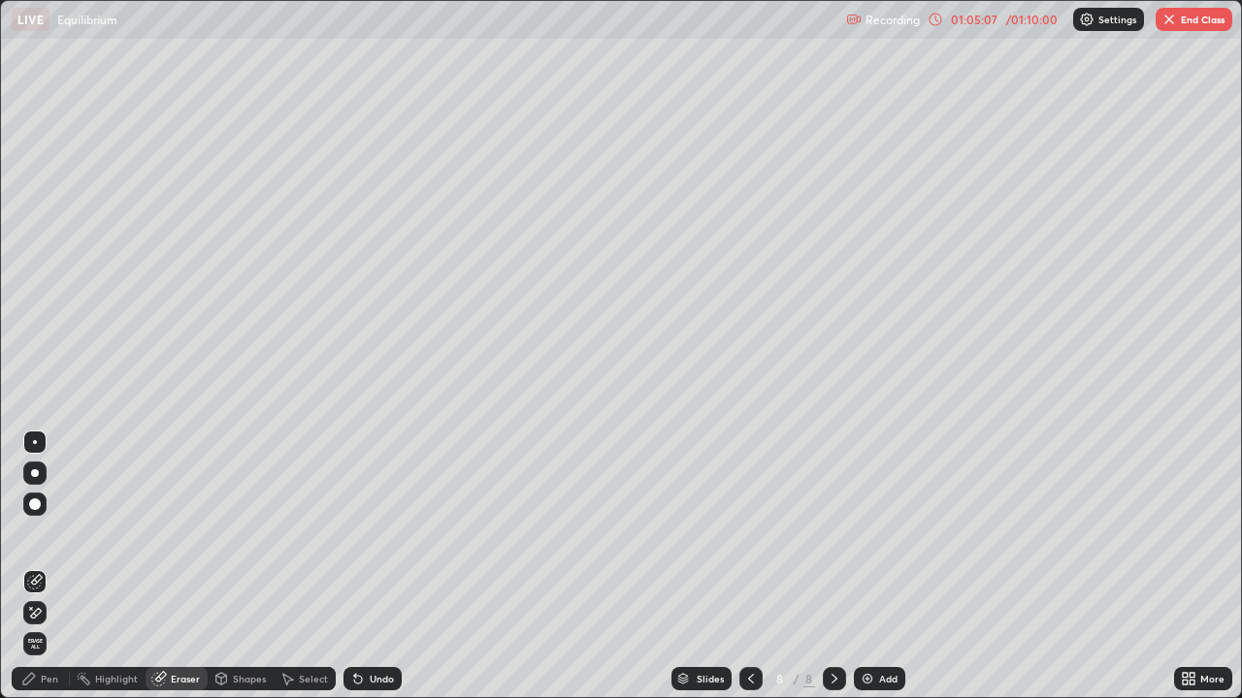
click at [52, 567] on div "Pen" at bounding box center [49, 679] width 17 height 10
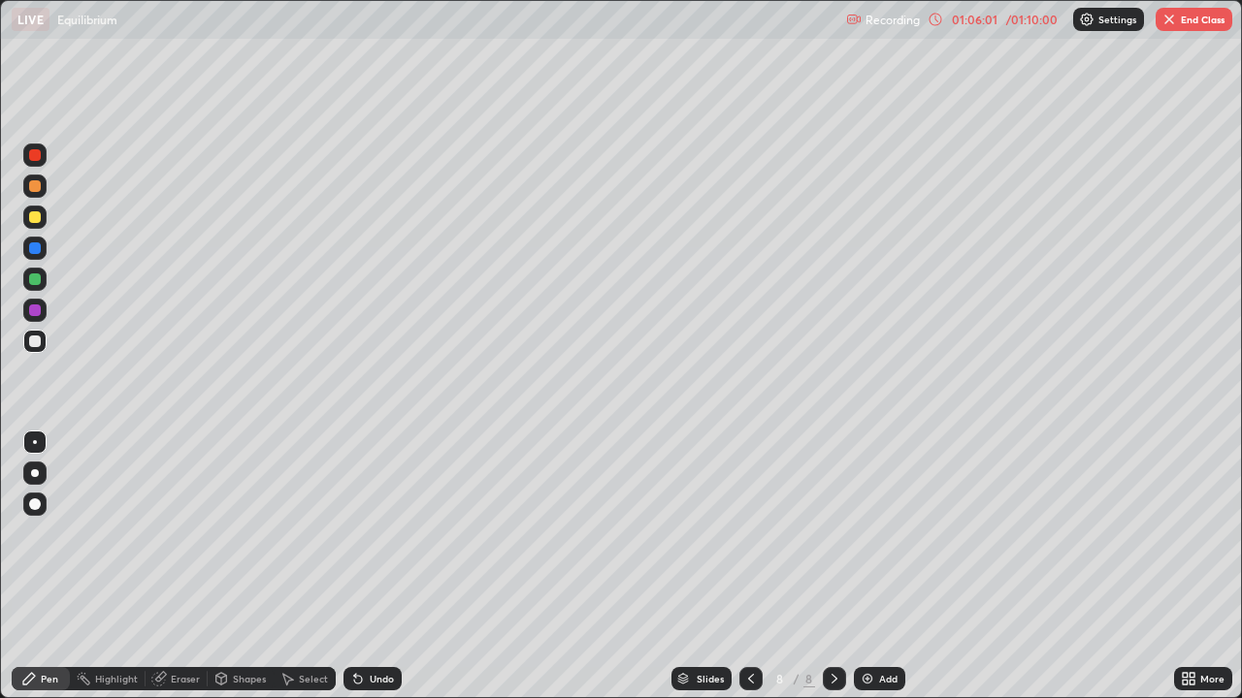
click at [46, 223] on div at bounding box center [34, 217] width 23 height 23
click at [379, 567] on div "Undo" at bounding box center [382, 679] width 24 height 10
click at [382, 567] on div "Undo" at bounding box center [382, 679] width 24 height 10
click at [378, 567] on div "Undo" at bounding box center [382, 679] width 24 height 10
click at [377, 567] on div "Undo" at bounding box center [382, 679] width 24 height 10
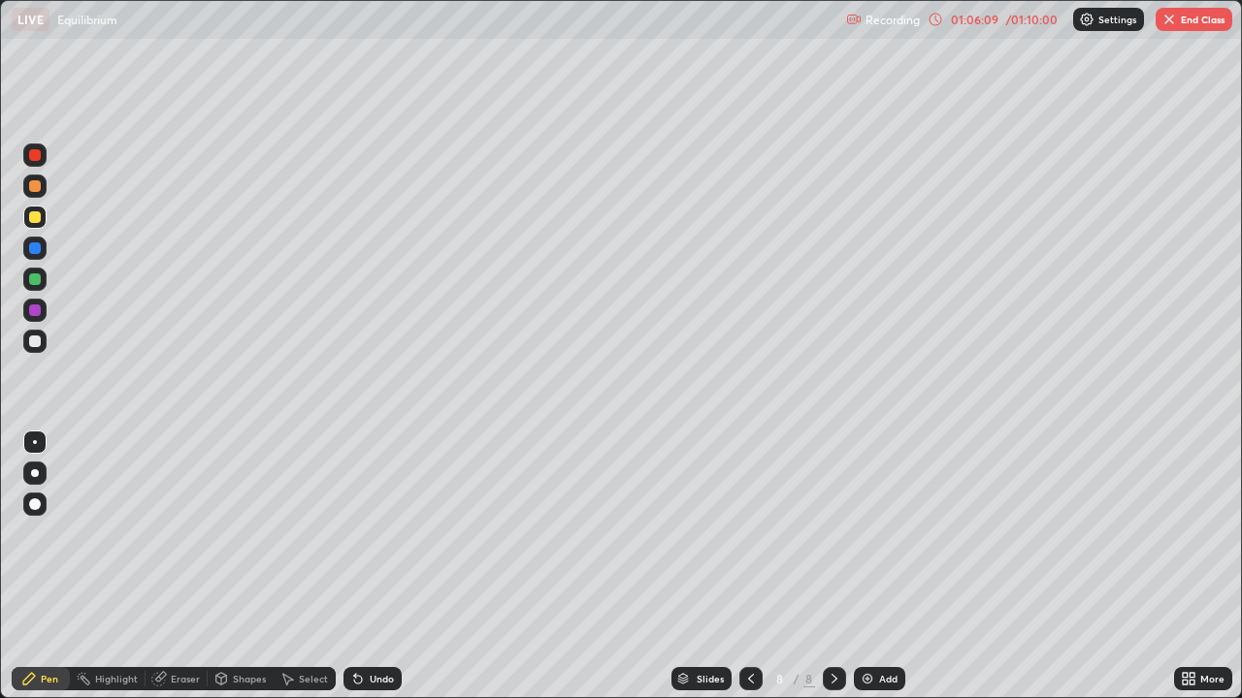
click at [377, 567] on div "Undo" at bounding box center [382, 679] width 24 height 10
click at [374, 567] on div "Undo" at bounding box center [382, 679] width 24 height 10
click at [373, 567] on div "Undo" at bounding box center [382, 679] width 24 height 10
click at [382, 567] on div "Undo" at bounding box center [382, 679] width 24 height 10
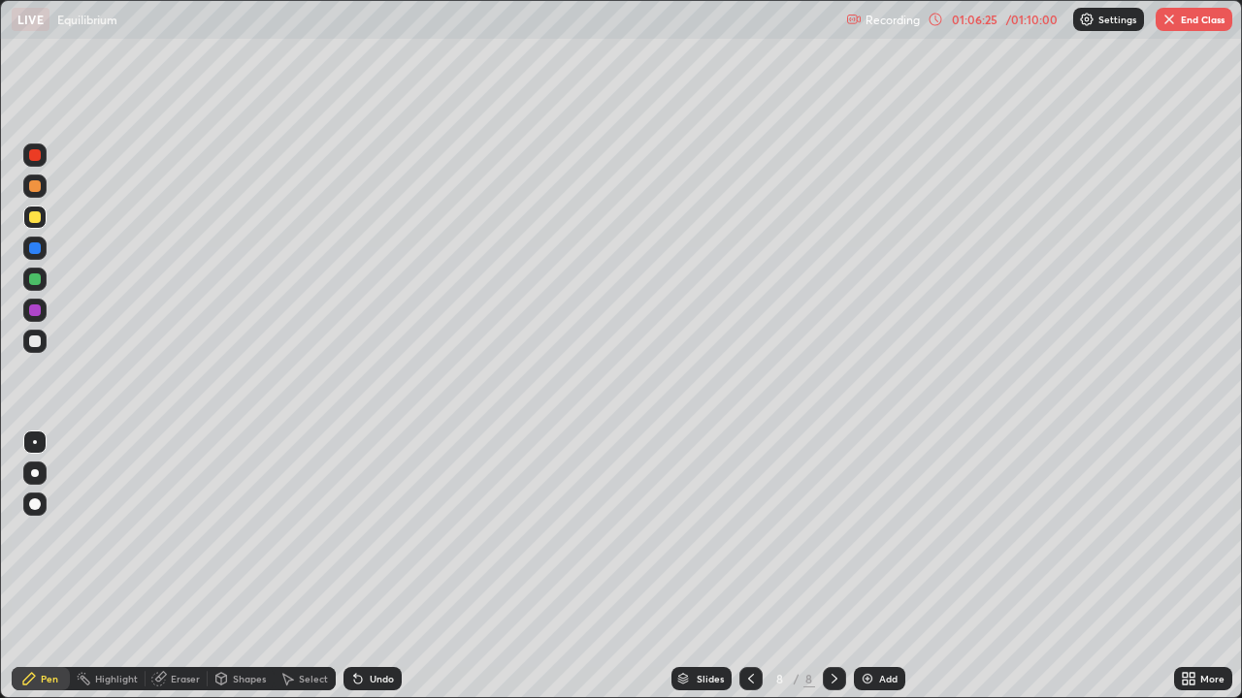
click at [386, 567] on div "Undo" at bounding box center [382, 679] width 24 height 10
click at [384, 567] on div "Undo" at bounding box center [382, 679] width 24 height 10
click at [168, 567] on div "Eraser" at bounding box center [177, 678] width 62 height 23
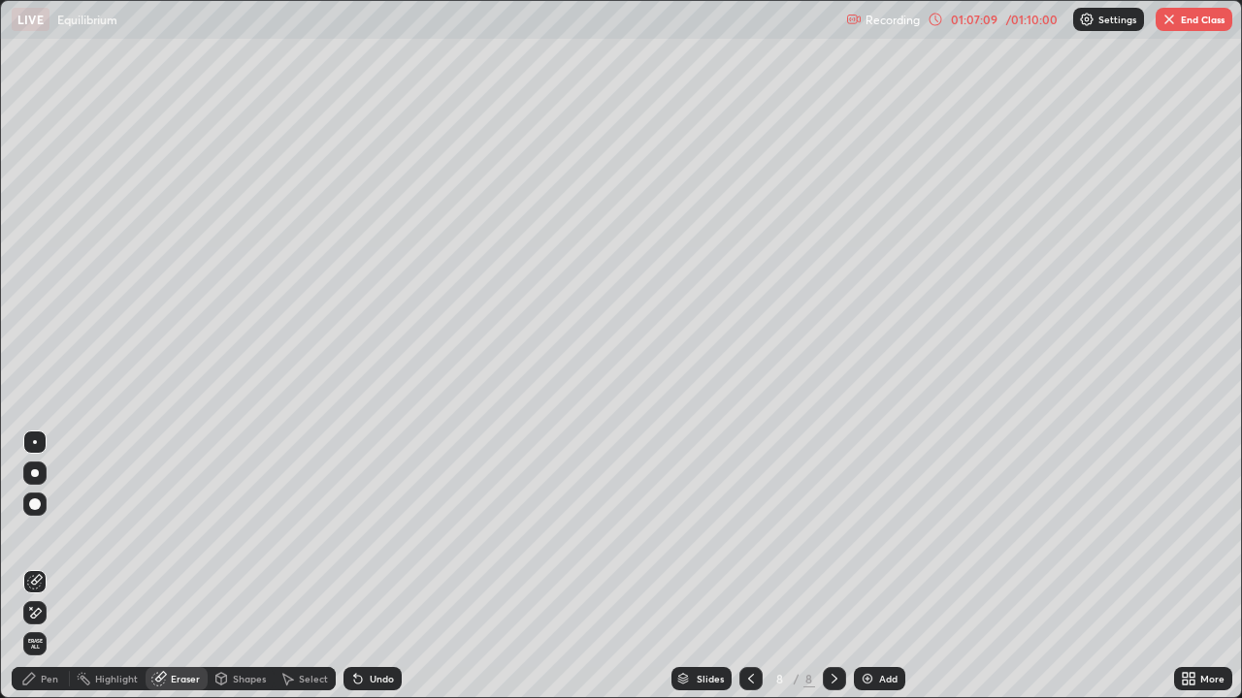
click at [44, 567] on div "Pen" at bounding box center [49, 679] width 17 height 10
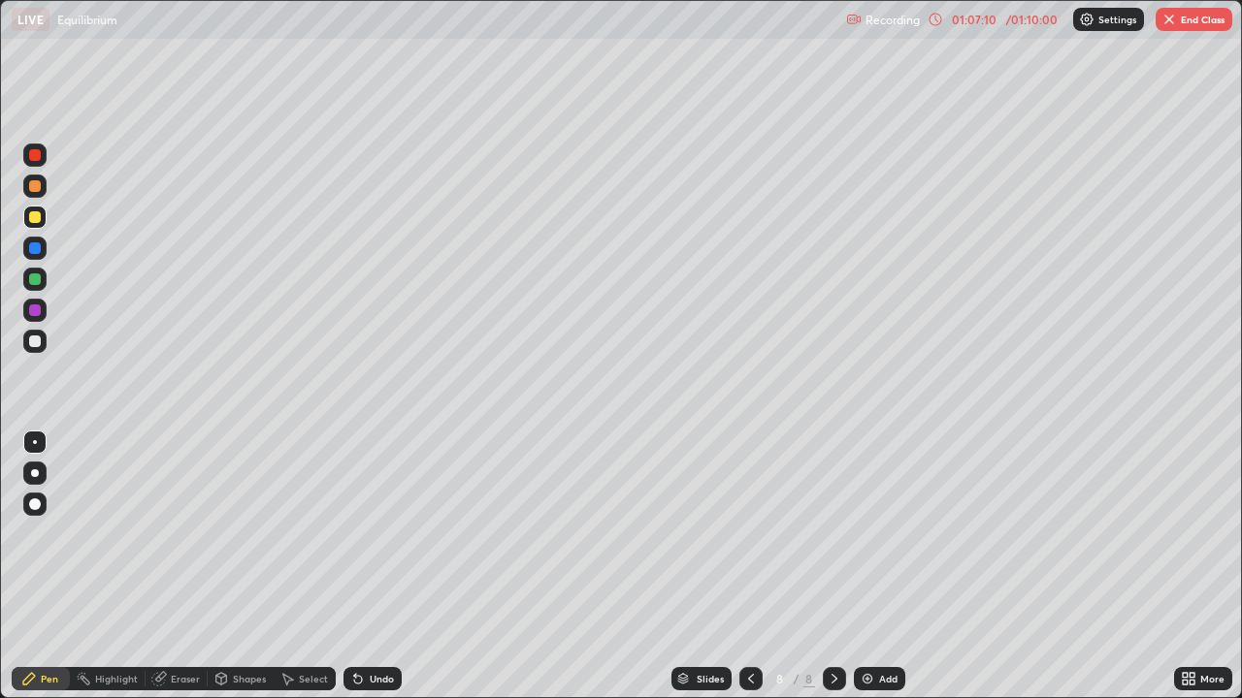
click at [40, 346] on div at bounding box center [34, 341] width 23 height 23
click at [1188, 23] on button "End Class" at bounding box center [1193, 19] width 77 height 23
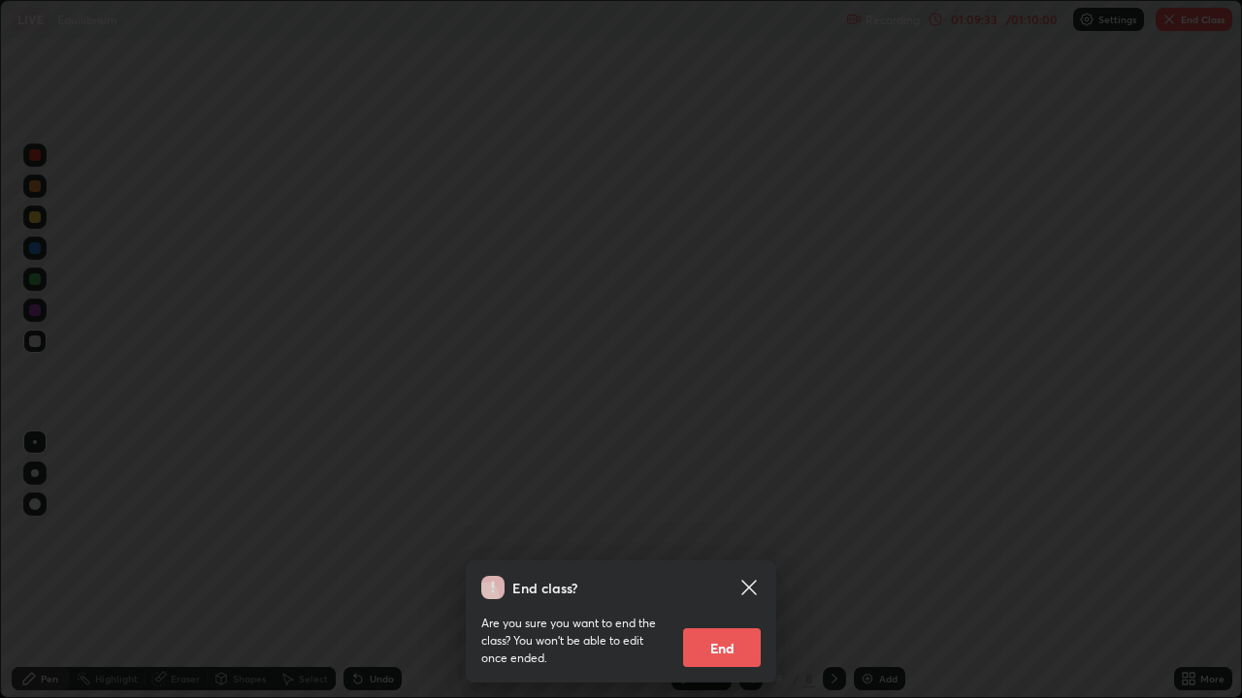
click at [733, 567] on button "End" at bounding box center [722, 648] width 78 height 39
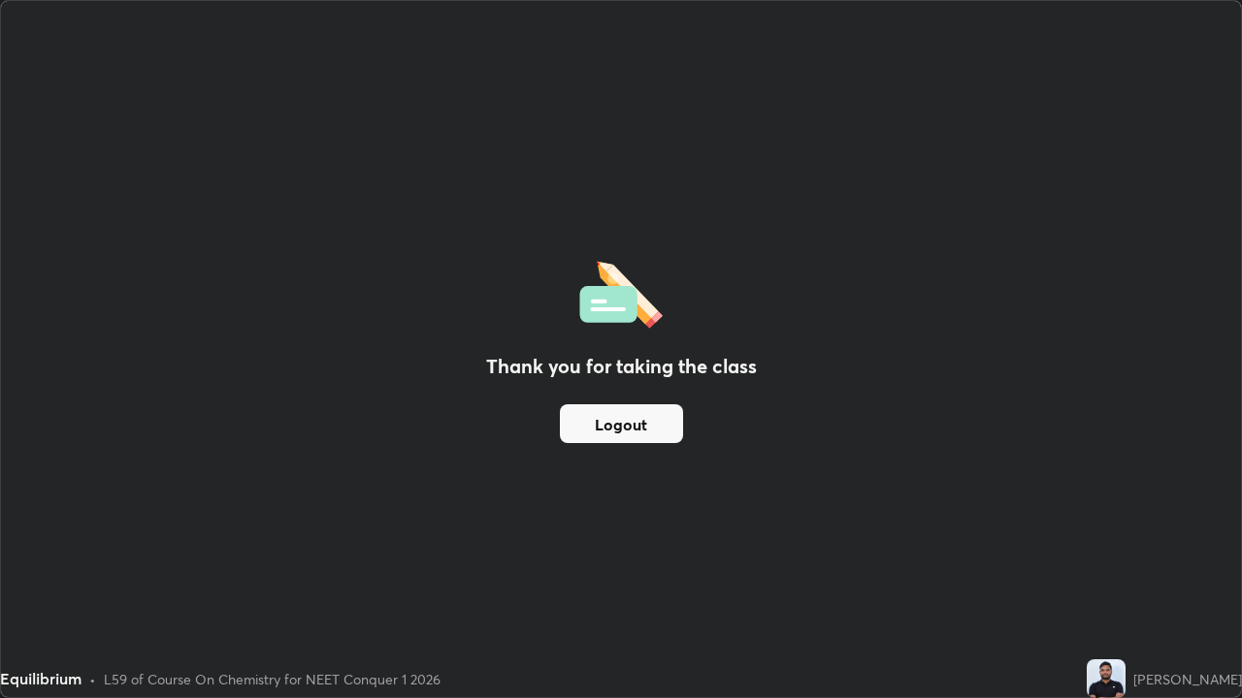
click at [662, 426] on button "Logout" at bounding box center [621, 424] width 123 height 39
